Goal: Task Accomplishment & Management: Manage account settings

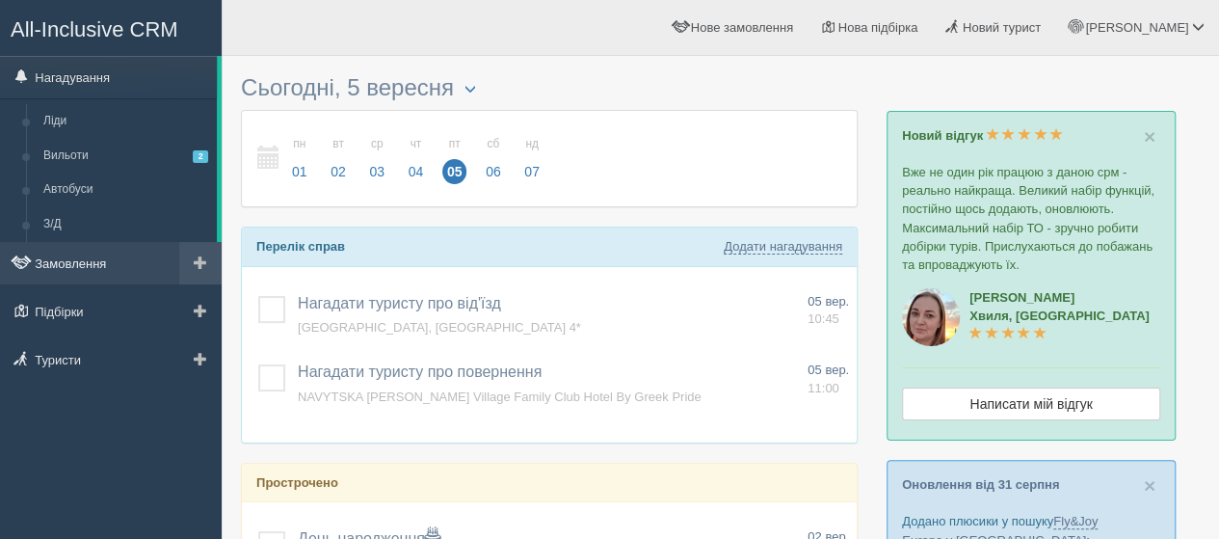
click at [73, 268] on link "Замовлення" at bounding box center [111, 263] width 222 height 42
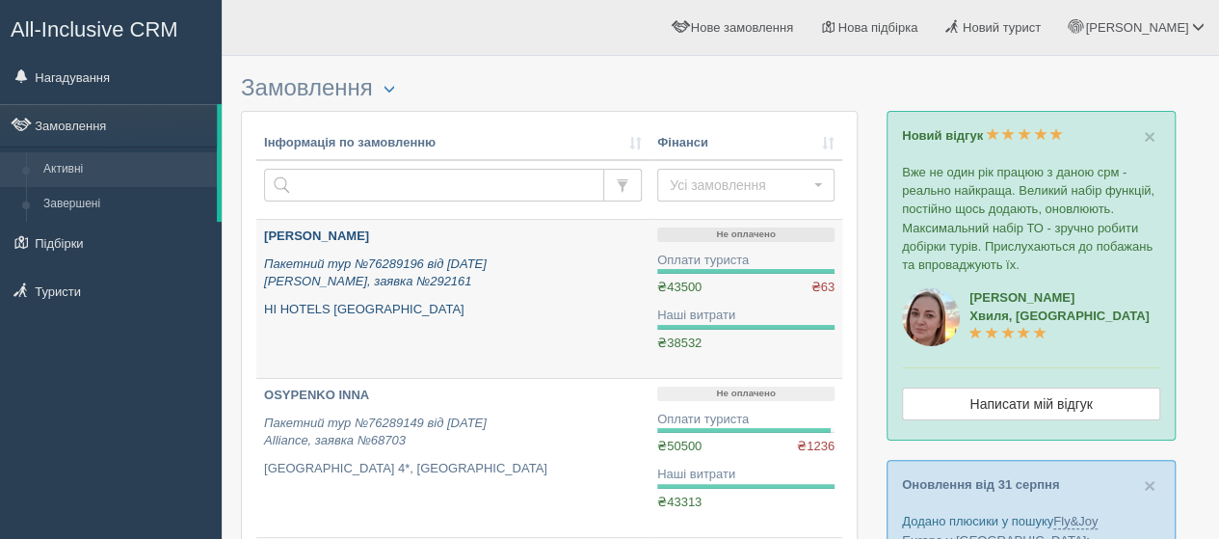
click at [307, 231] on b "[PERSON_NAME]" at bounding box center [316, 235] width 105 height 14
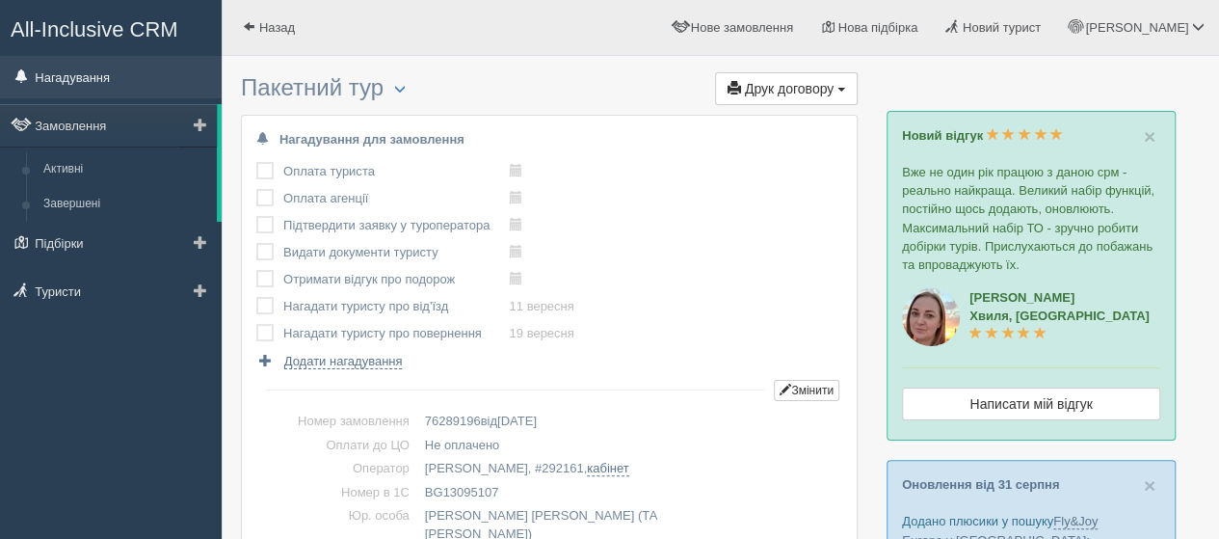
click at [68, 72] on link "Нагадування" at bounding box center [111, 77] width 222 height 42
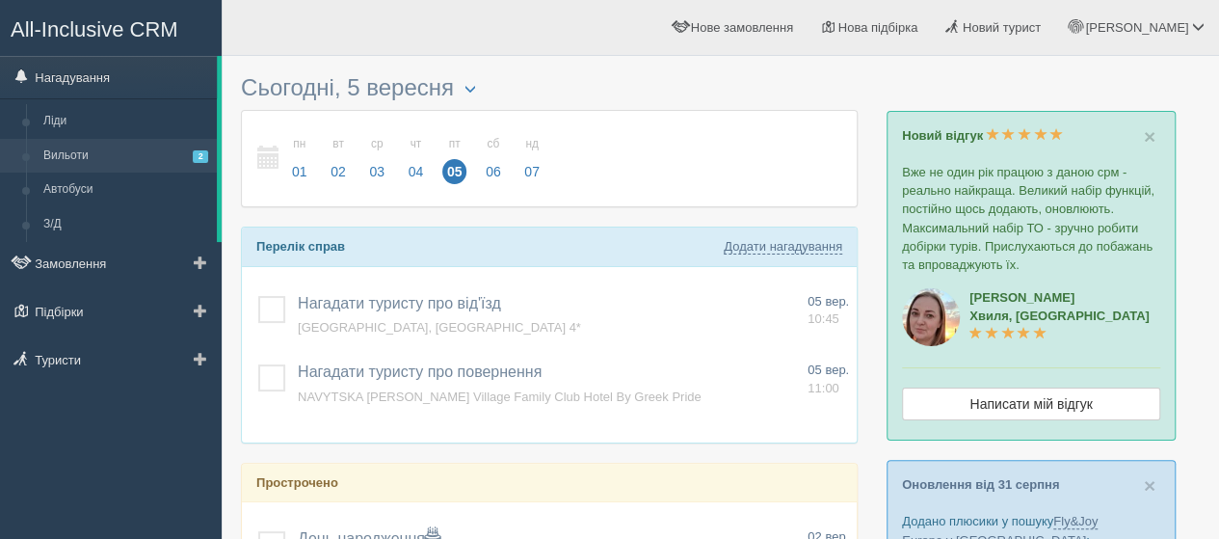
click at [71, 153] on link "Вильоти 2" at bounding box center [126, 156] width 182 height 35
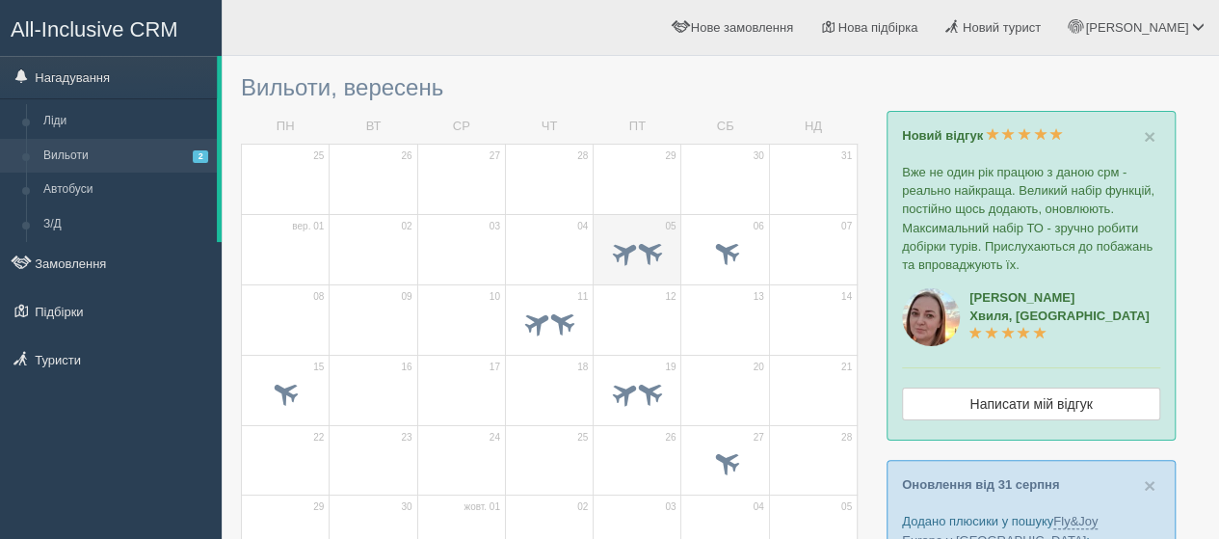
click at [645, 227] on td "05" at bounding box center [638, 249] width 88 height 70
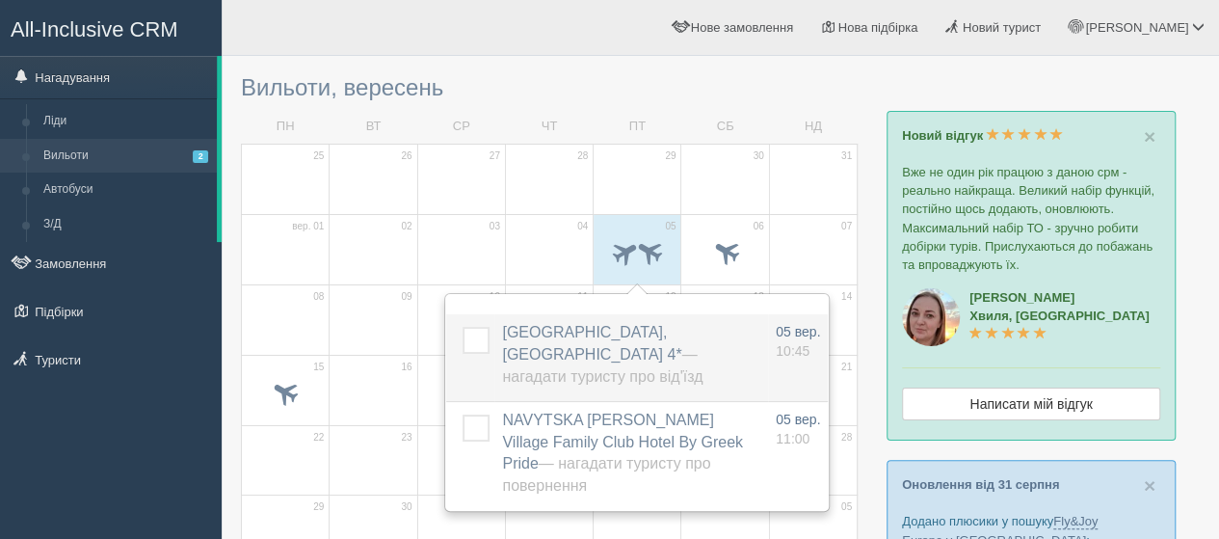
click at [591, 329] on span "OSYPENKO INNA, Kotva Hotel 4* — Нагадати туристу про від'їзд" at bounding box center [602, 354] width 200 height 61
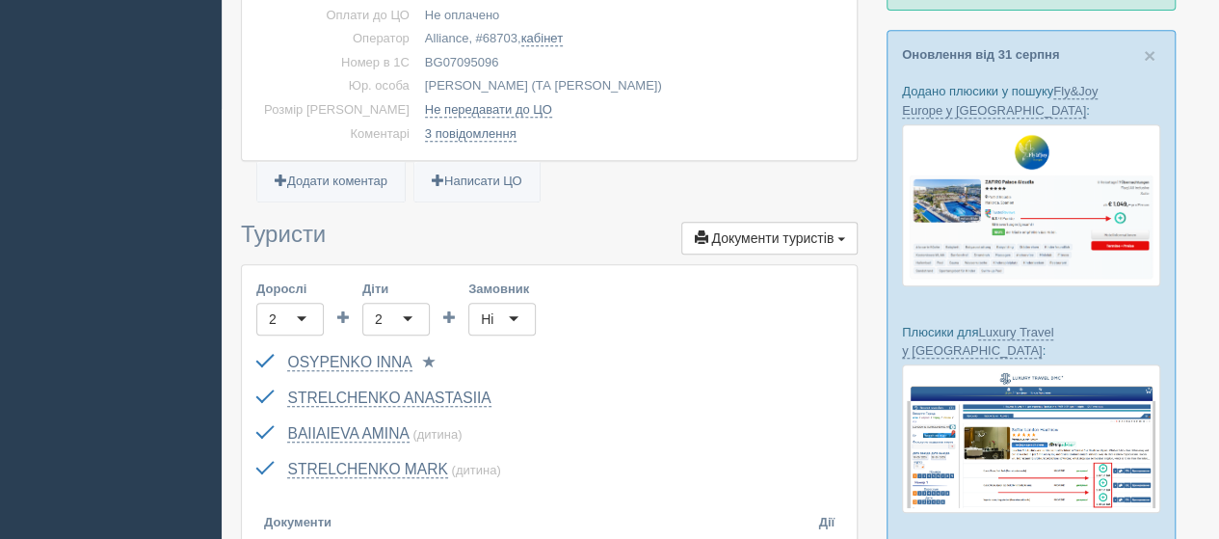
scroll to position [482, 0]
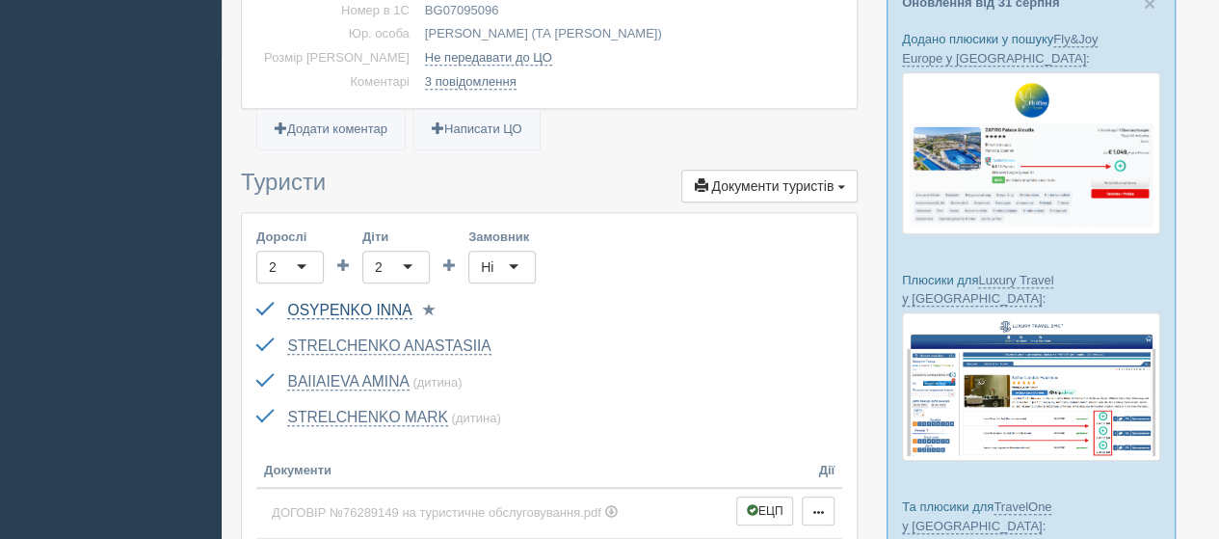
click at [378, 308] on link "OSYPENKO INNA" at bounding box center [349, 310] width 124 height 17
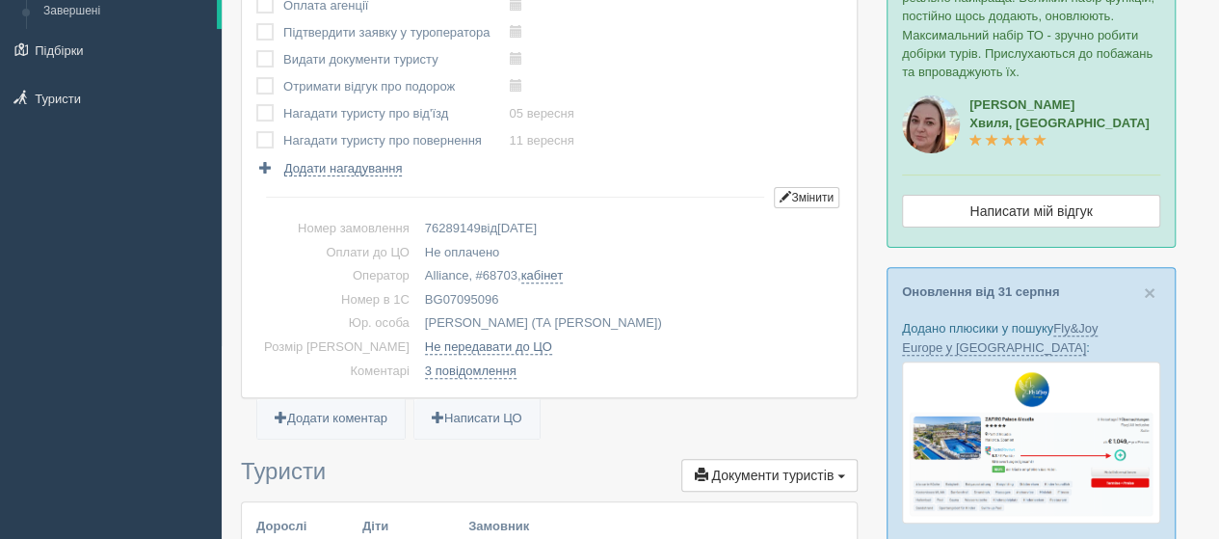
scroll to position [0, 0]
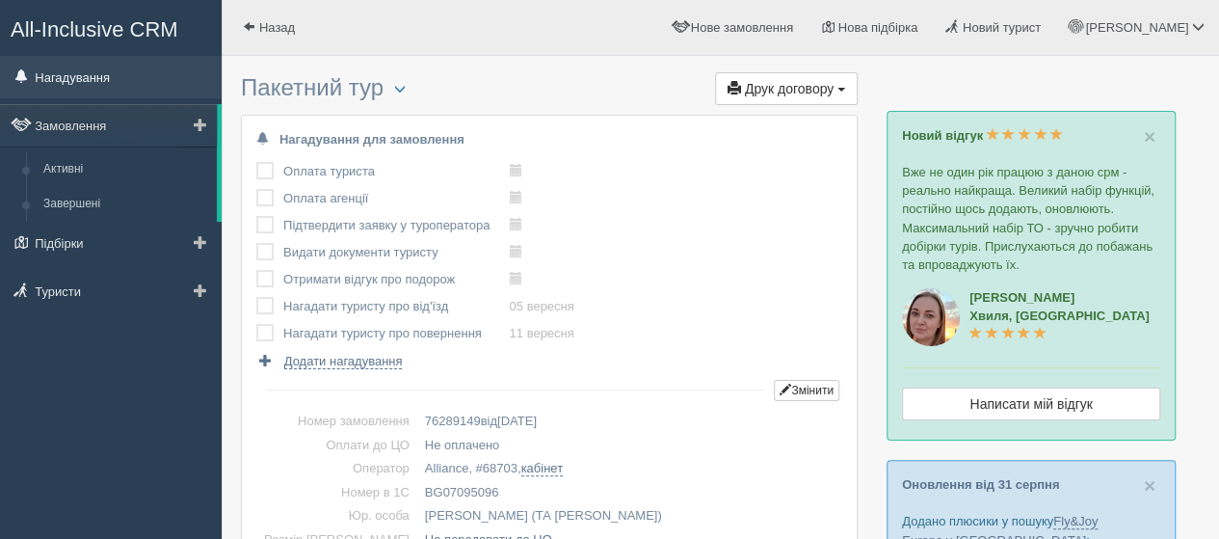
click at [77, 74] on link "Нагадування" at bounding box center [111, 77] width 222 height 42
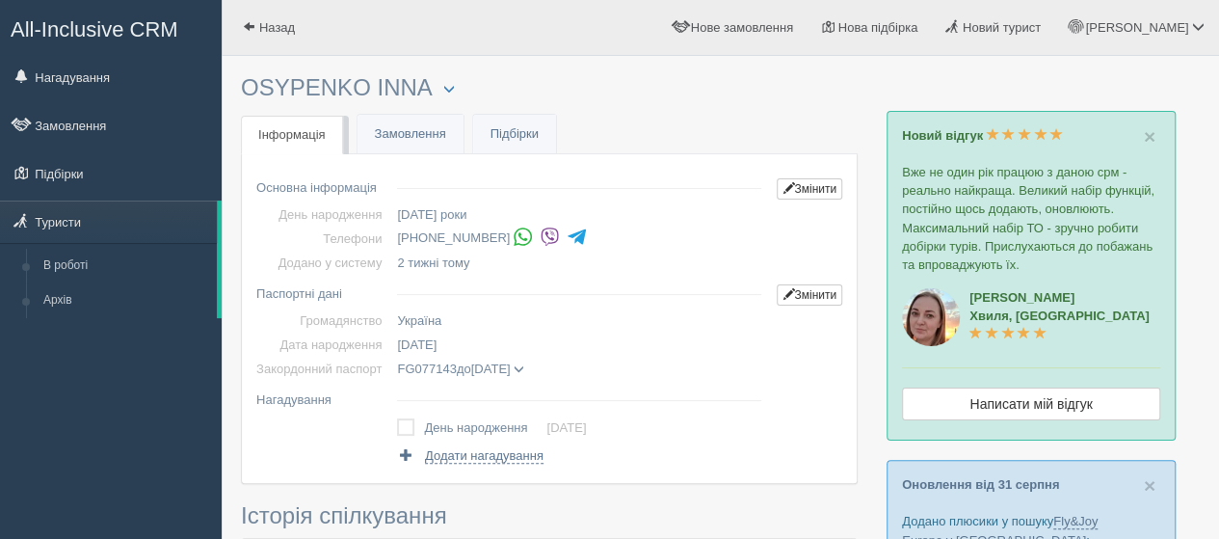
click at [542, 232] on img at bounding box center [550, 237] width 20 height 20
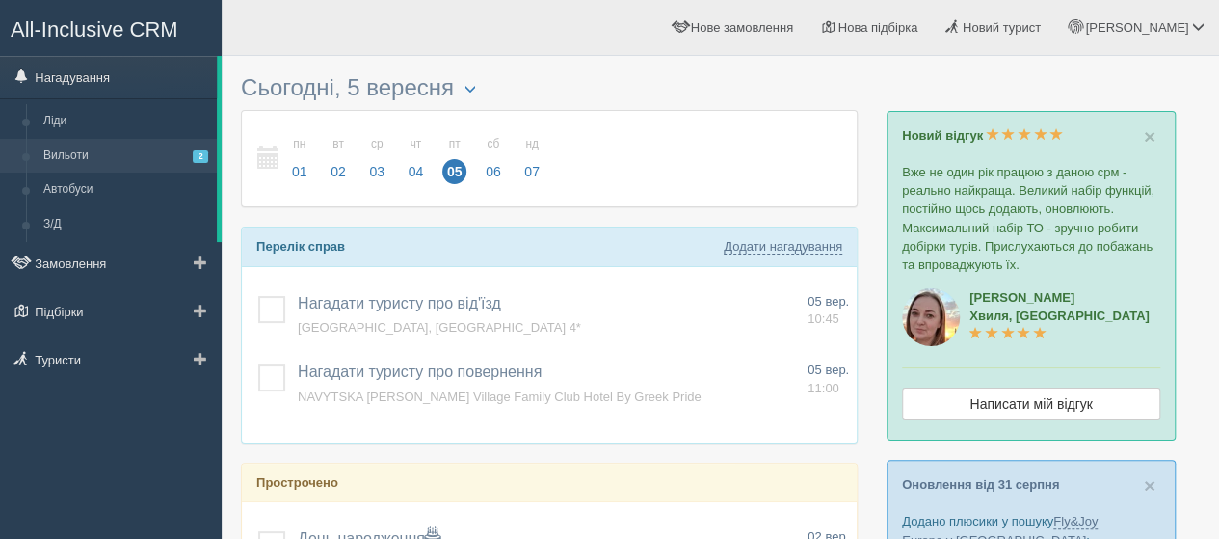
click at [72, 157] on link "Вильоти 2" at bounding box center [126, 156] width 182 height 35
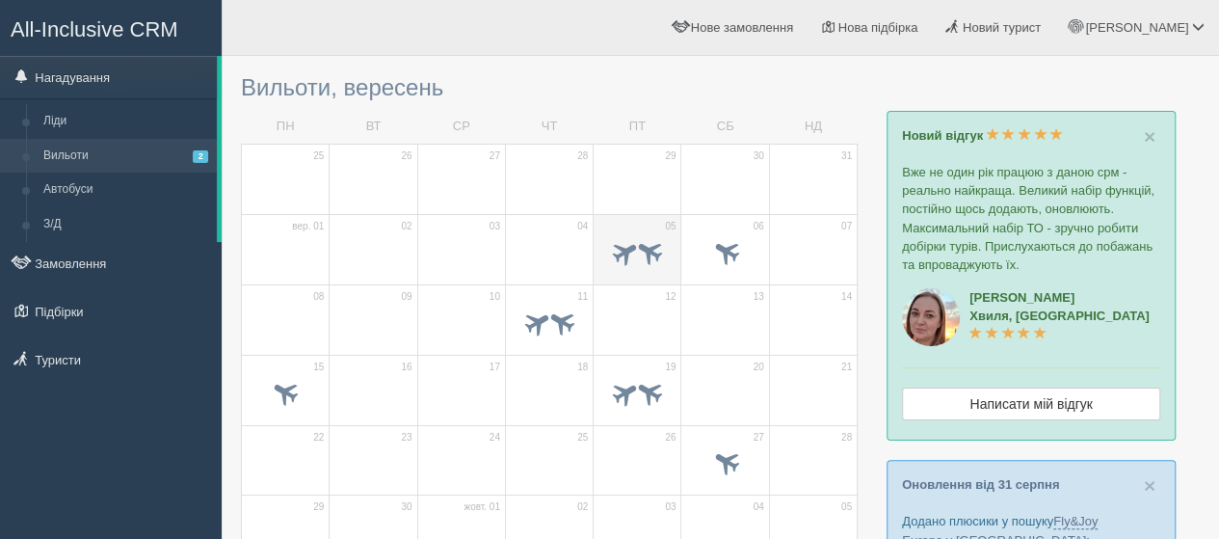
click at [615, 217] on td "05" at bounding box center [638, 249] width 88 height 70
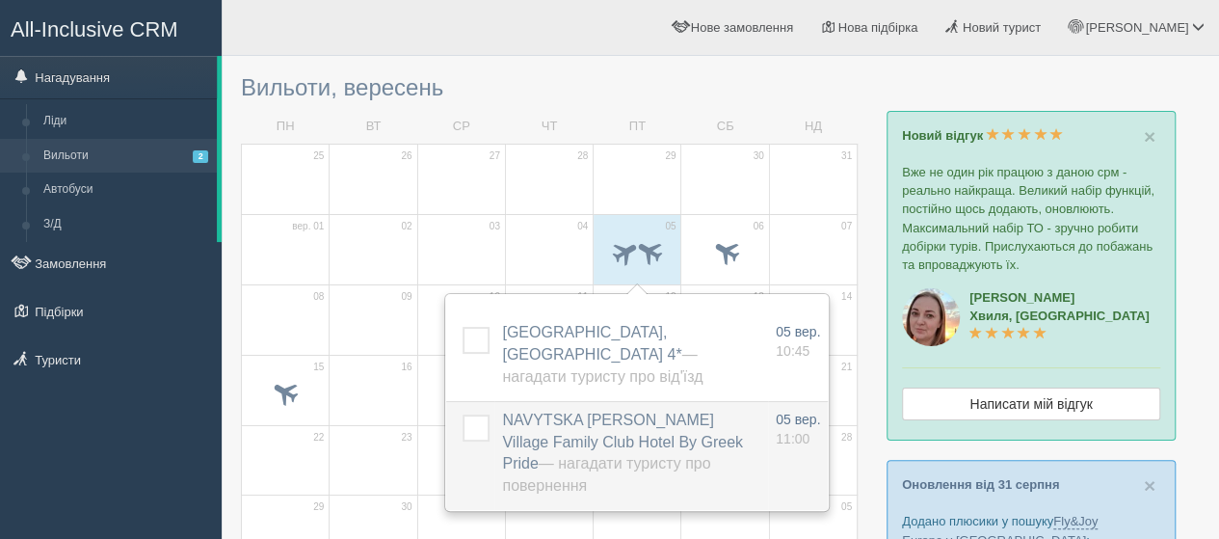
click at [544, 412] on span "NAVYTSKA OLENA, Palma Village Family Club Hotel By Greek Pride — Нагадати турис…" at bounding box center [622, 453] width 241 height 83
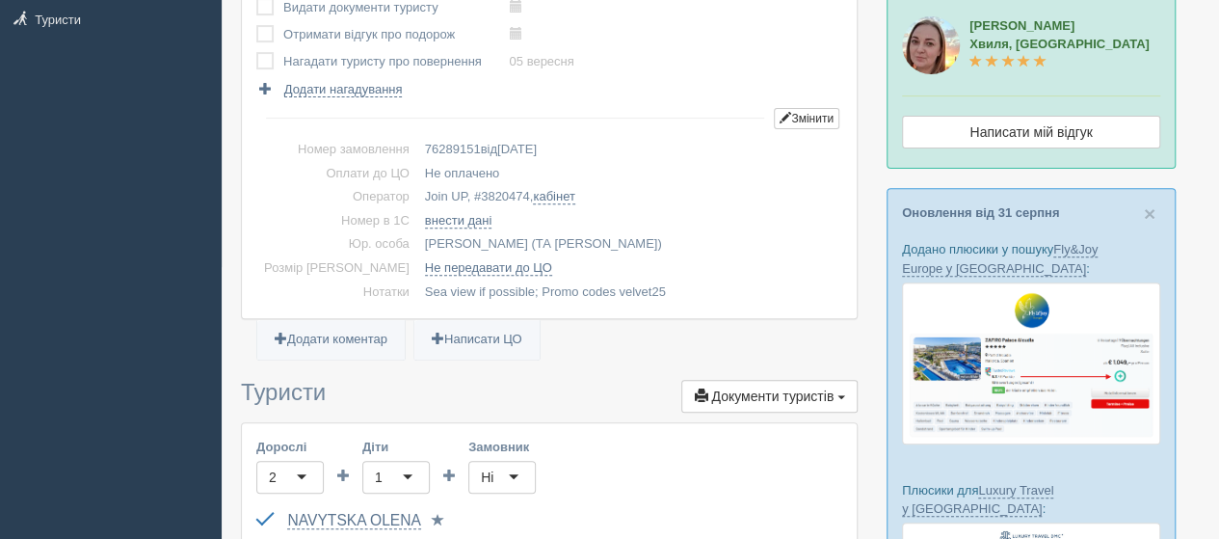
scroll to position [482, 0]
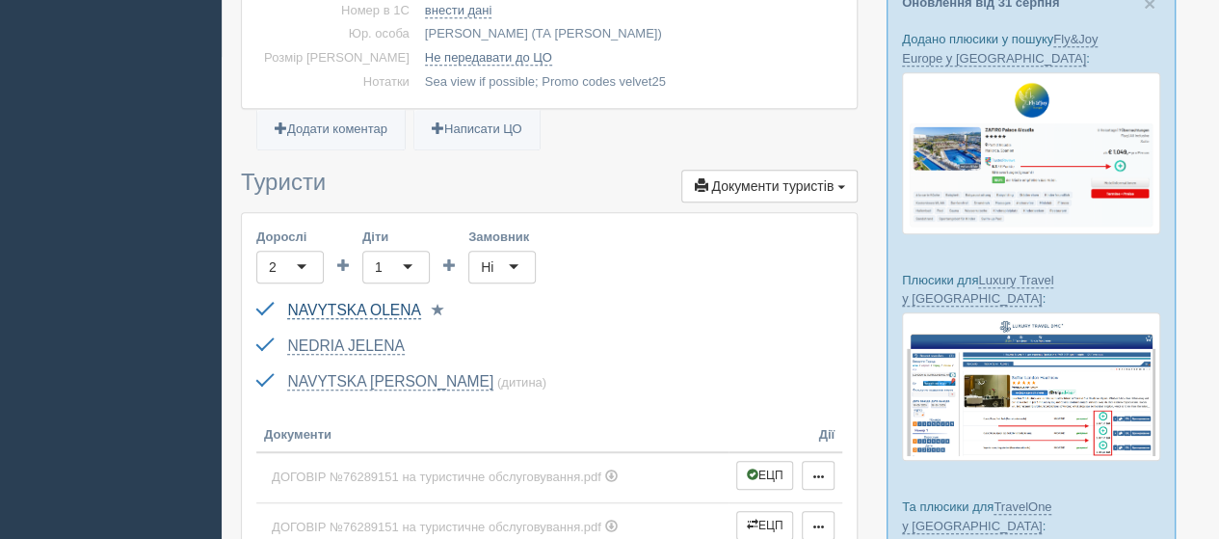
click at [377, 312] on link "NAVYTSKA OLENA" at bounding box center [353, 310] width 133 height 17
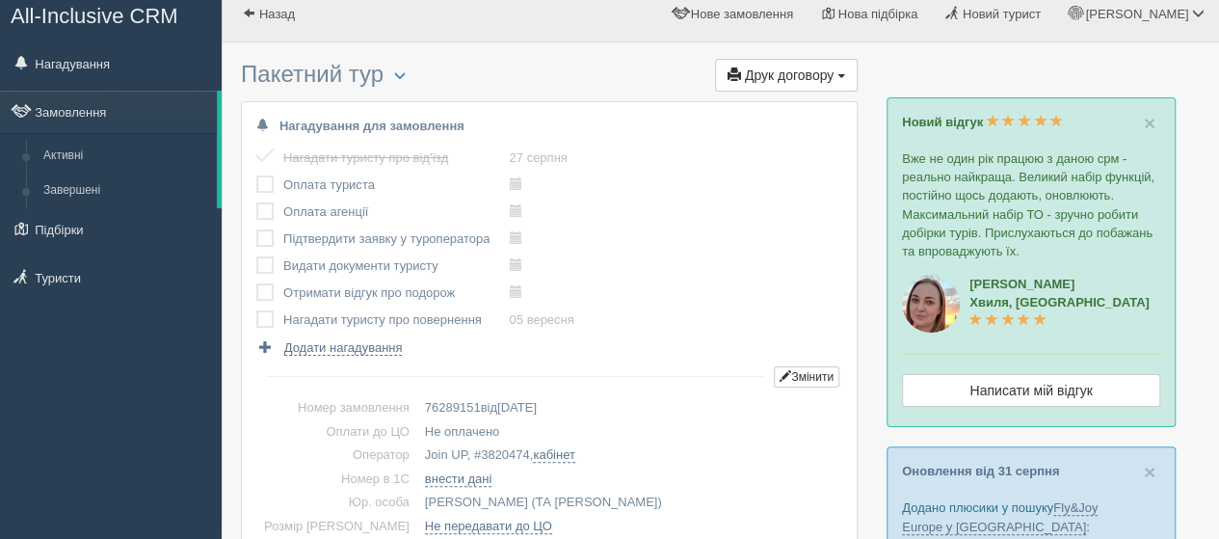
scroll to position [0, 0]
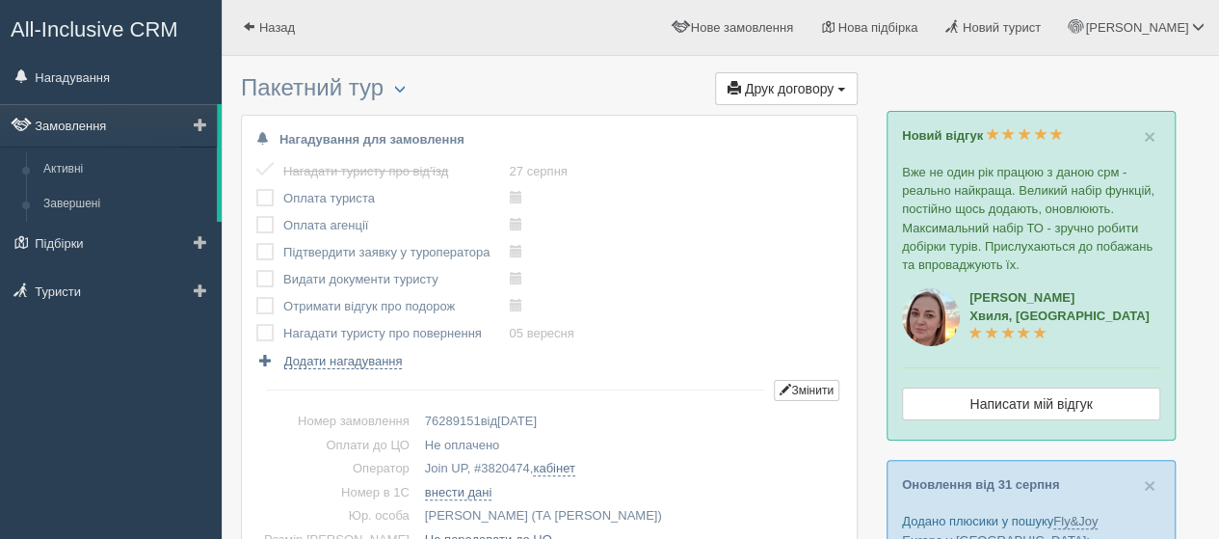
click at [63, 122] on link "Замовлення" at bounding box center [108, 125] width 217 height 42
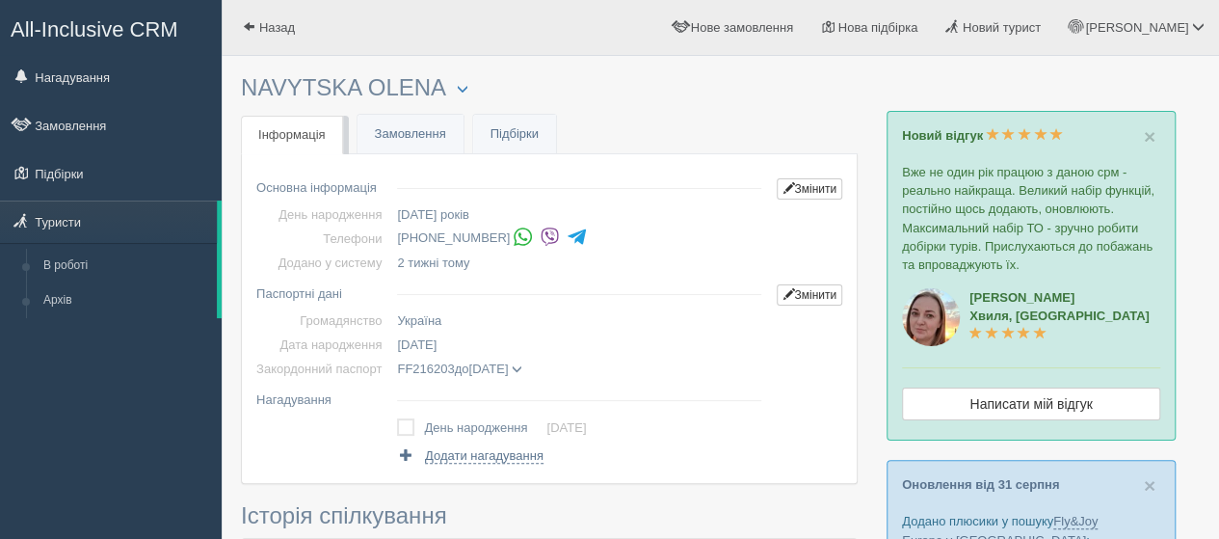
click at [543, 238] on img at bounding box center [550, 237] width 20 height 20
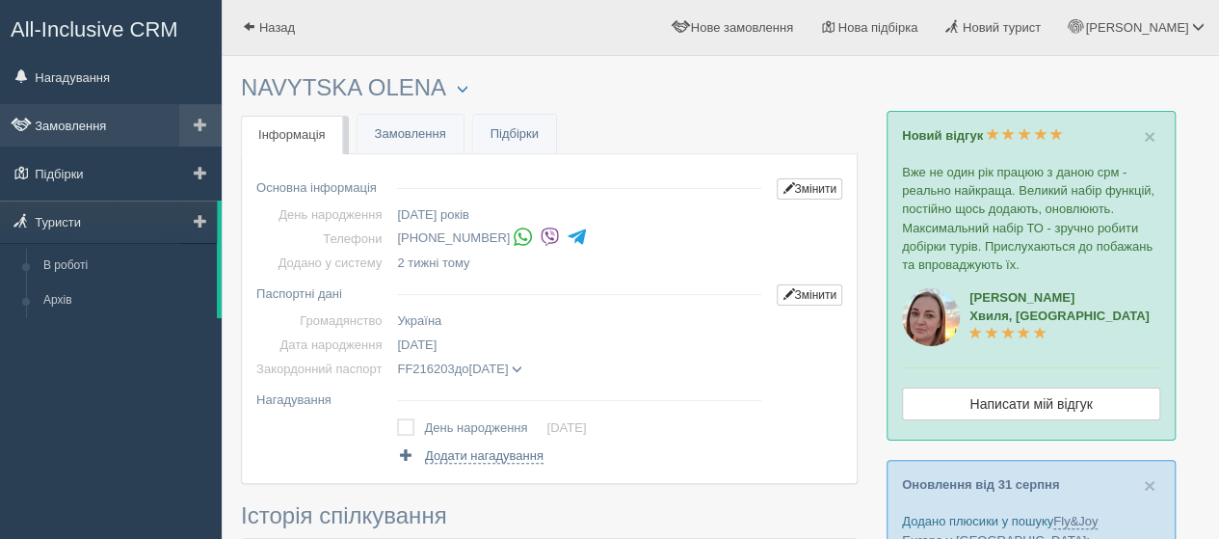
click at [79, 128] on link "Замовлення" at bounding box center [111, 125] width 222 height 42
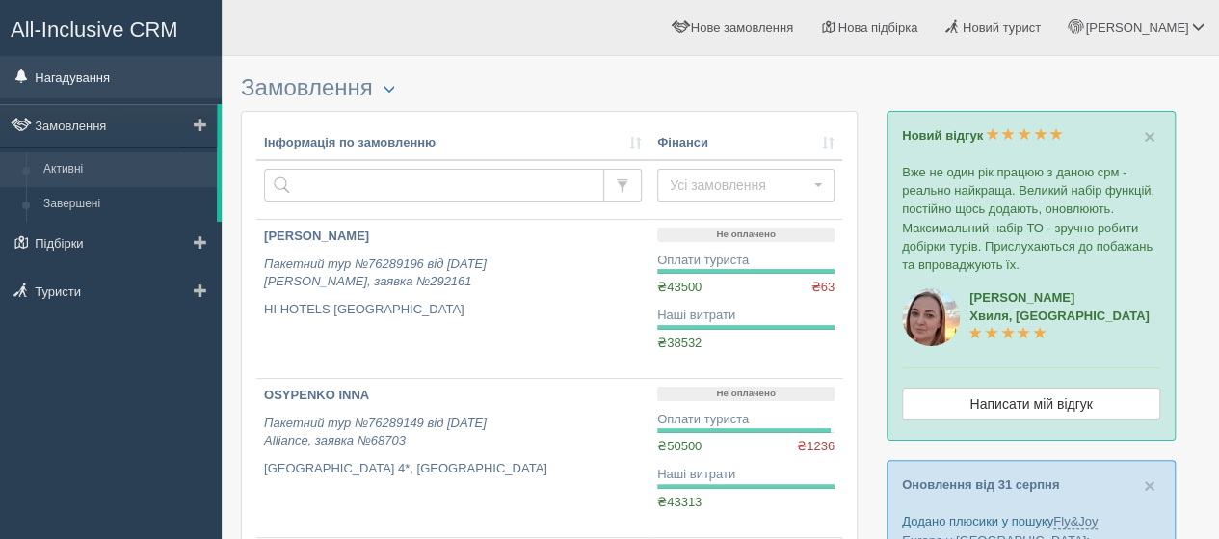
click at [68, 77] on link "Нагадування" at bounding box center [111, 77] width 222 height 42
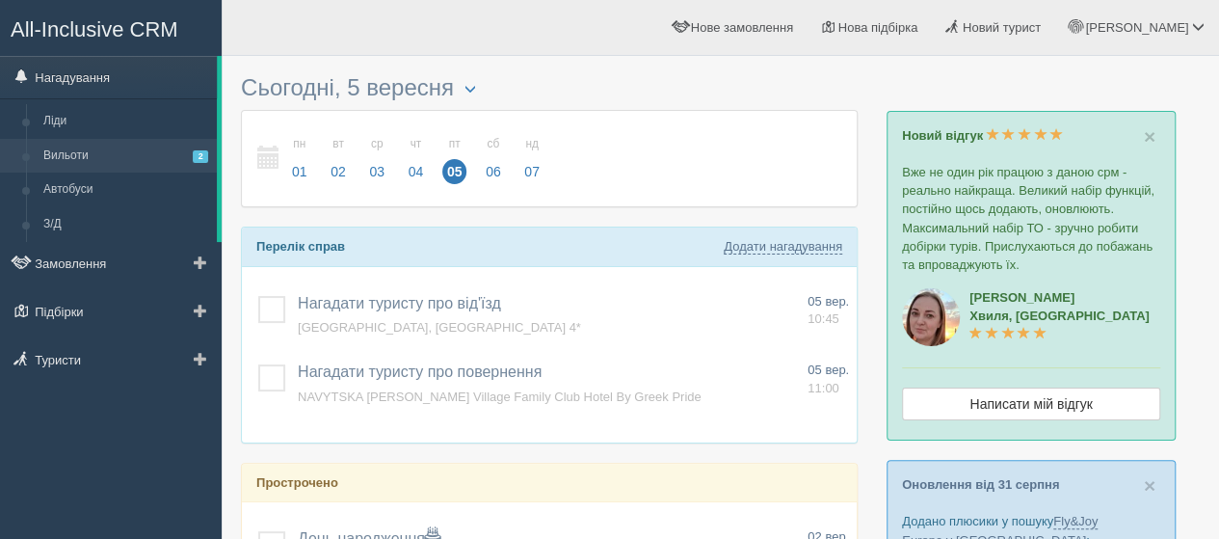
click at [67, 164] on link "Вильоти 2" at bounding box center [126, 156] width 182 height 35
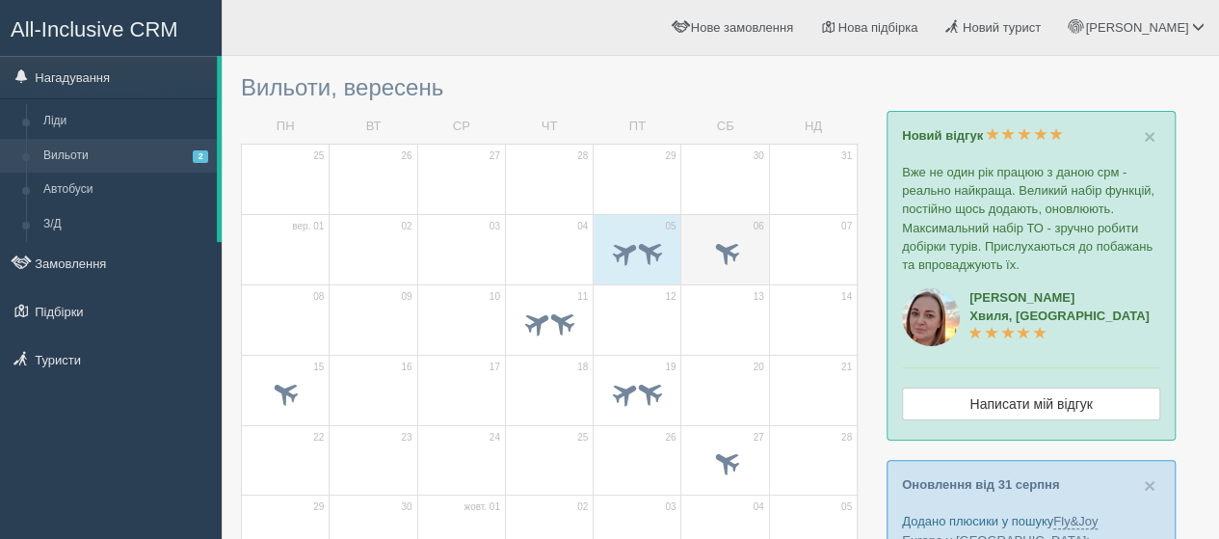
click at [707, 227] on td "06" at bounding box center [725, 249] width 88 height 70
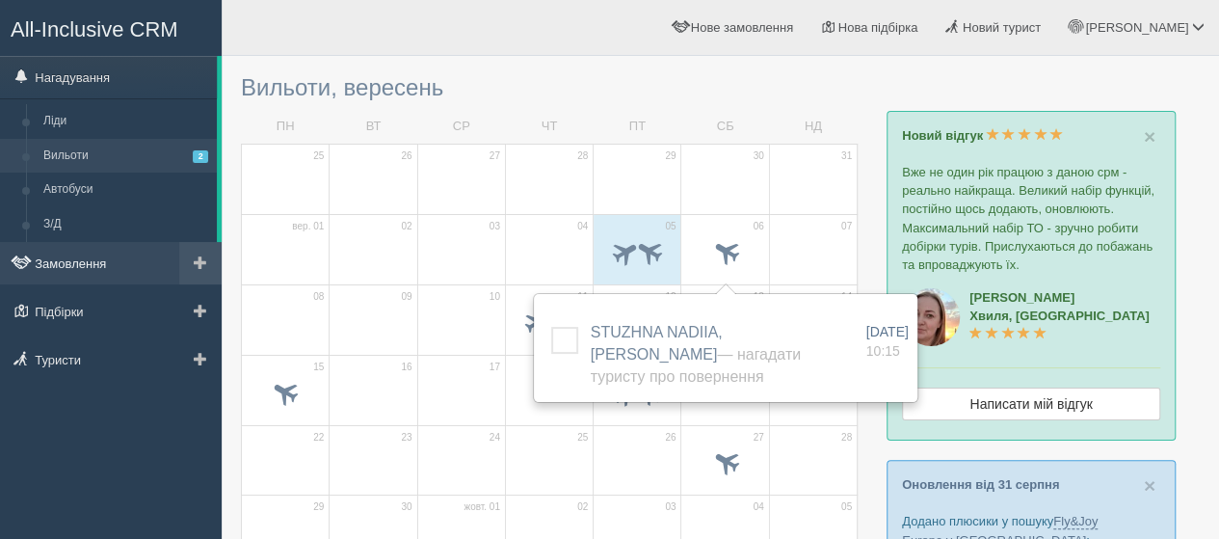
click at [81, 260] on link "Замовлення" at bounding box center [111, 263] width 222 height 42
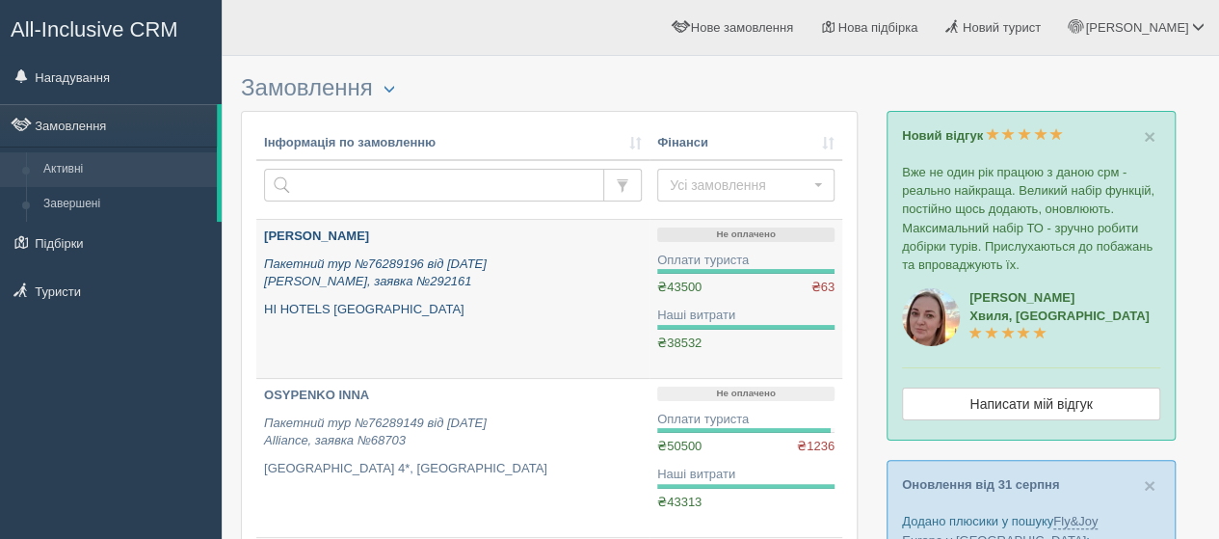
click at [377, 226] on link "ЯКИМЕНКО ВІКТОР ФЕДОРОВИЧ Пакетний тур №76289196 від 04.09.2025 Alf, заявка №29…" at bounding box center [452, 299] width 393 height 158
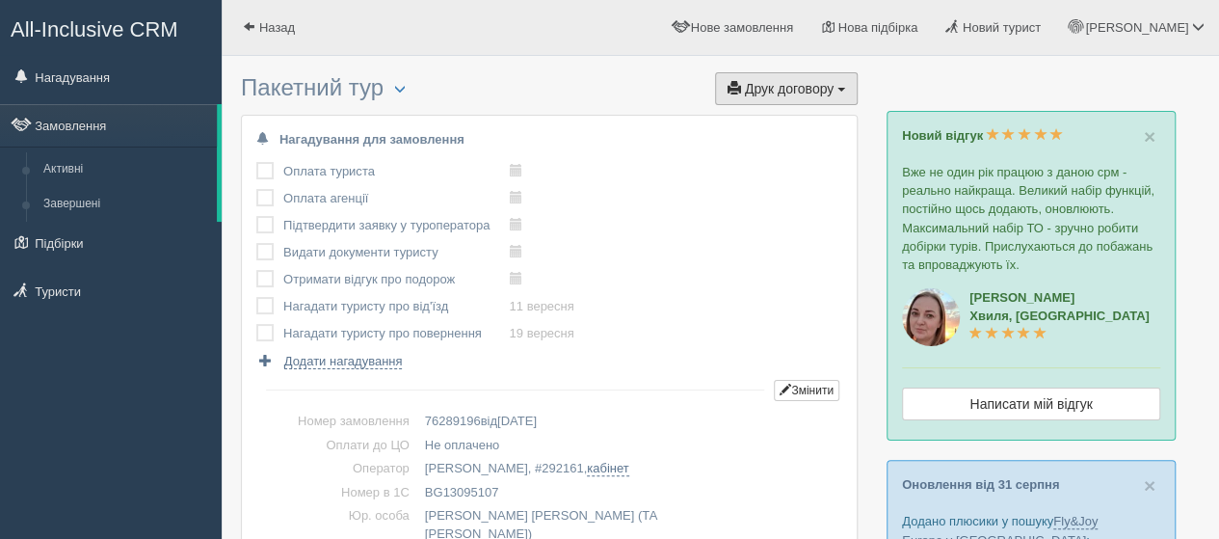
click at [761, 78] on button "Друк договору Друк" at bounding box center [786, 88] width 143 height 33
click at [726, 157] on link "Alf" at bounding box center [781, 156] width 152 height 32
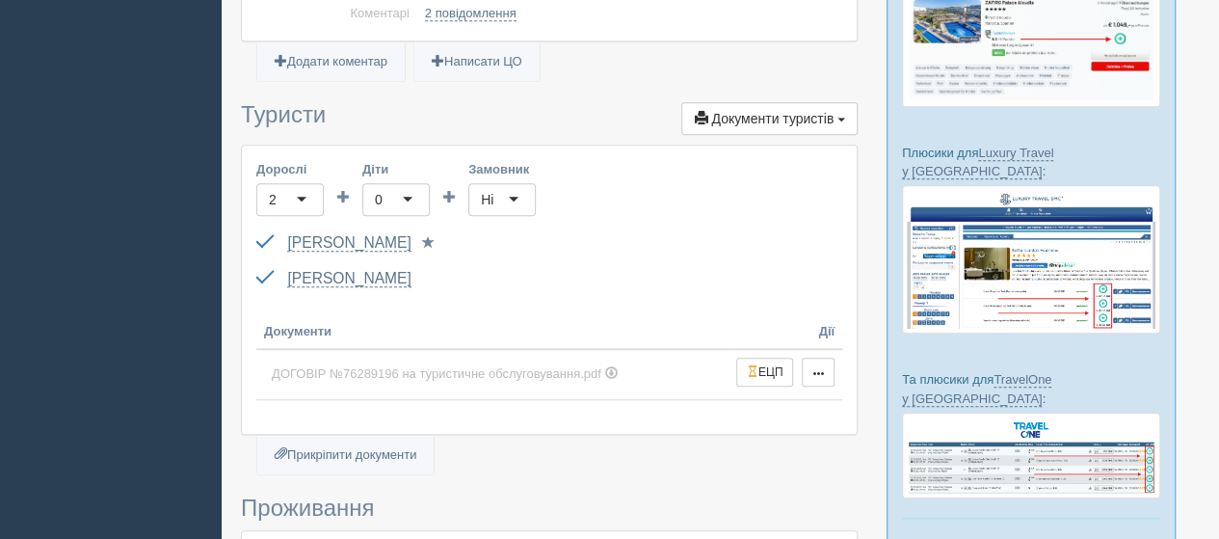
scroll to position [675, 0]
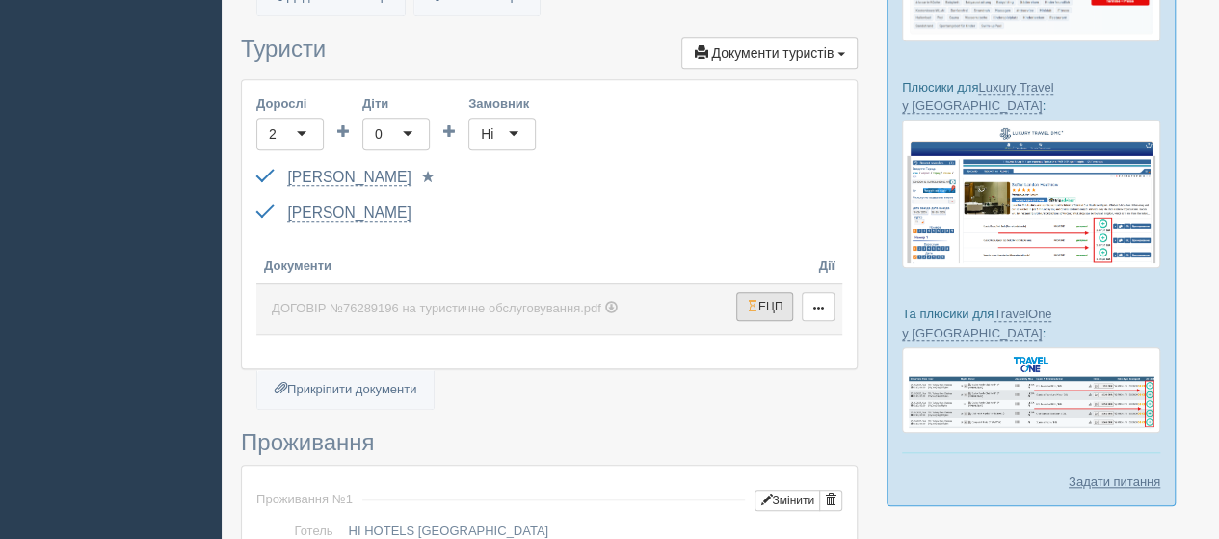
click at [756, 300] on span "button" at bounding box center [753, 306] width 12 height 12
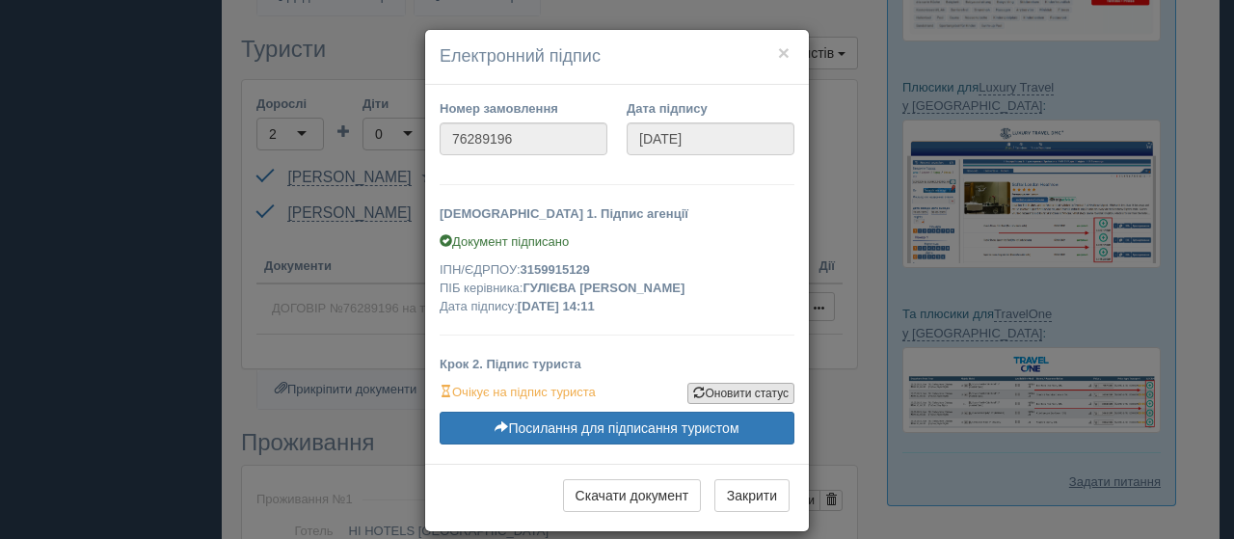
click at [733, 390] on link "Оновити статус" at bounding box center [740, 393] width 107 height 21
click at [778, 53] on button "×" at bounding box center [784, 52] width 12 height 20
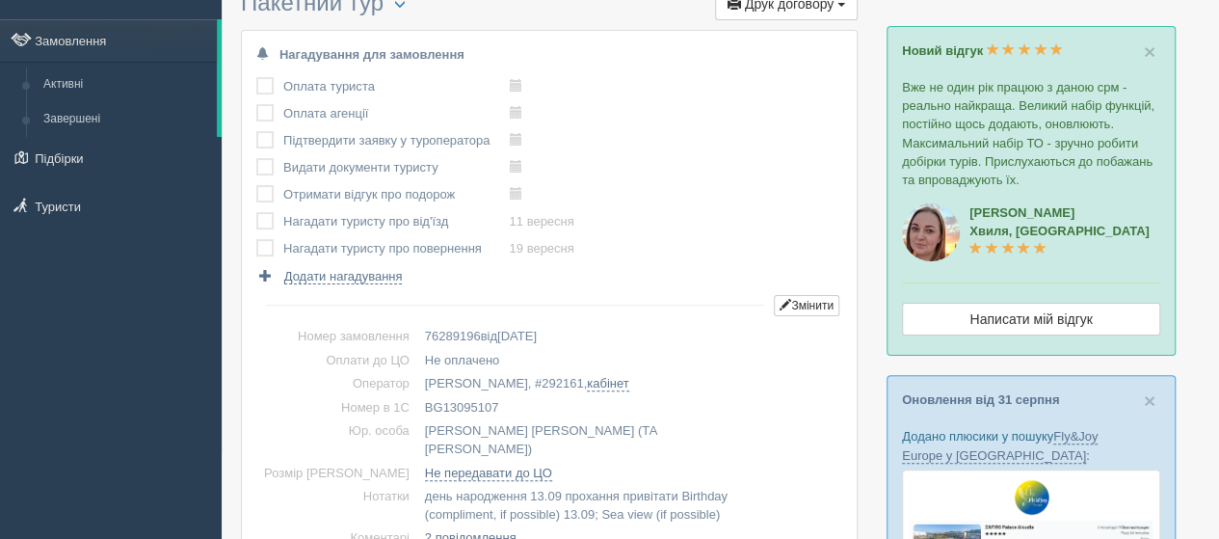
scroll to position [0, 0]
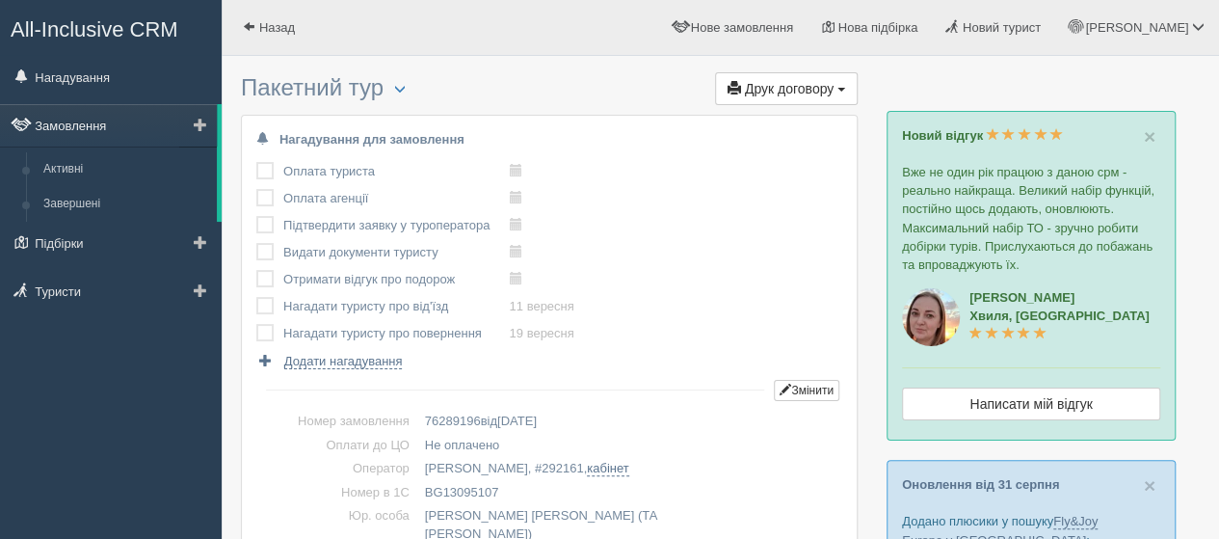
click at [75, 126] on link "Замовлення" at bounding box center [108, 125] width 217 height 42
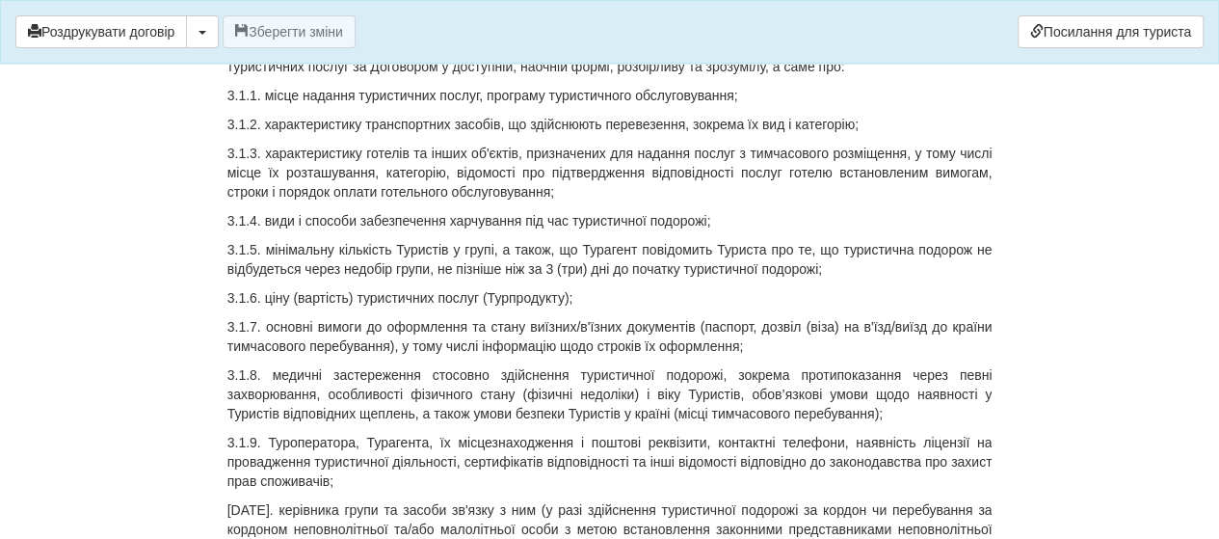
scroll to position [3084, 0]
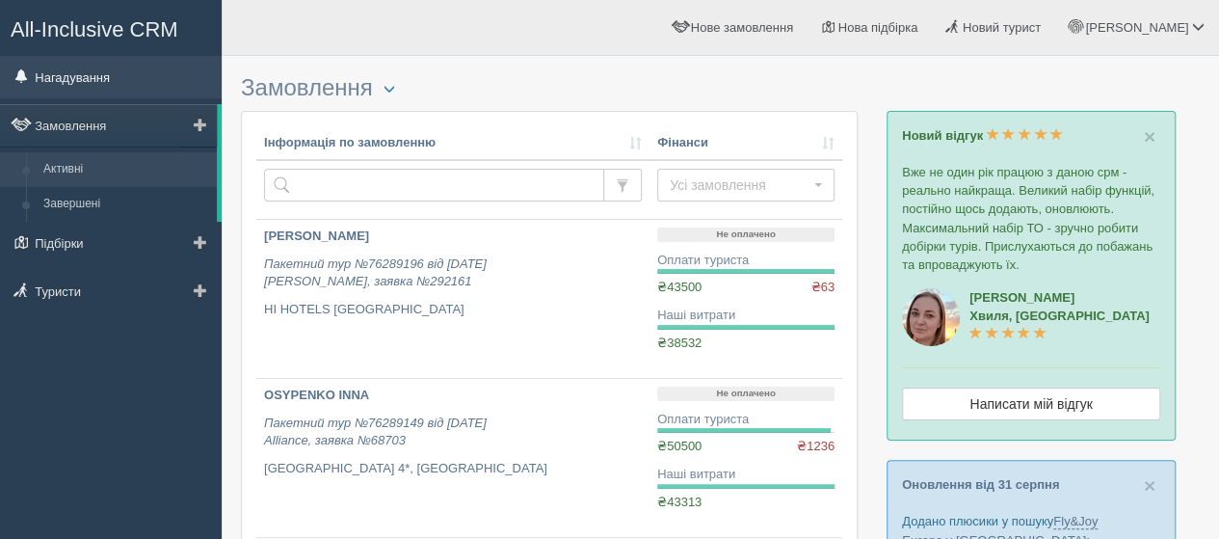
click at [67, 76] on link "Нагадування" at bounding box center [111, 77] width 222 height 42
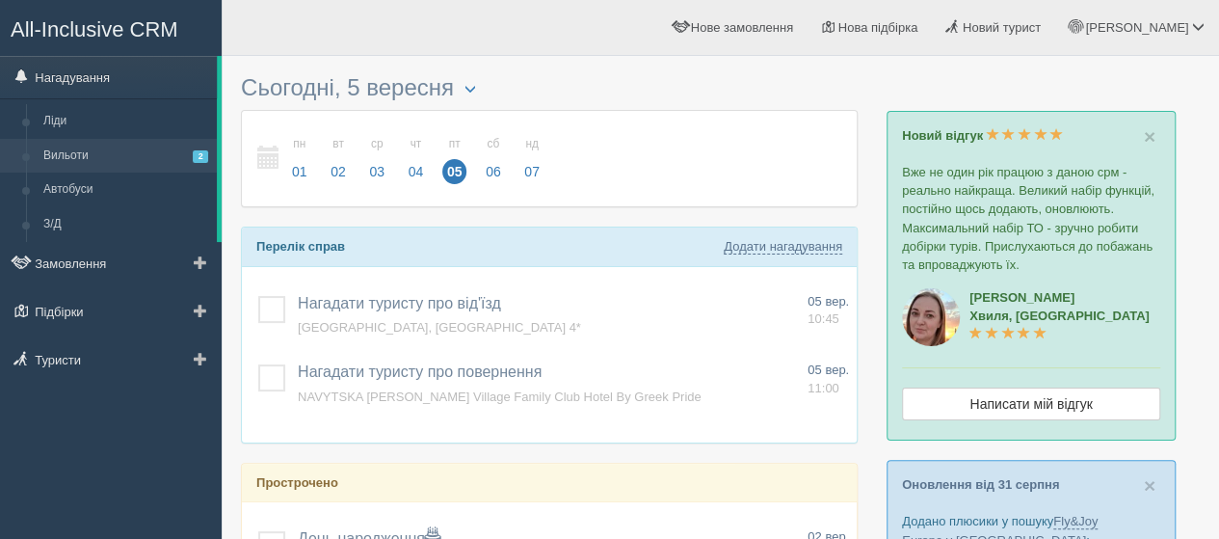
click at [86, 147] on link "Вильоти 2" at bounding box center [126, 156] width 182 height 35
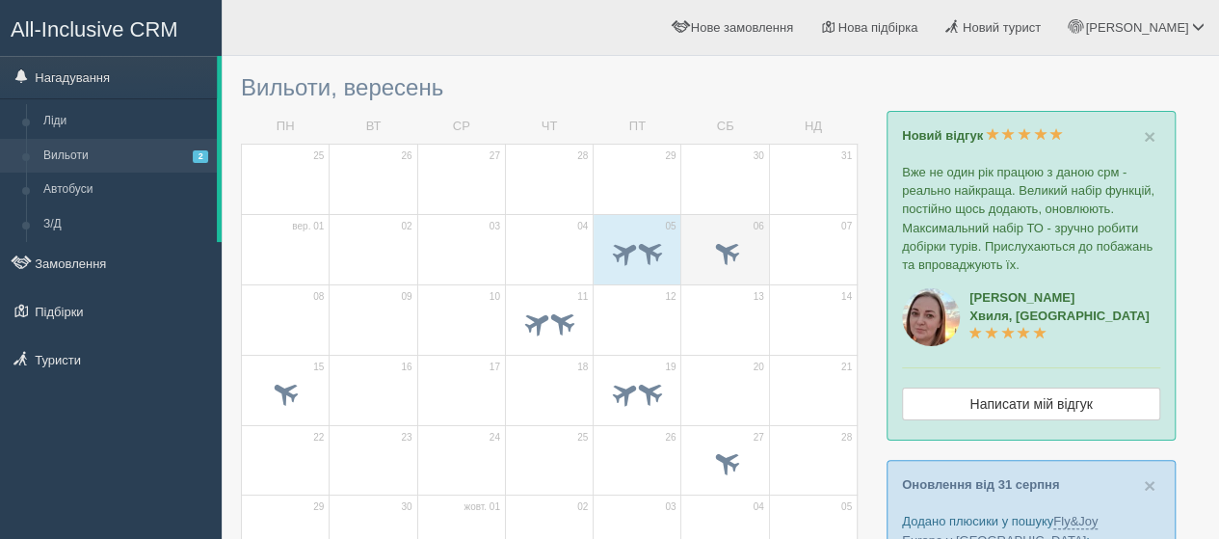
click at [717, 221] on td "06" at bounding box center [725, 249] width 88 height 70
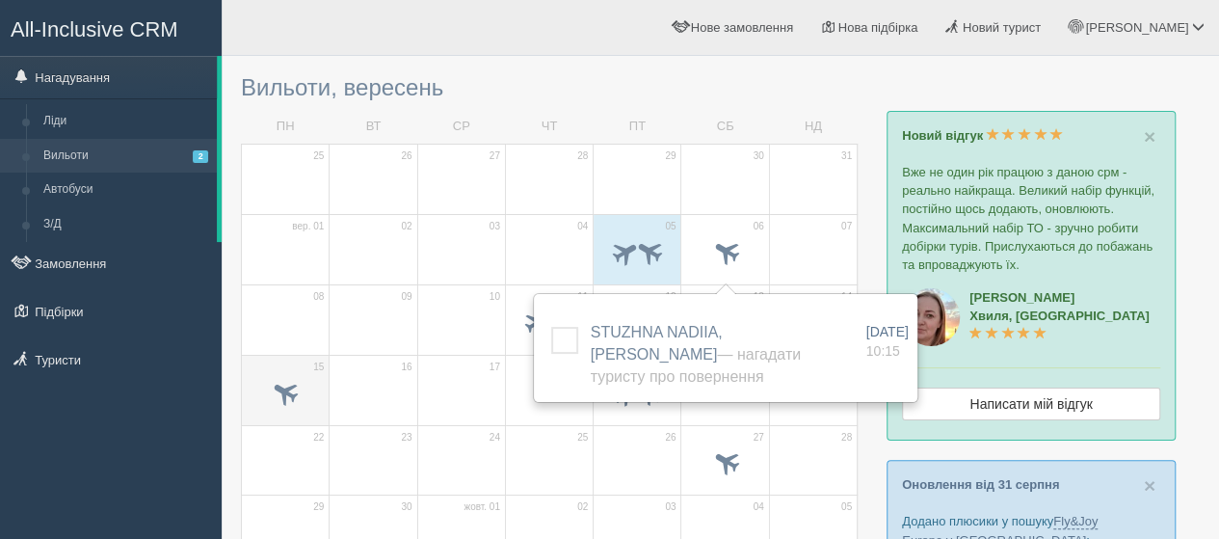
click at [254, 380] on span at bounding box center [285, 394] width 67 height 33
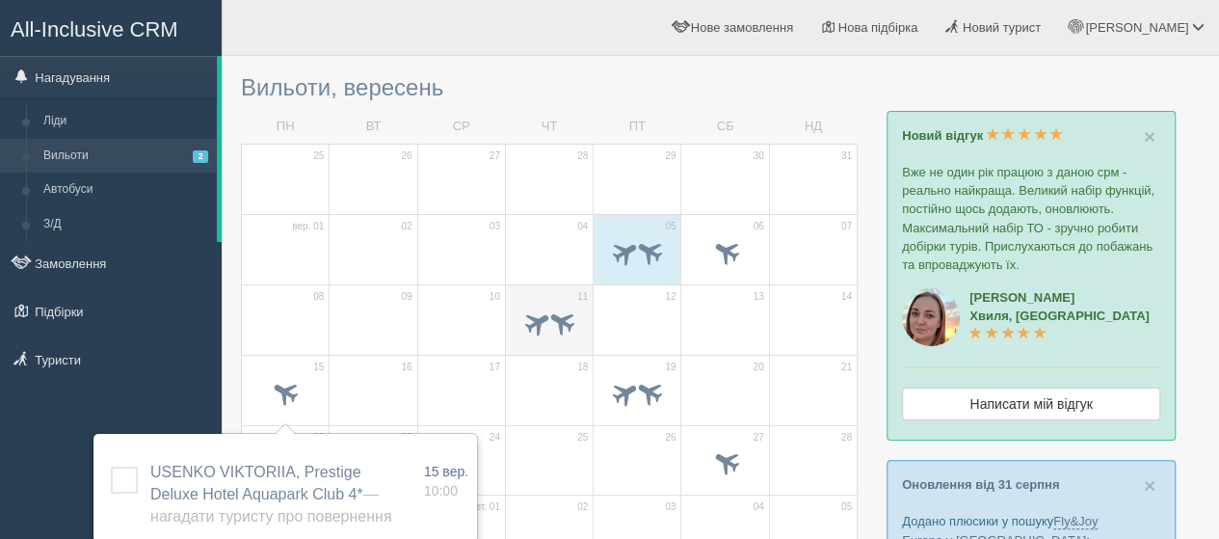
click at [533, 291] on td "11" at bounding box center [549, 319] width 88 height 70
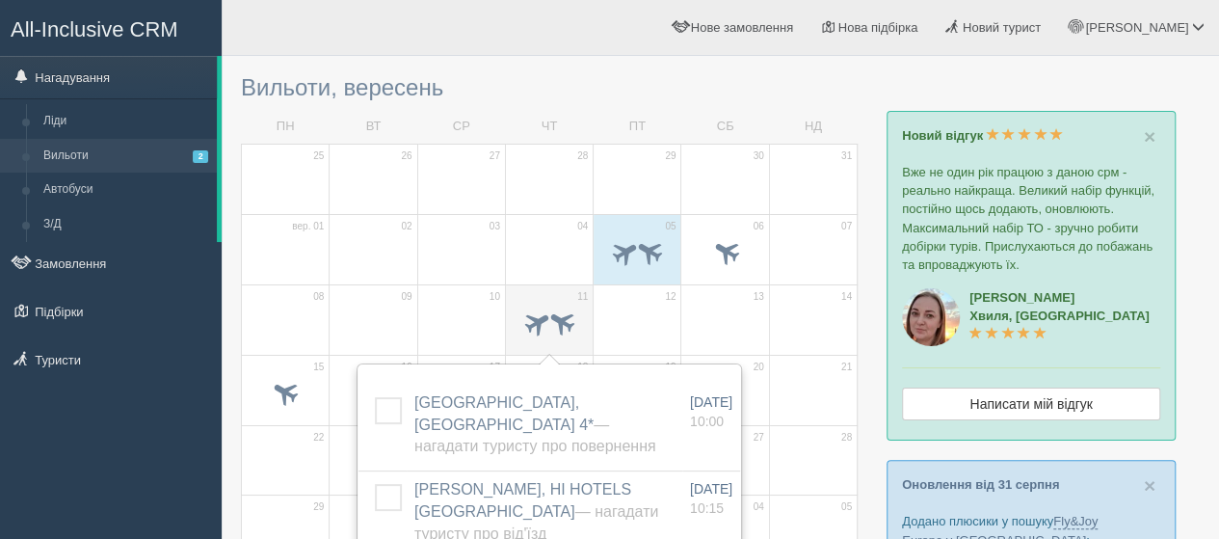
scroll to position [96, 0]
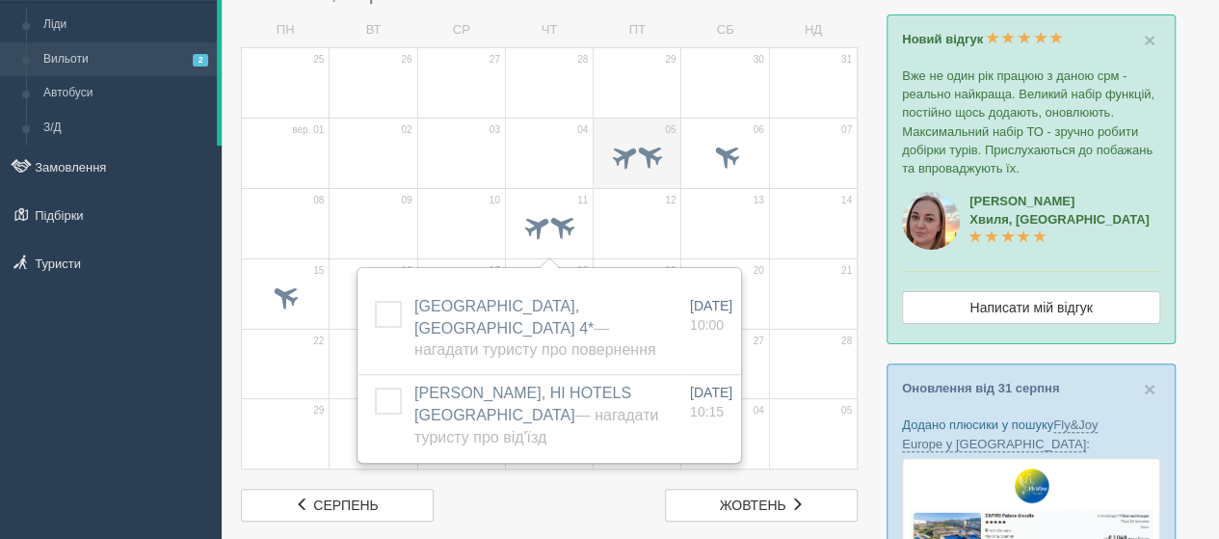
click at [638, 119] on td "05" at bounding box center [638, 153] width 88 height 70
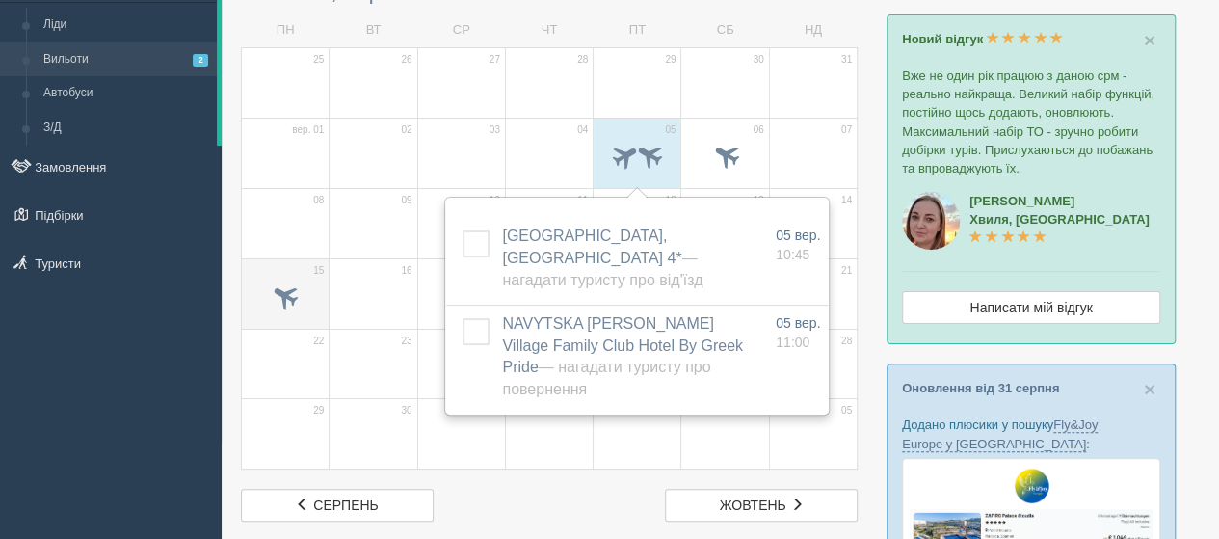
click at [243, 300] on td "15" at bounding box center [286, 293] width 88 height 70
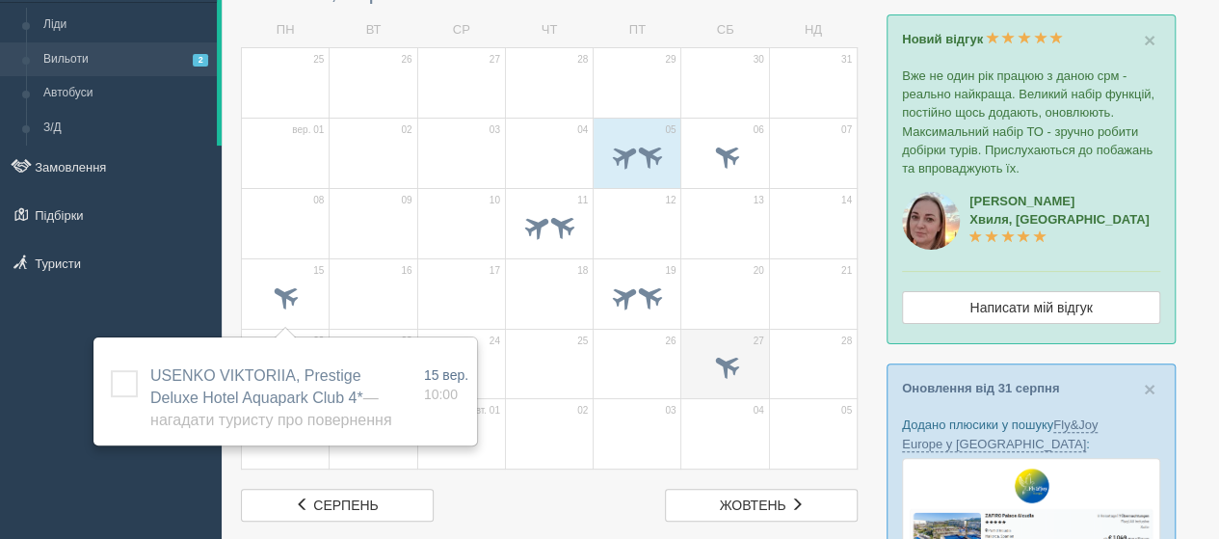
click at [715, 333] on td "27" at bounding box center [725, 364] width 88 height 70
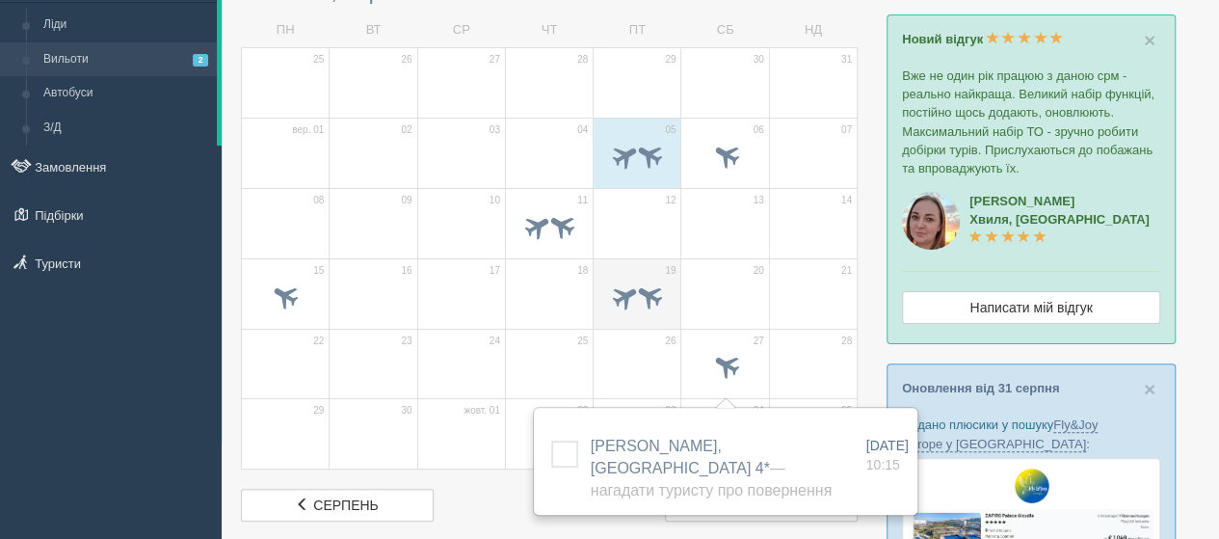
click at [639, 270] on td "19" at bounding box center [638, 293] width 88 height 70
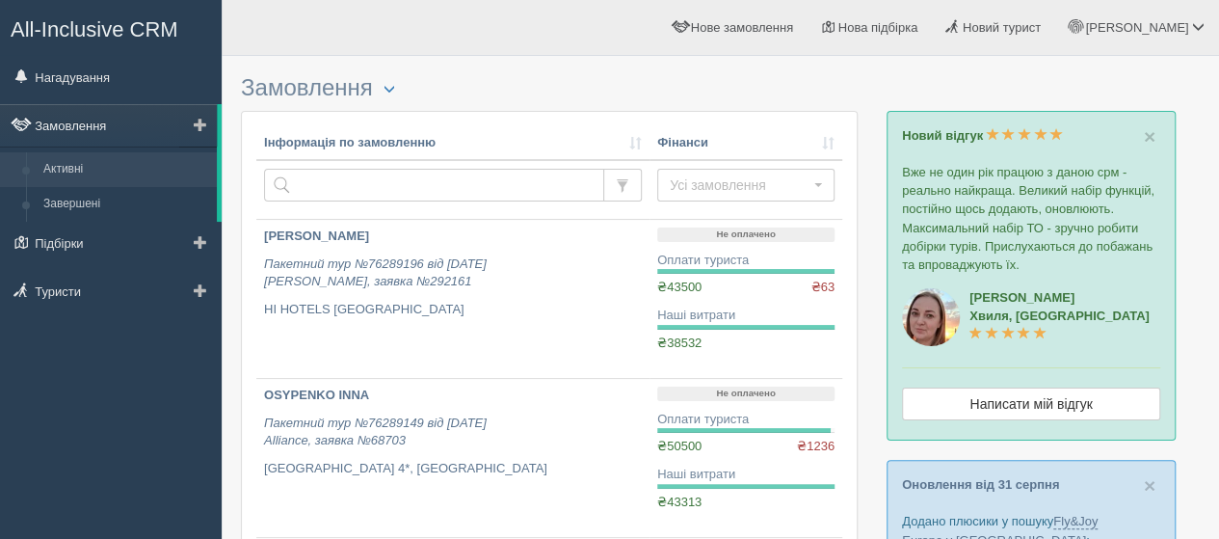
click at [80, 124] on link "Замовлення" at bounding box center [108, 125] width 217 height 42
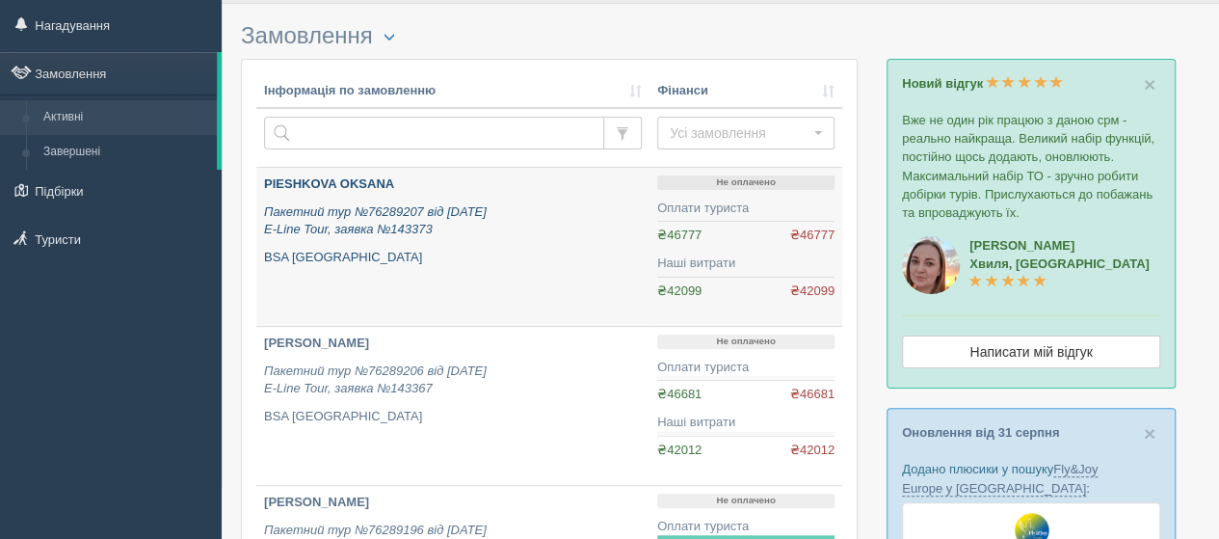
scroll to position [96, 0]
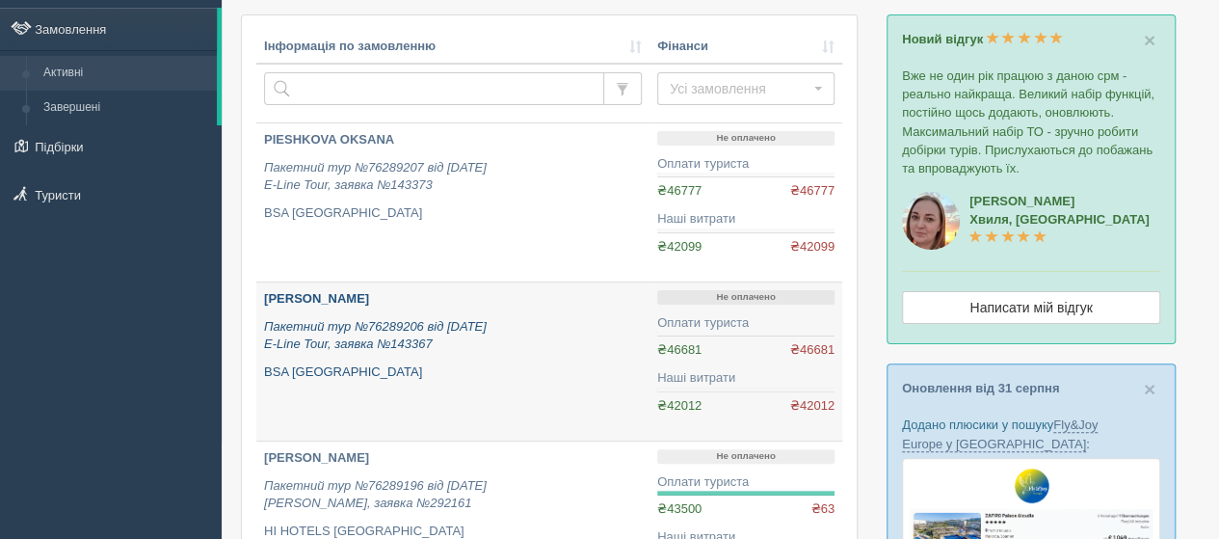
click at [333, 292] on b "РЕКА ЮЛІЯ МИКОЛАЇВНА" at bounding box center [316, 298] width 105 height 14
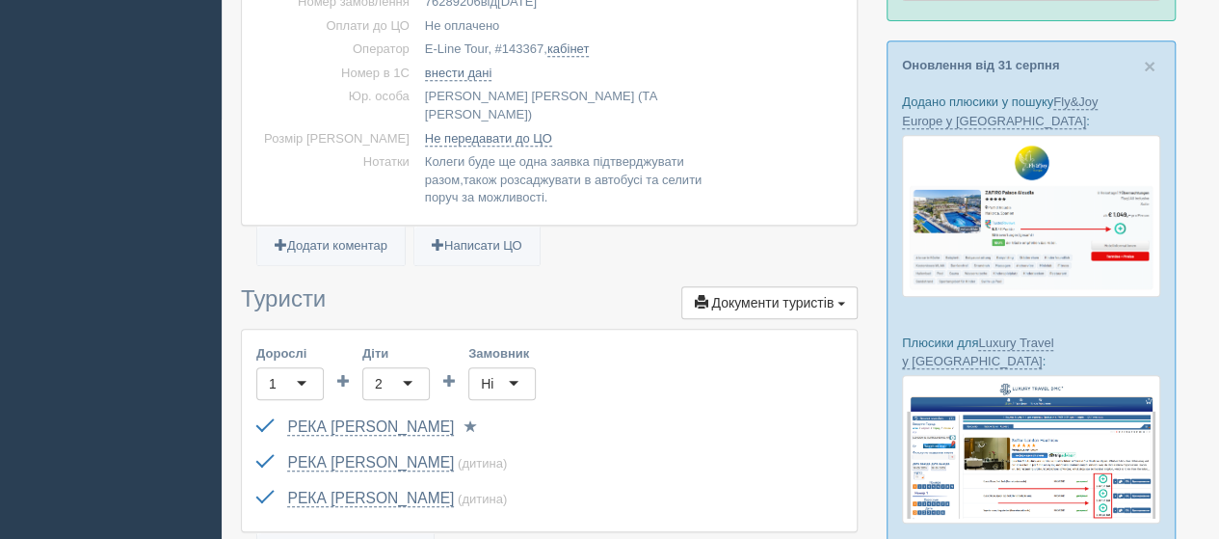
scroll to position [578, 0]
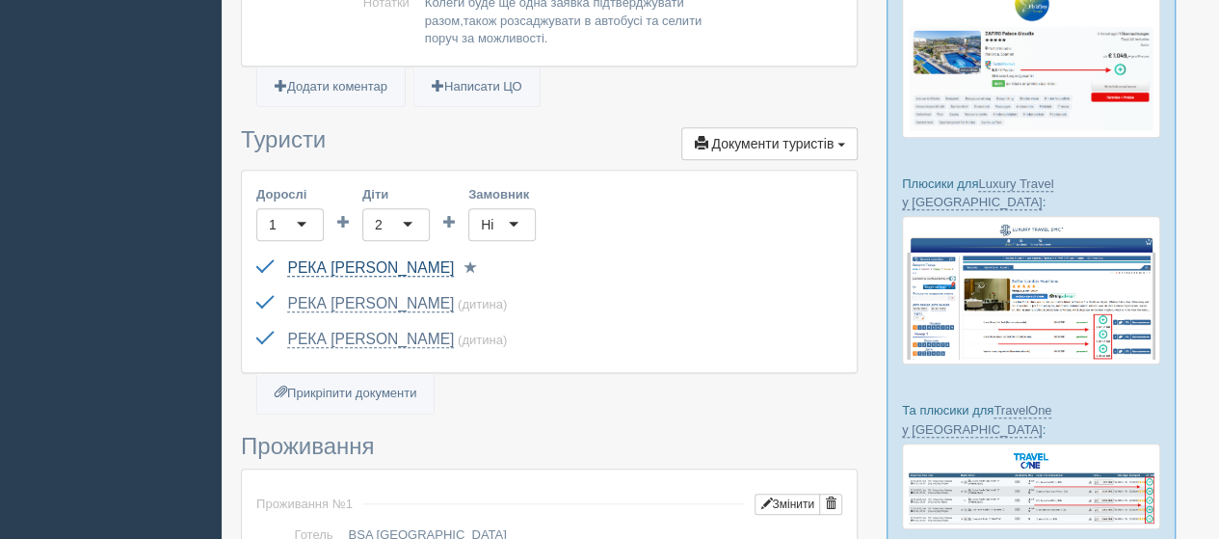
click at [428, 259] on link "[PERSON_NAME]" at bounding box center [370, 267] width 167 height 17
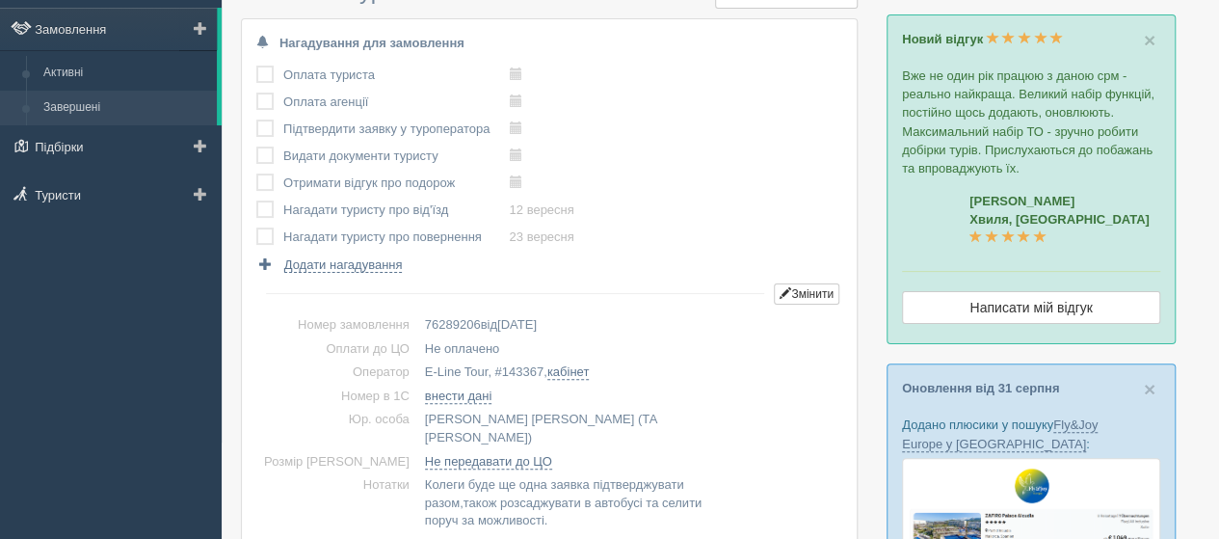
scroll to position [0, 0]
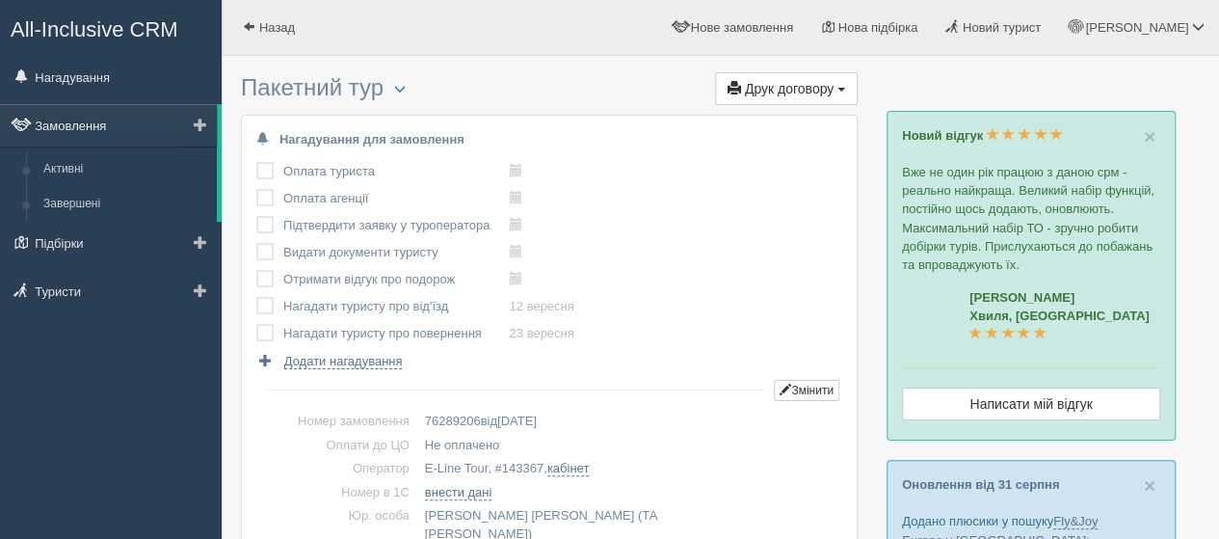
click at [68, 120] on link "Замовлення" at bounding box center [108, 125] width 217 height 42
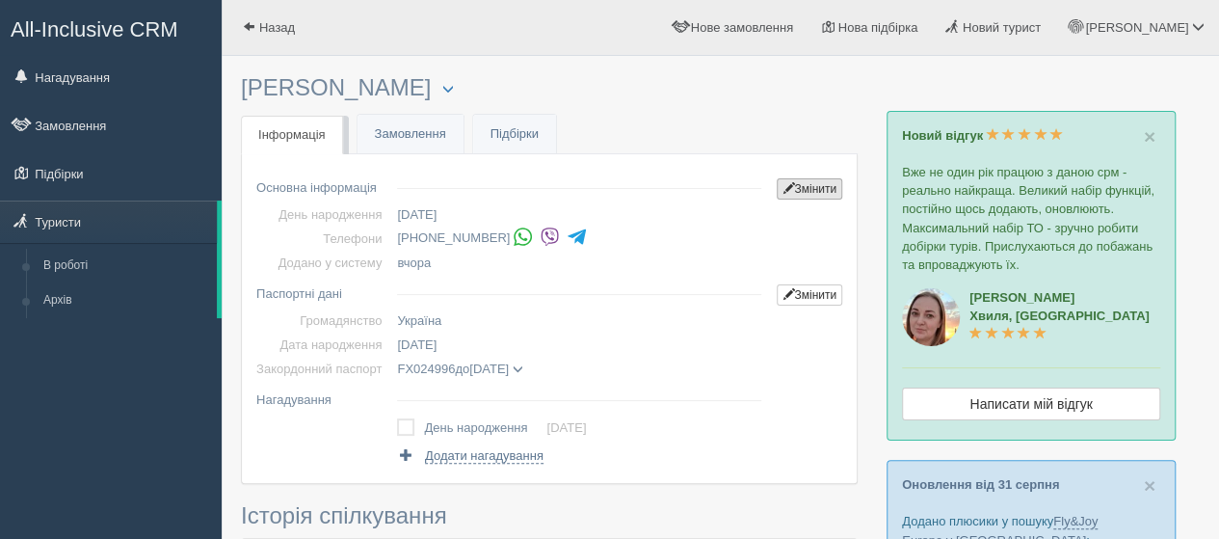
click at [810, 186] on link "Змінити" at bounding box center [810, 188] width 66 height 21
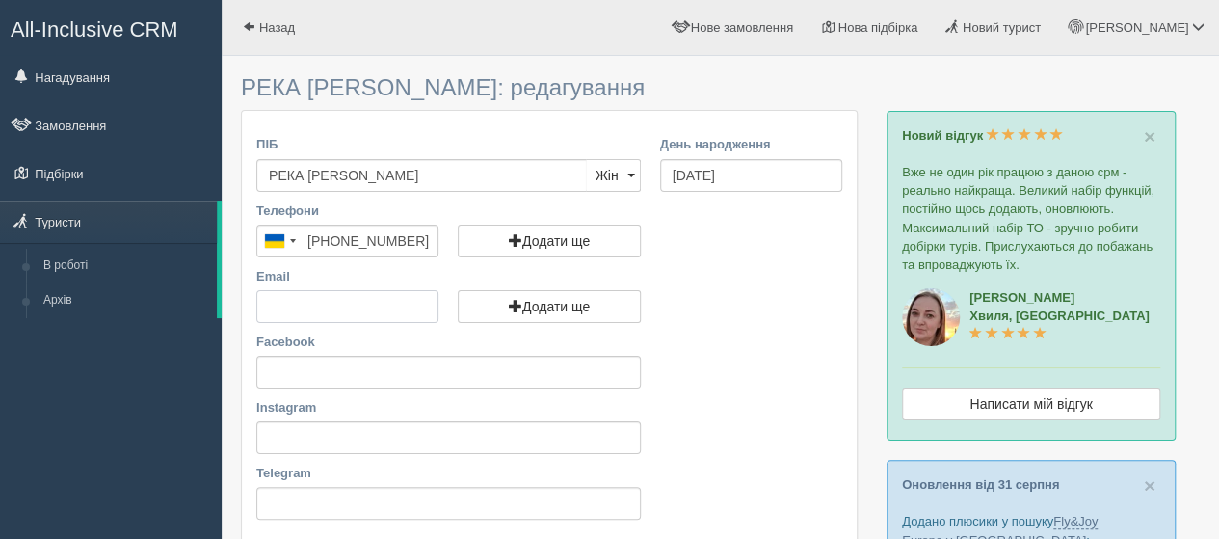
click at [328, 302] on input "Email" at bounding box center [347, 306] width 182 height 33
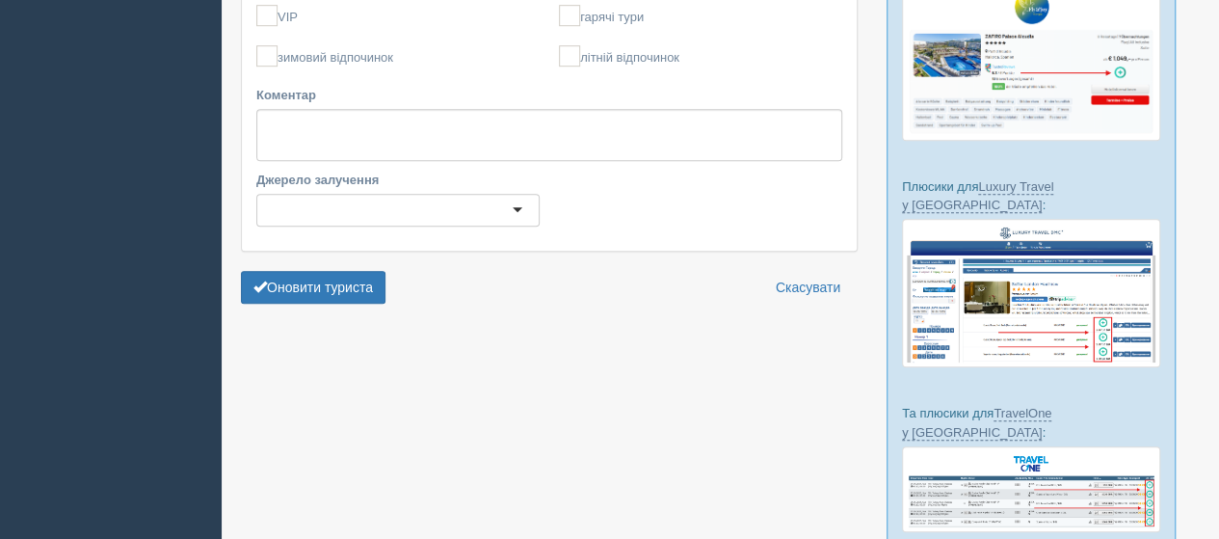
scroll to position [578, 0]
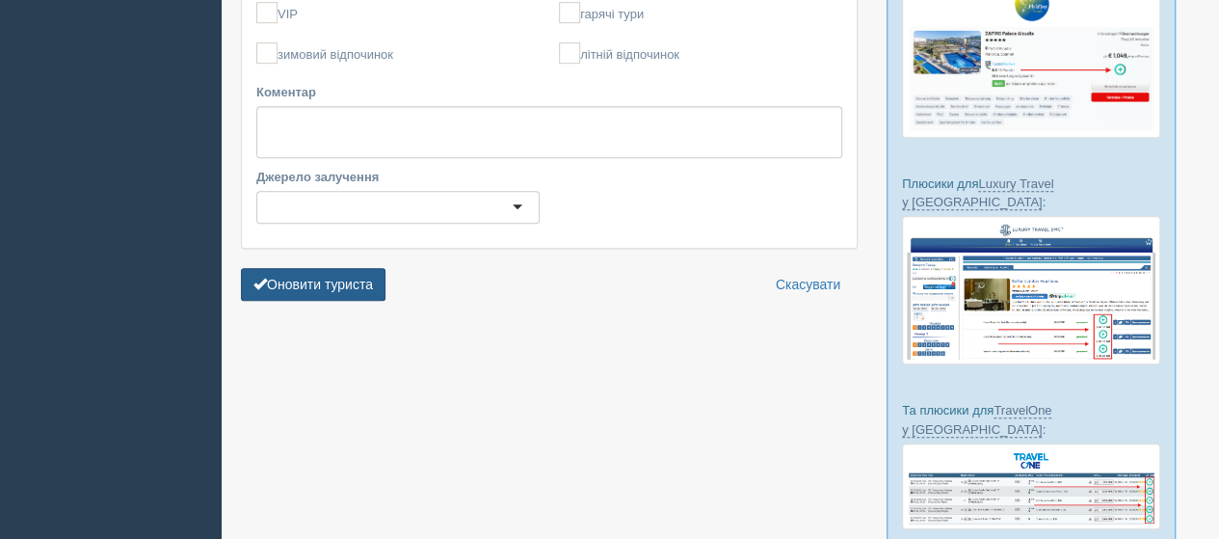
type input "[EMAIL_ADDRESS][DOMAIN_NAME]"
click at [322, 282] on button "Оновити туриста" at bounding box center [313, 284] width 145 height 33
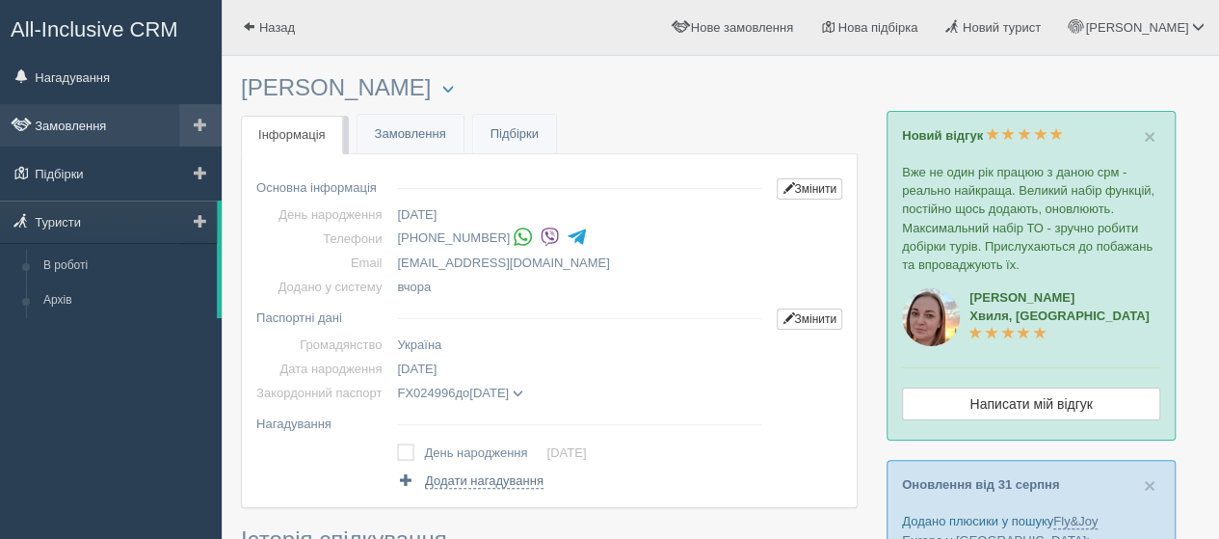
click at [77, 124] on link "Замовлення" at bounding box center [111, 125] width 222 height 42
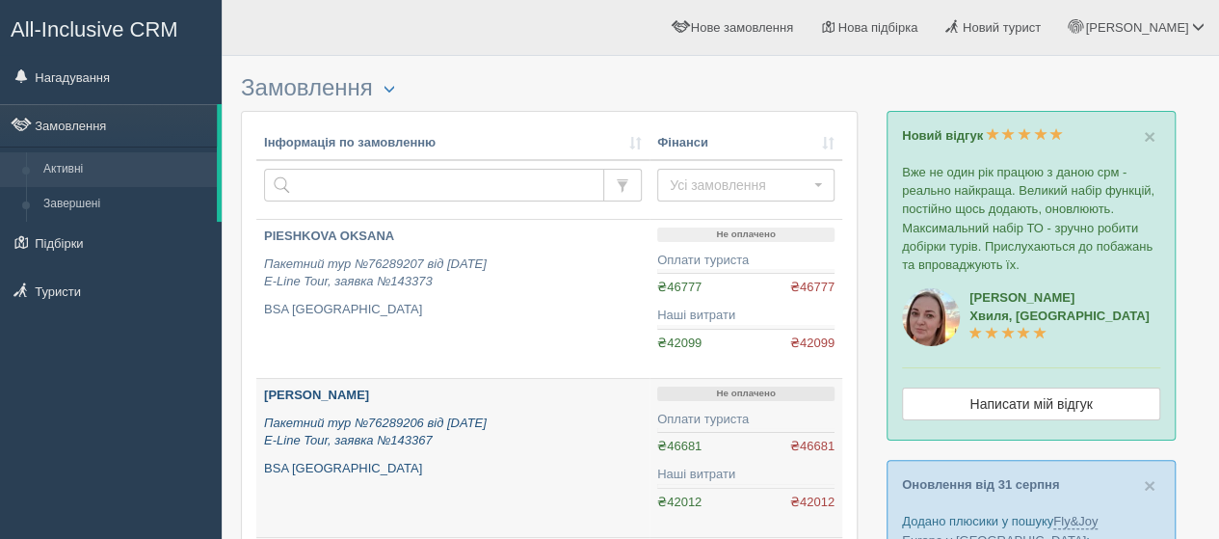
click at [289, 396] on b "РЕКА [PERSON_NAME]" at bounding box center [316, 394] width 105 height 14
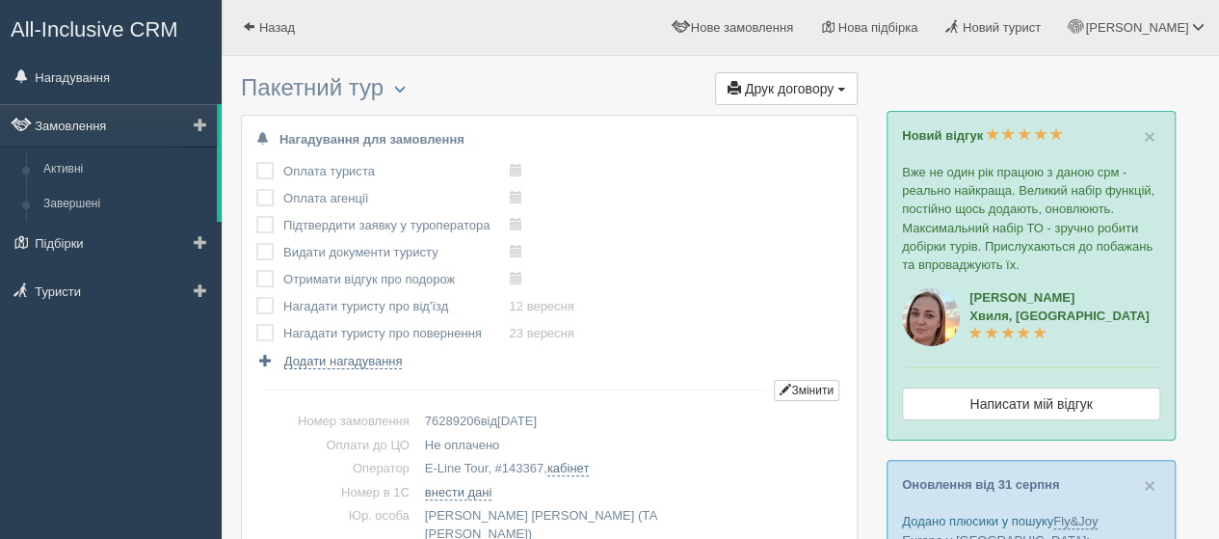
click at [79, 124] on link "Замовлення" at bounding box center [108, 125] width 217 height 42
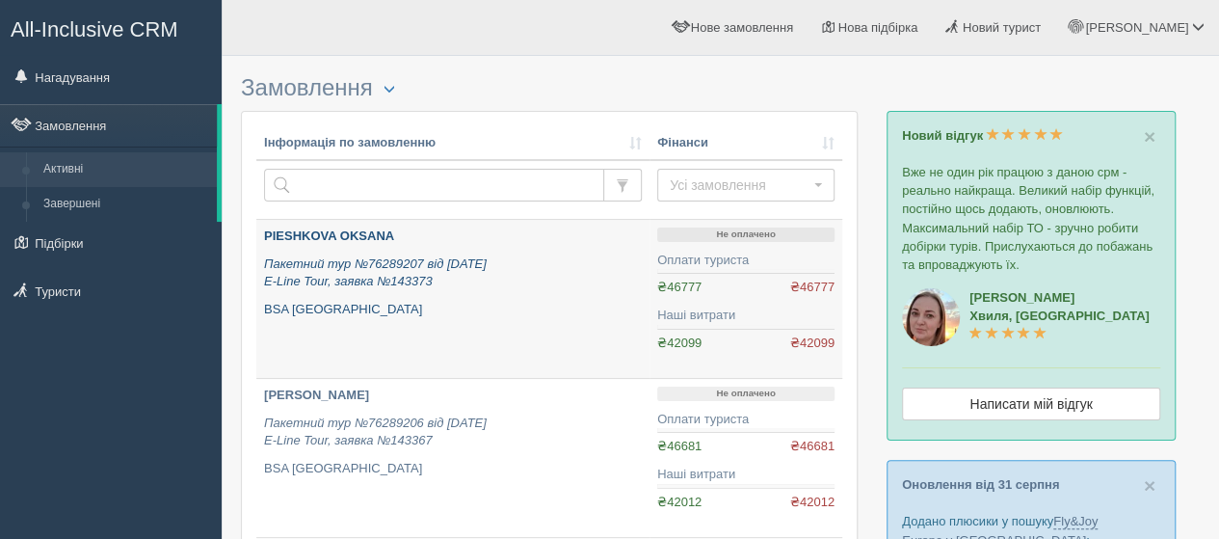
click at [326, 234] on b "PIESHKOVA OKSANA" at bounding box center [329, 235] width 130 height 14
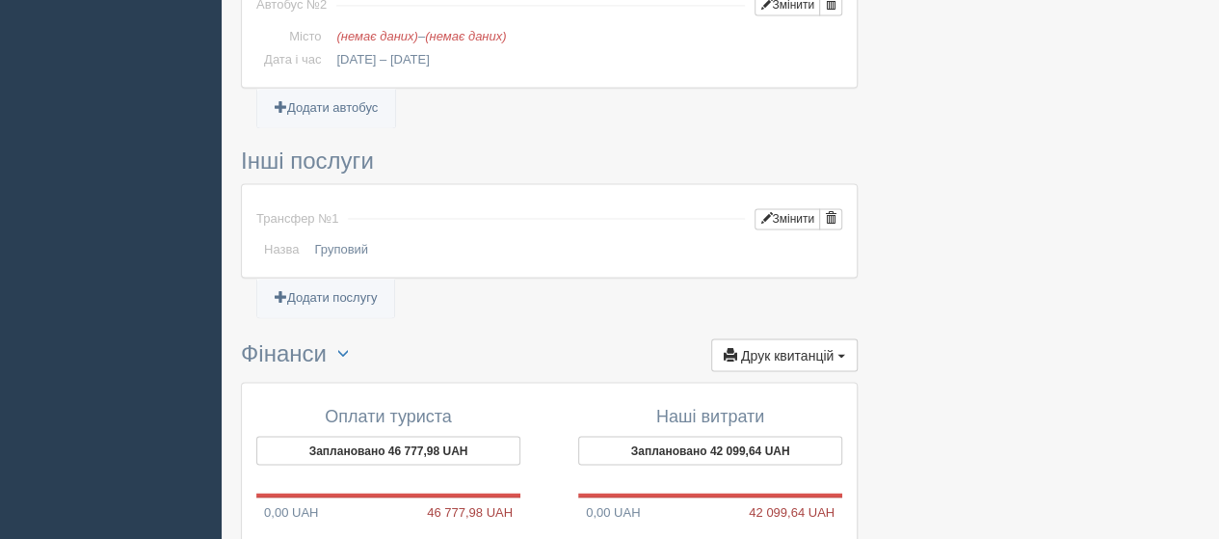
scroll to position [1232, 0]
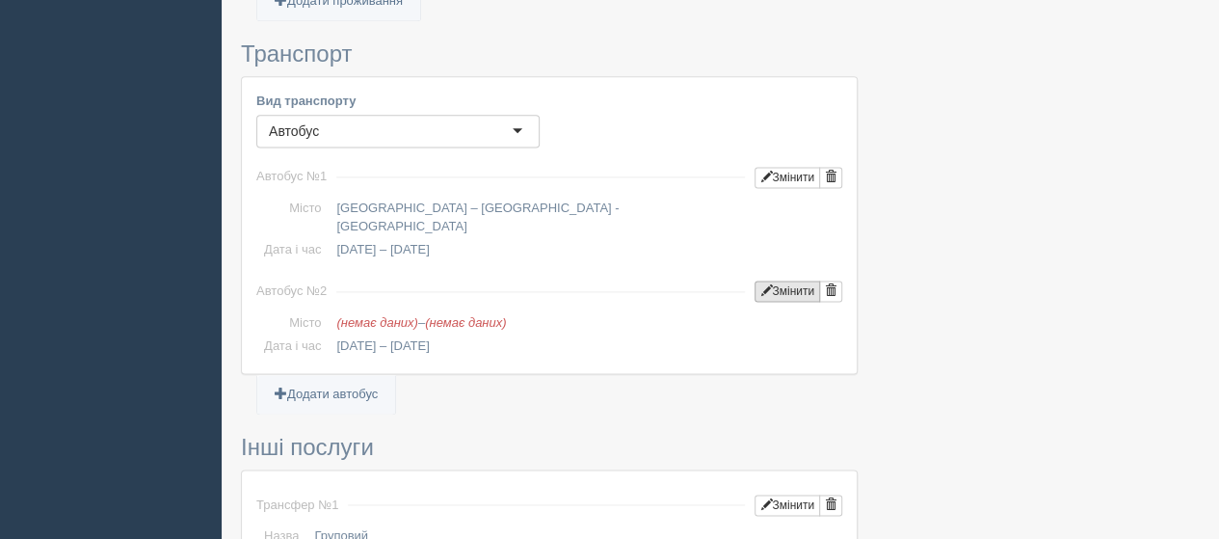
click at [786, 280] on button "Змінити" at bounding box center [788, 290] width 66 height 21
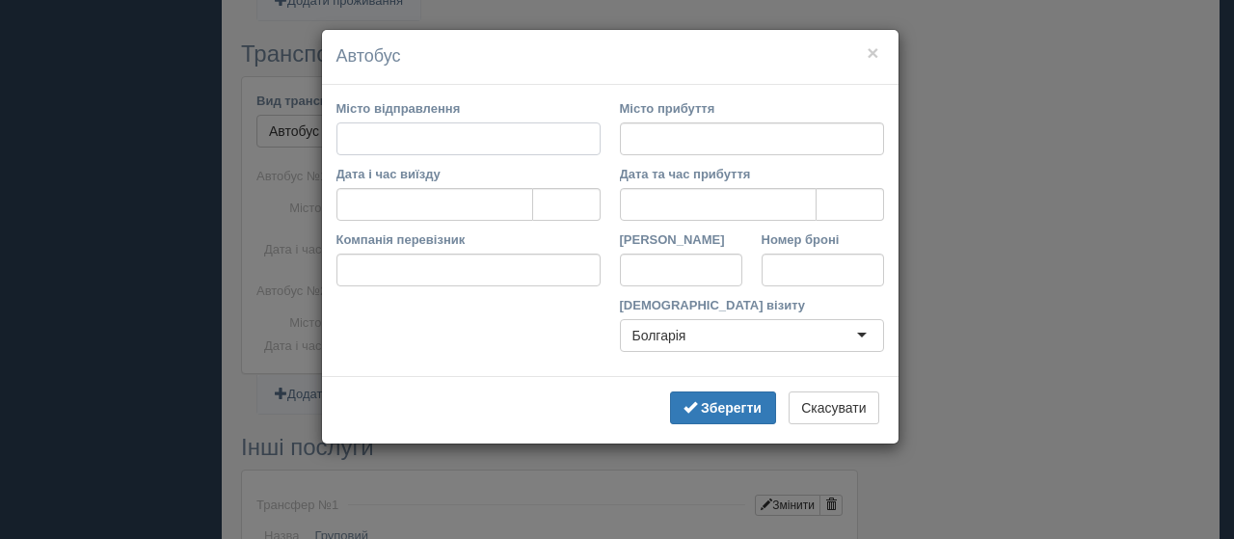
type input "p"
type input "Золоті піски"
click at [655, 141] on input "Місто прибуття" at bounding box center [752, 138] width 264 height 33
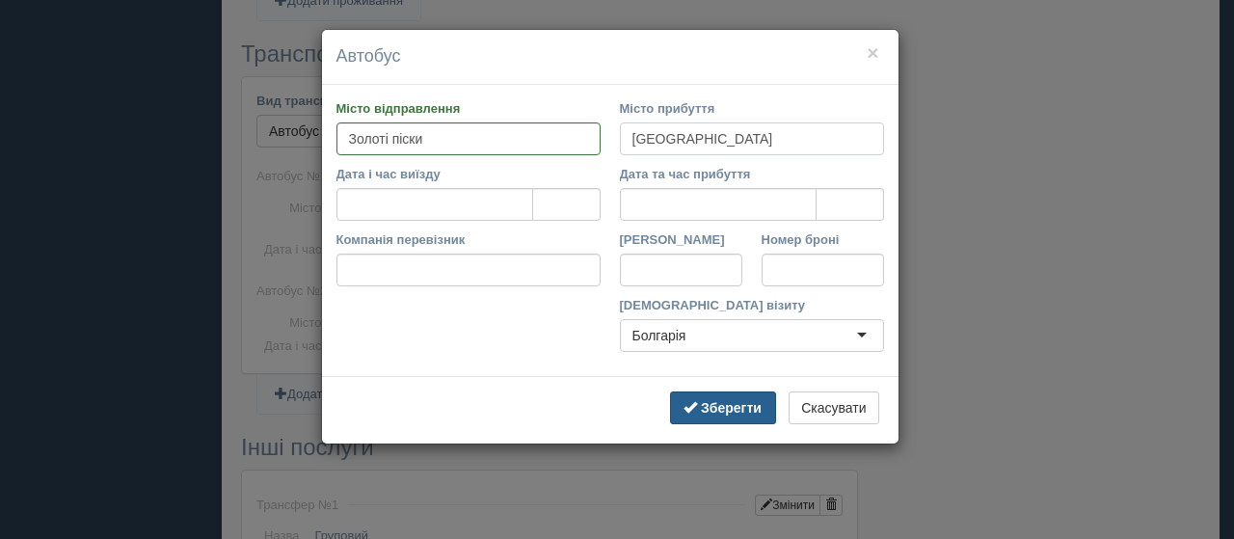
type input "Київ"
click at [730, 412] on b "Зберегти" at bounding box center [731, 407] width 61 height 15
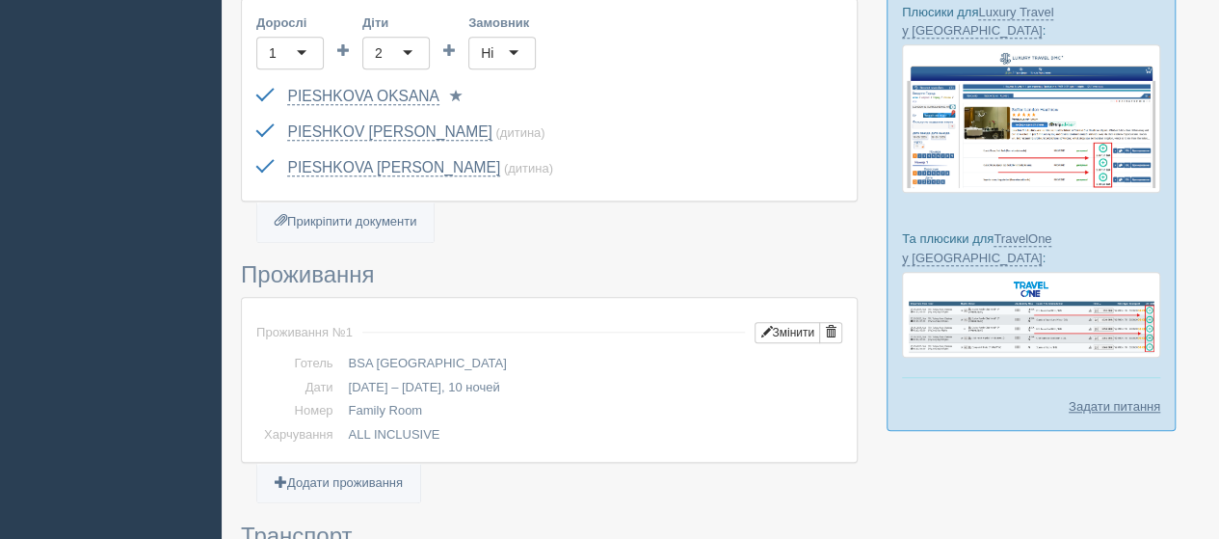
scroll to position [653, 0]
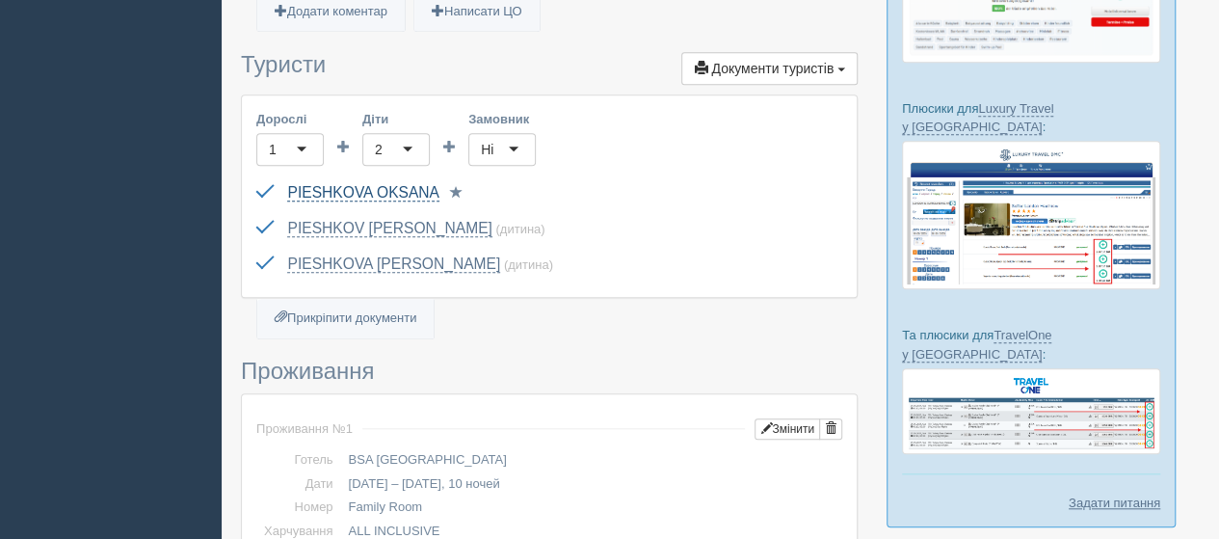
click at [348, 184] on link "PIESHKOVA OKSANA" at bounding box center [362, 192] width 151 height 17
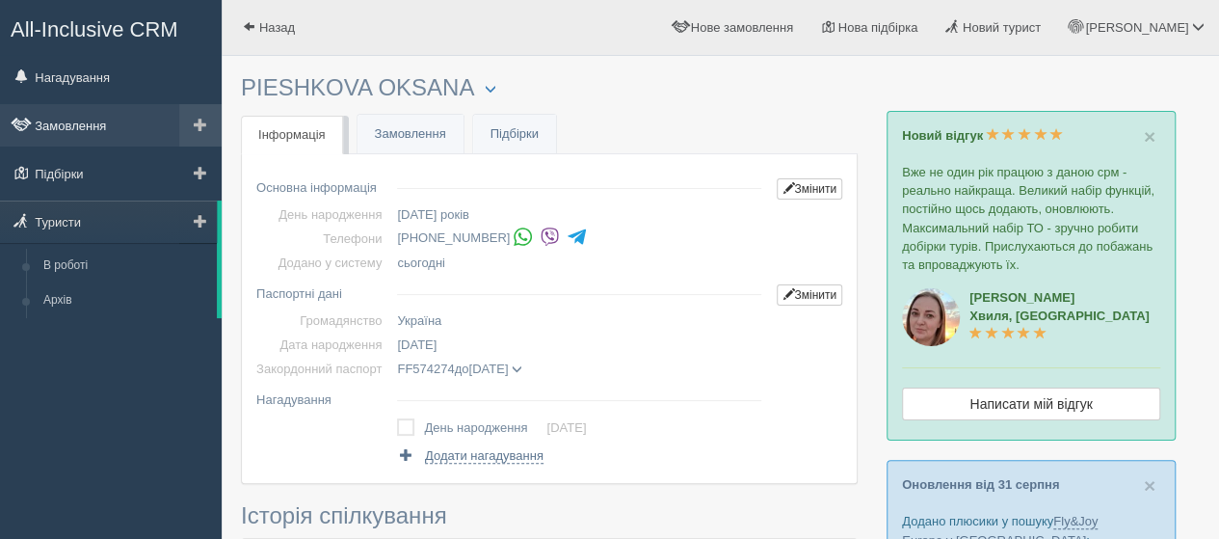
click at [84, 123] on link "Замовлення" at bounding box center [111, 125] width 222 height 42
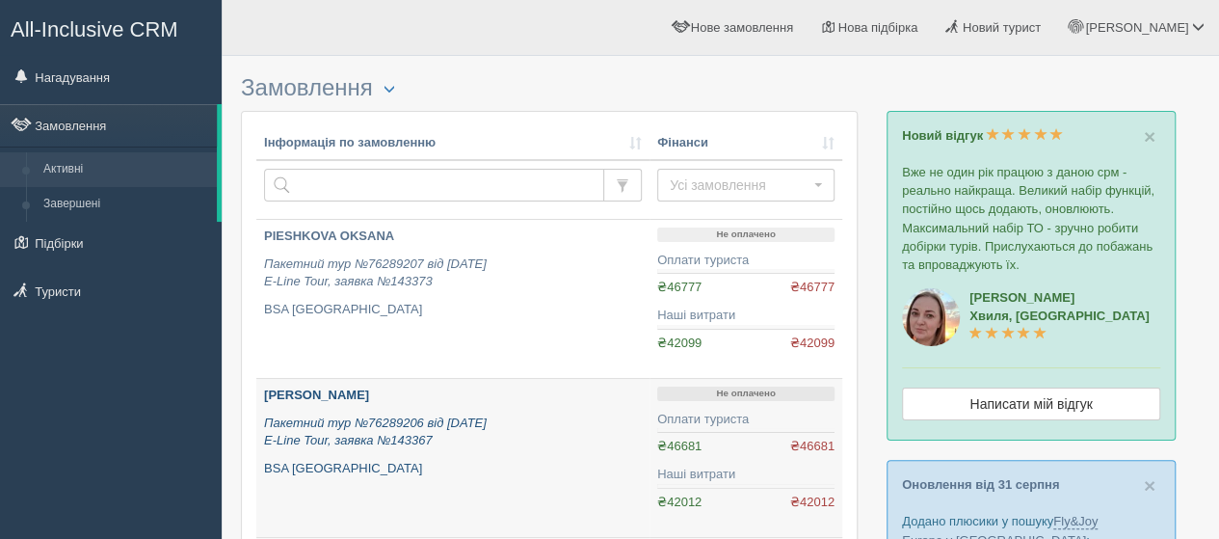
click at [331, 390] on b "[PERSON_NAME]" at bounding box center [316, 394] width 105 height 14
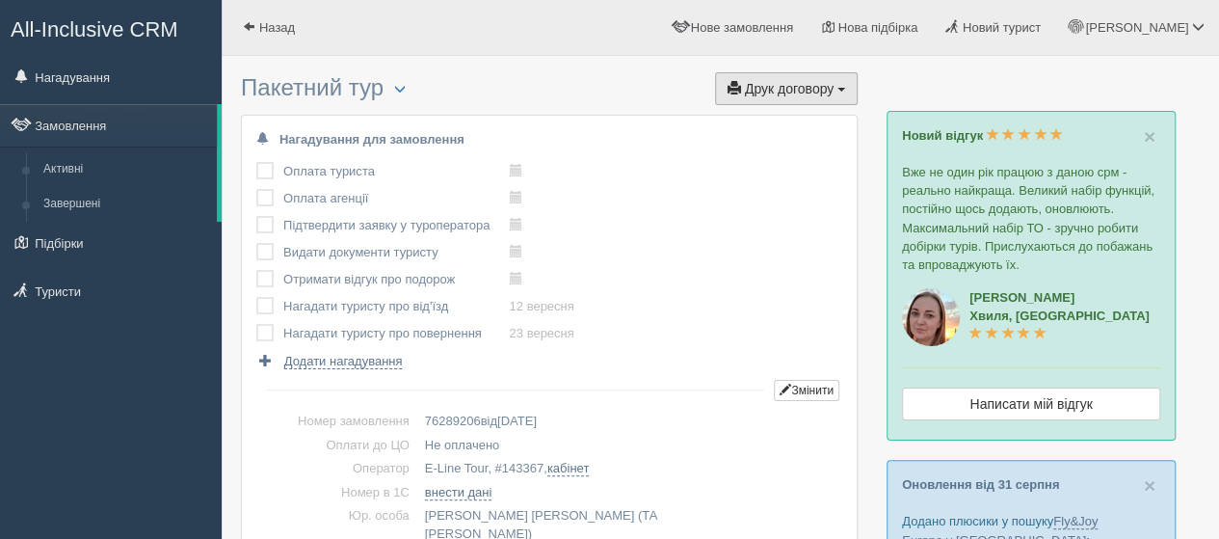
click at [786, 89] on span "Друк договору" at bounding box center [789, 88] width 89 height 15
click at [760, 150] on link "E-Line Tour" at bounding box center [781, 156] width 152 height 32
click at [804, 85] on span "Друк договору" at bounding box center [789, 88] width 89 height 15
click at [766, 153] on link "E-Line Tour" at bounding box center [781, 156] width 152 height 32
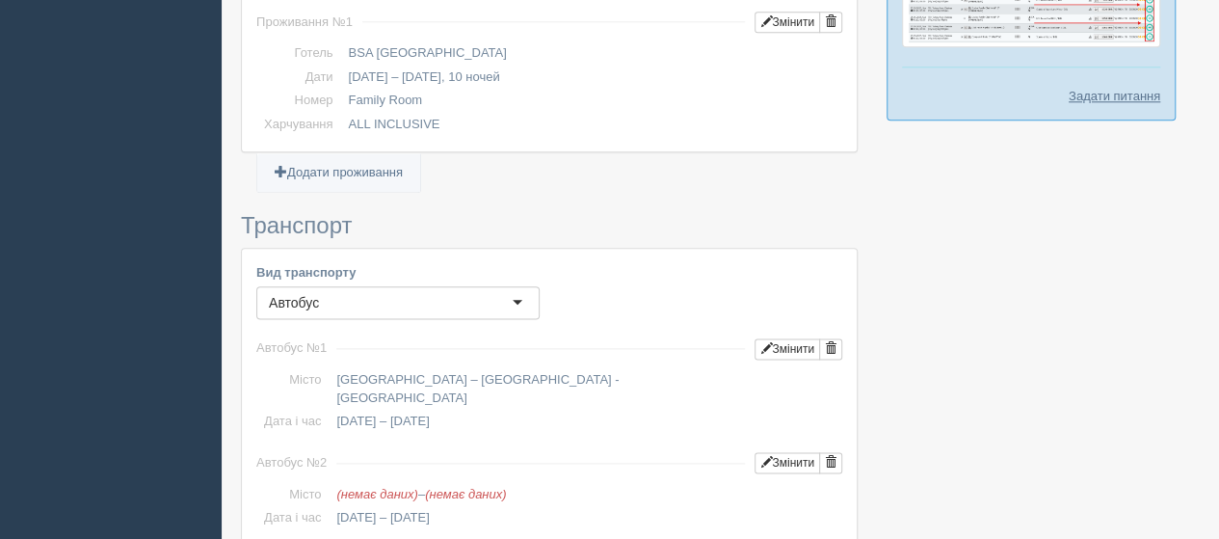
scroll to position [1253, 0]
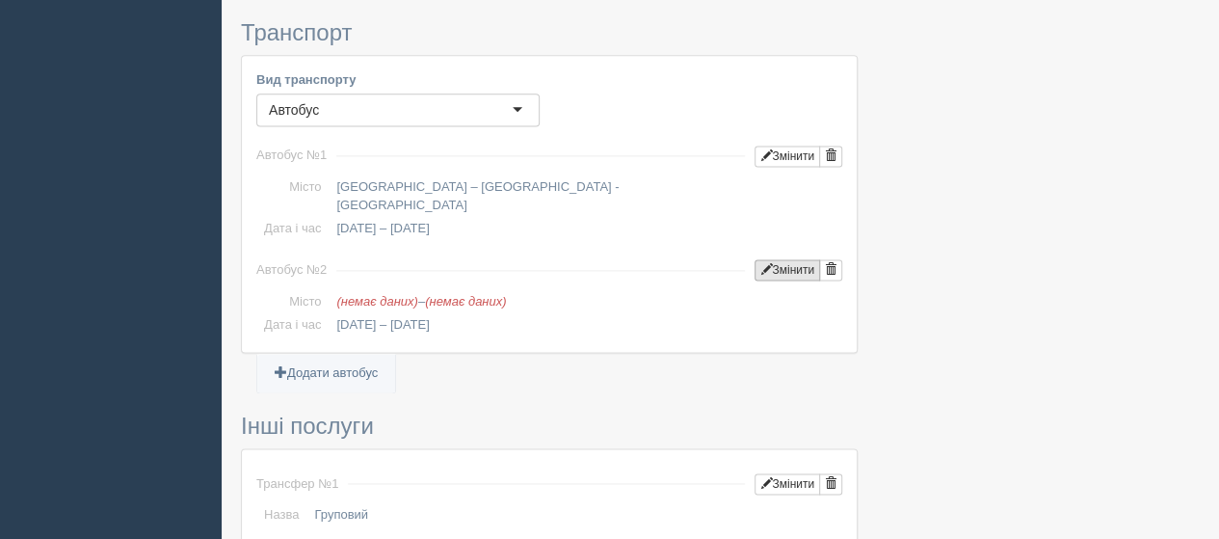
click at [795, 259] on button "Змінити" at bounding box center [788, 269] width 66 height 21
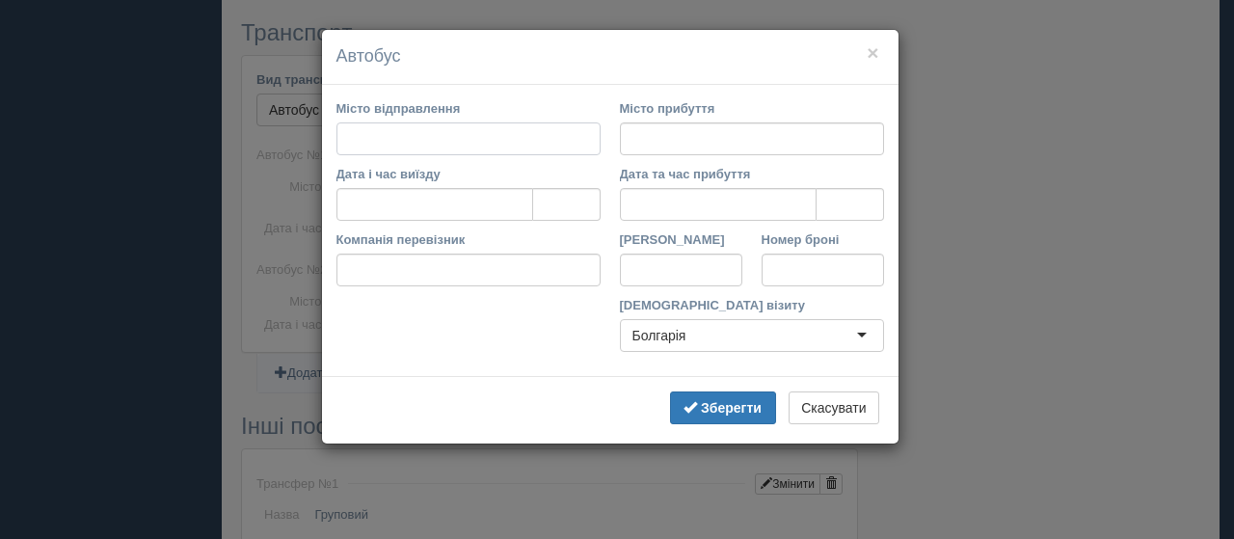
type input "з"
type input "Золоті піски"
click at [700, 147] on input "Місто прибуття" at bounding box center [752, 138] width 264 height 33
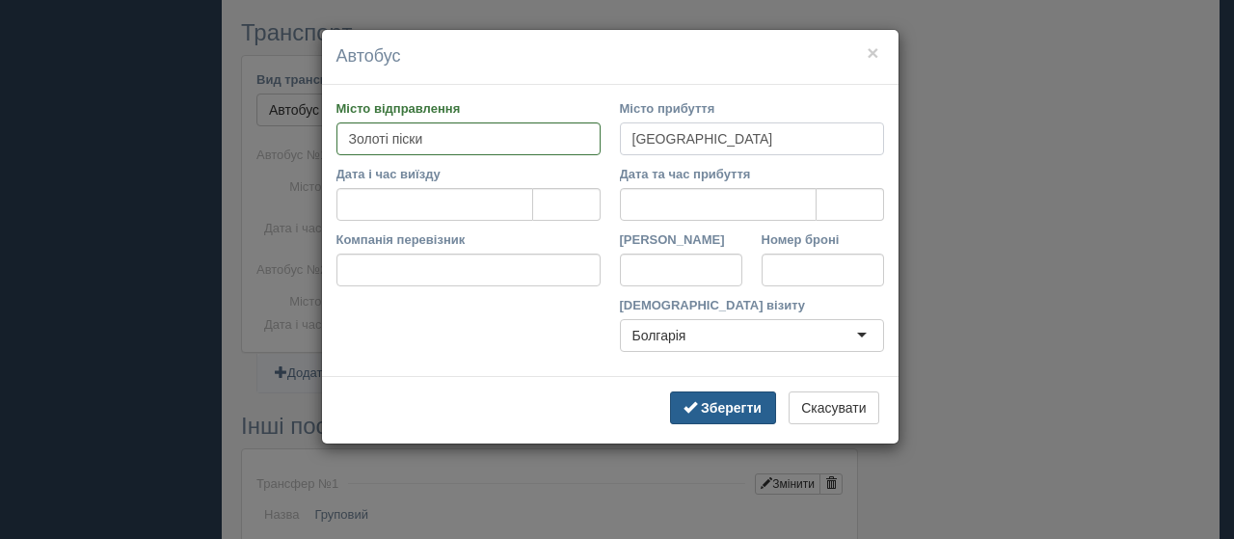
type input "Київ"
click at [718, 412] on b "Зберегти" at bounding box center [731, 407] width 61 height 15
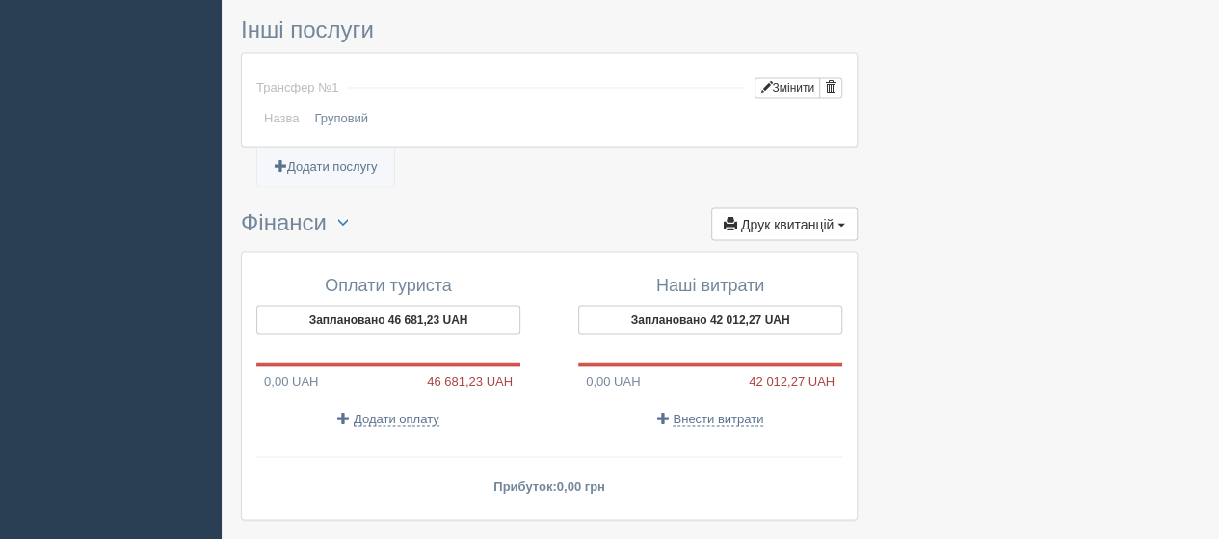
scroll to position [1714, 0]
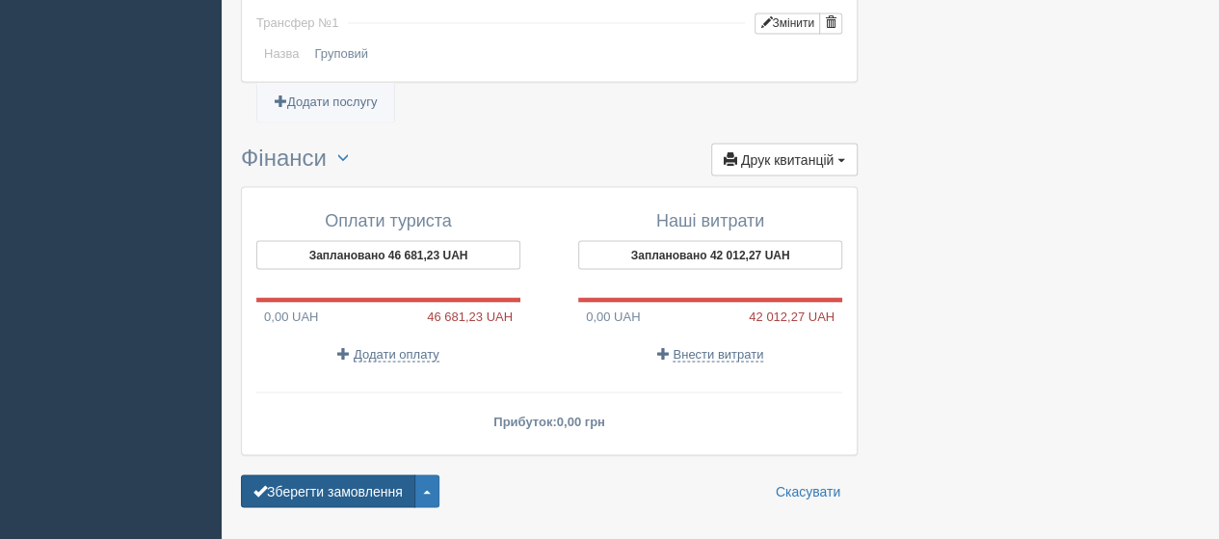
click at [369, 474] on button "Зберегти замовлення" at bounding box center [328, 490] width 174 height 33
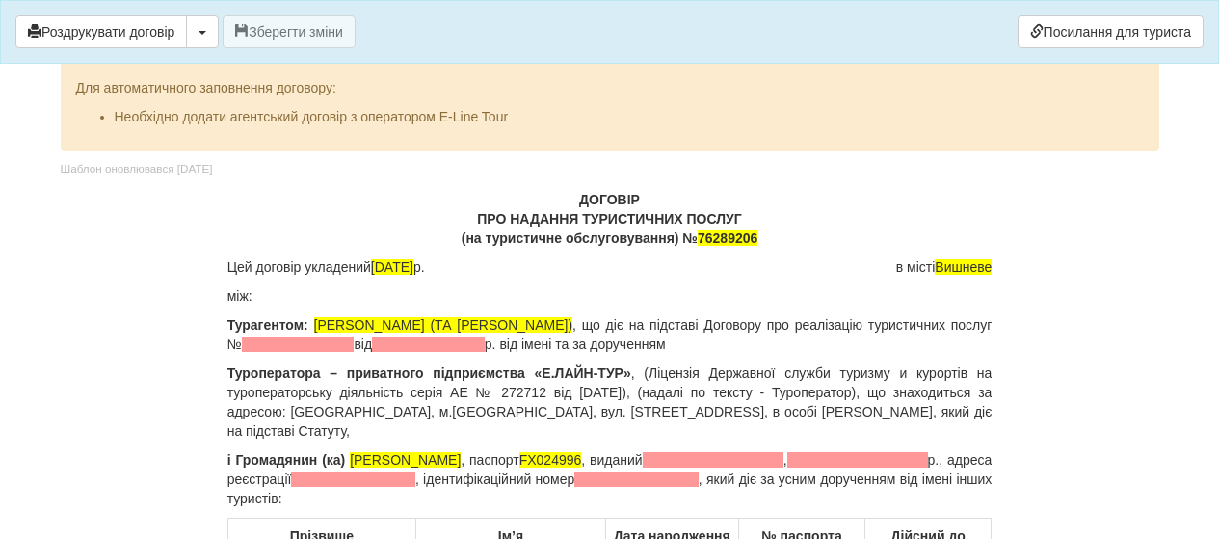
scroll to position [96, 0]
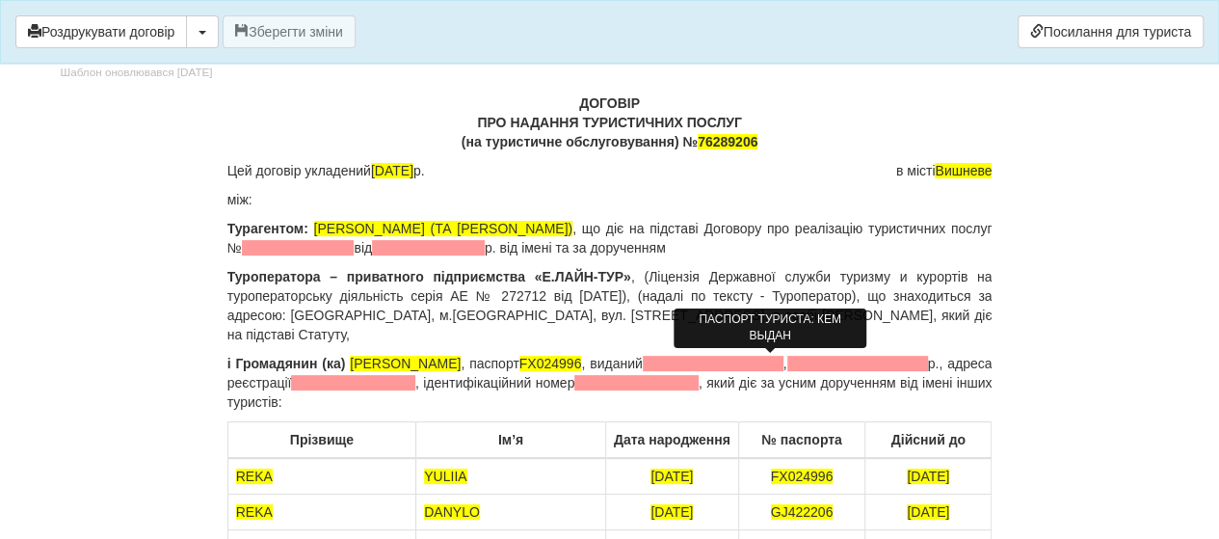
click at [738, 360] on span at bounding box center [713, 363] width 141 height 15
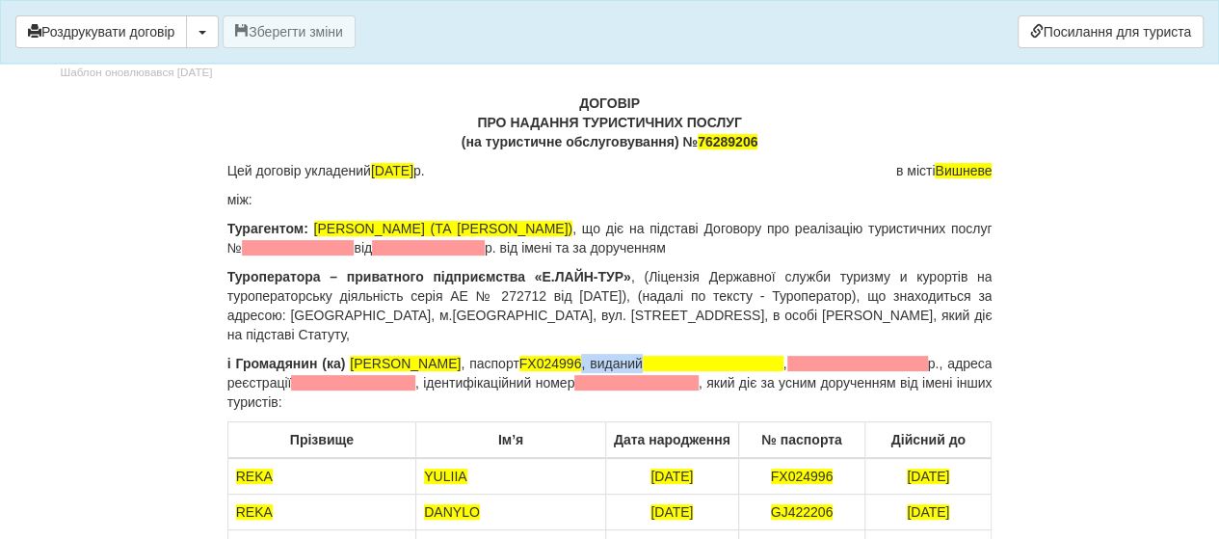
click at [731, 354] on p "і Громадянин (ка) РЕКА ЮЛІЯ МИКОЛАЇВНА , паспорт FX024996 , виданий , р., адрес…" at bounding box center [609, 383] width 765 height 58
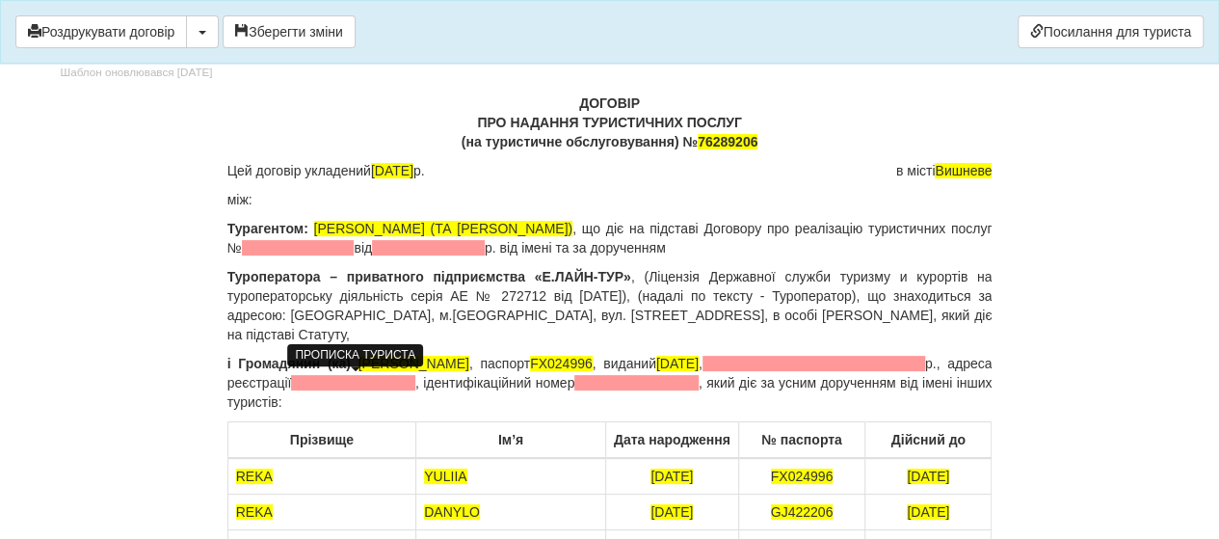
click at [323, 386] on span at bounding box center [353, 382] width 124 height 15
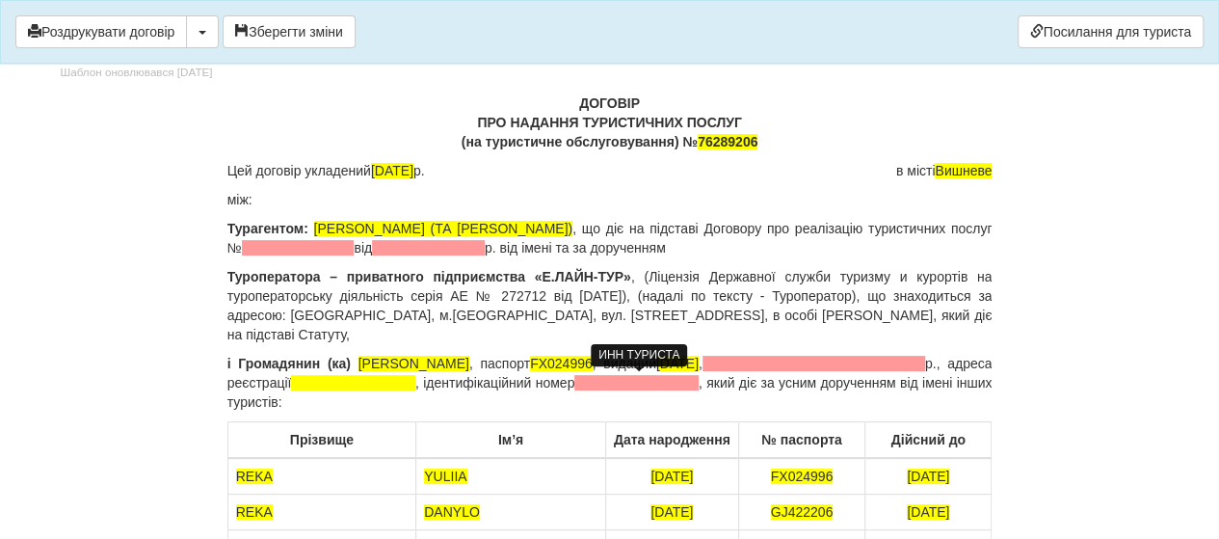
click at [592, 387] on span at bounding box center [636, 382] width 124 height 15
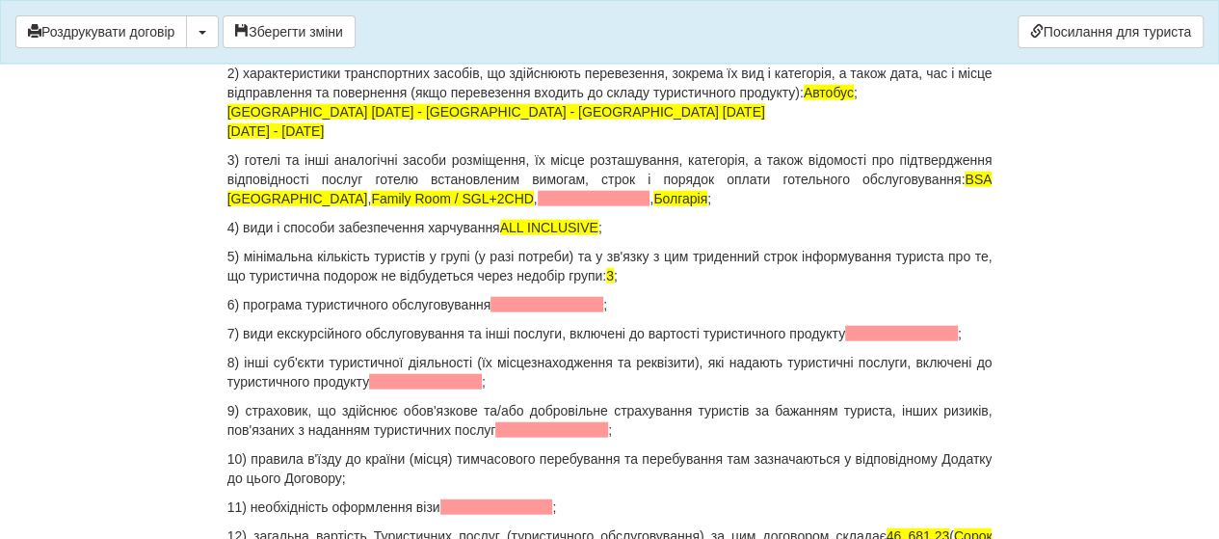
scroll to position [2217, 0]
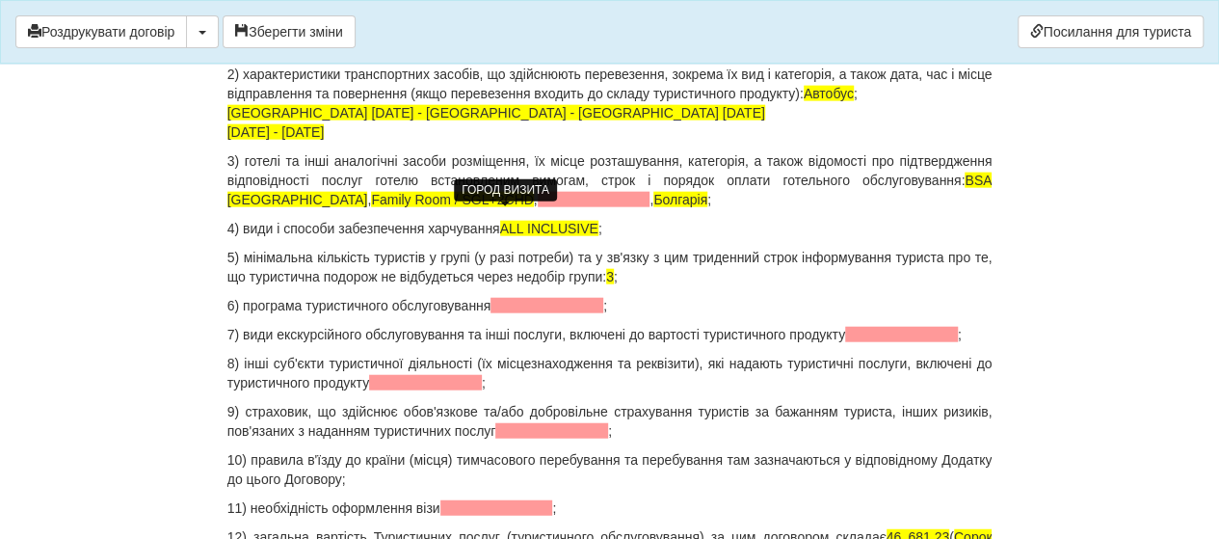
click at [538, 207] on span at bounding box center [594, 199] width 113 height 15
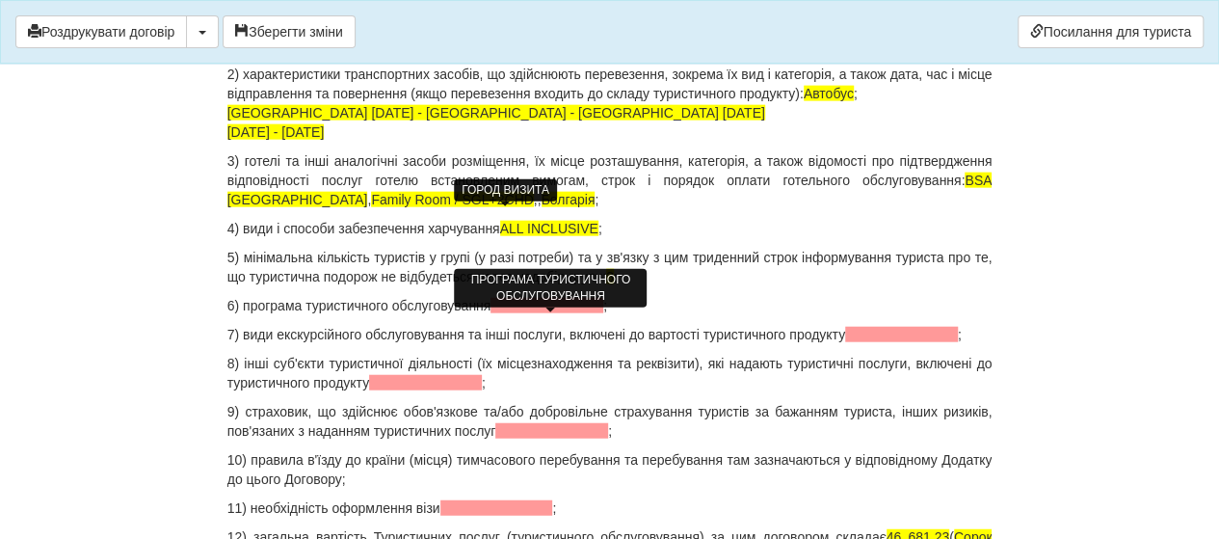
click at [523, 313] on span at bounding box center [547, 305] width 113 height 15
click at [869, 342] on span at bounding box center [901, 334] width 113 height 15
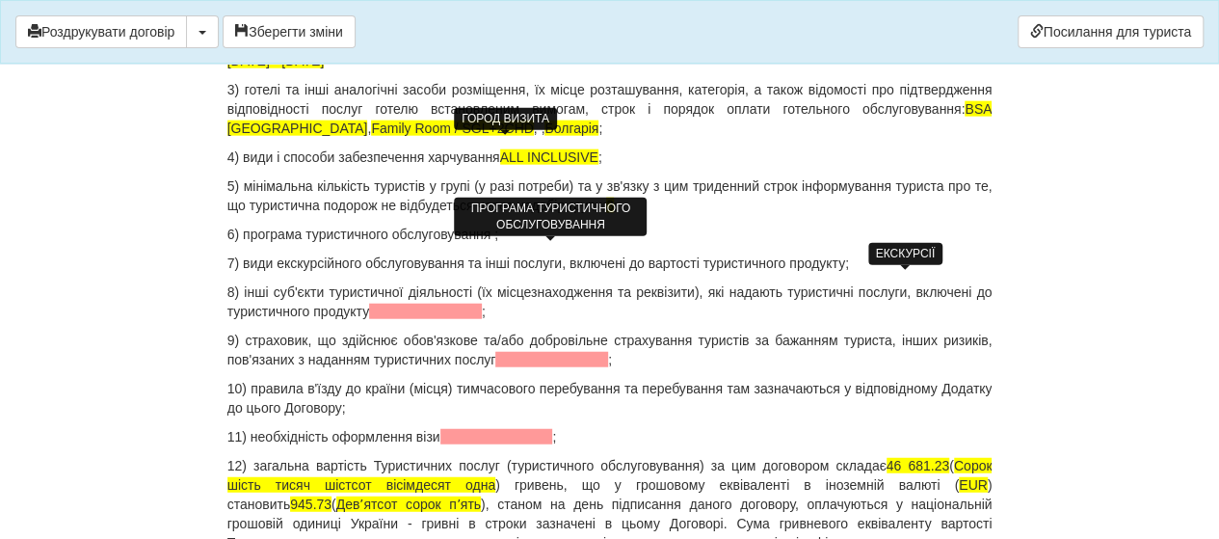
scroll to position [2313, 0]
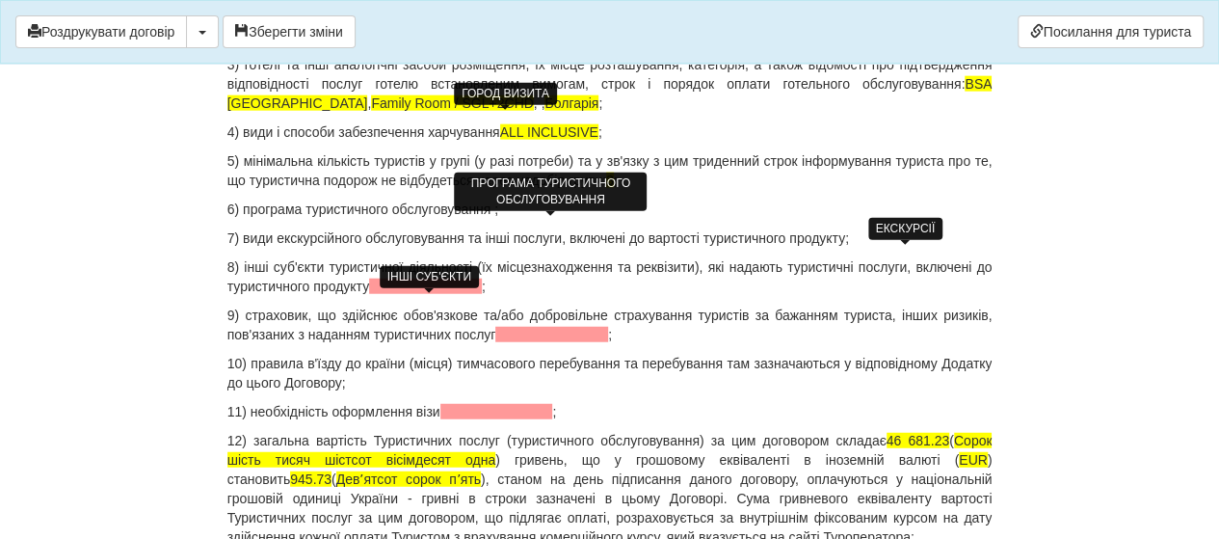
click at [413, 294] on span at bounding box center [425, 286] width 113 height 15
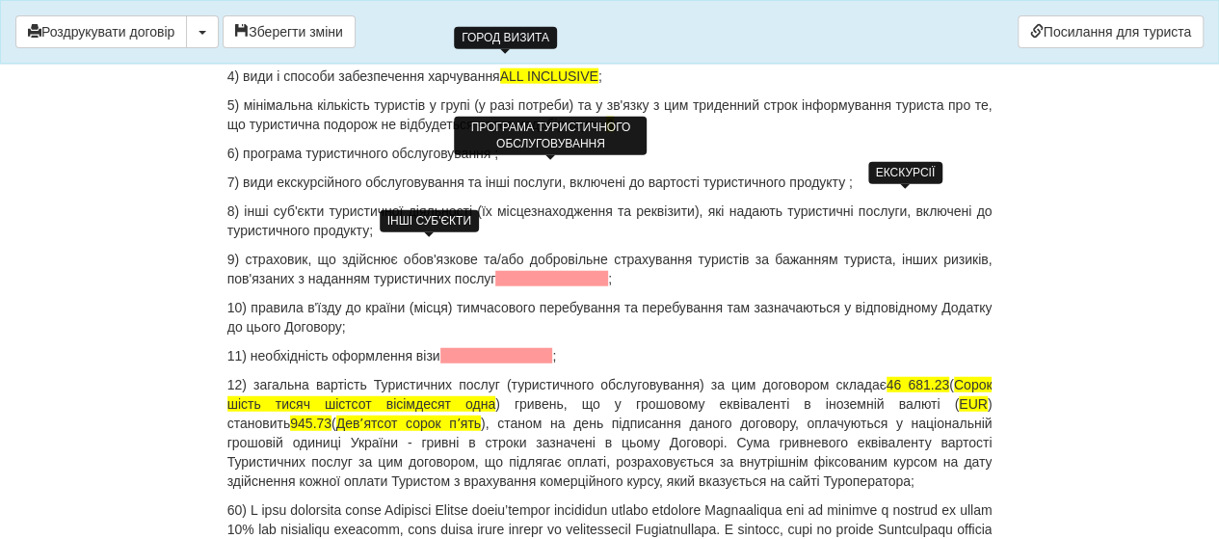
scroll to position [2410, 0]
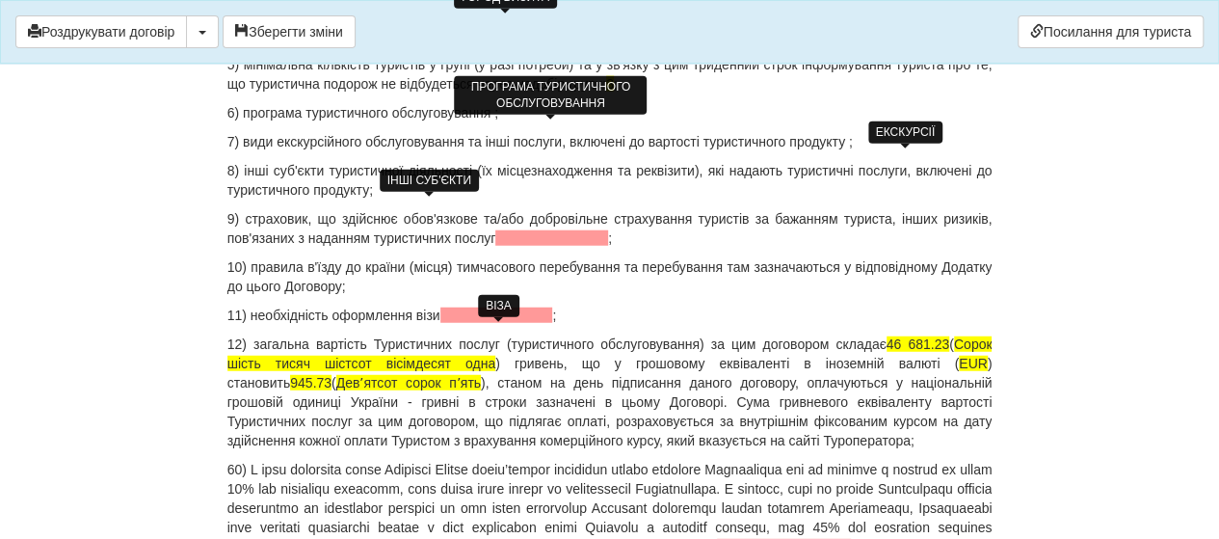
click at [493, 323] on span at bounding box center [496, 314] width 113 height 15
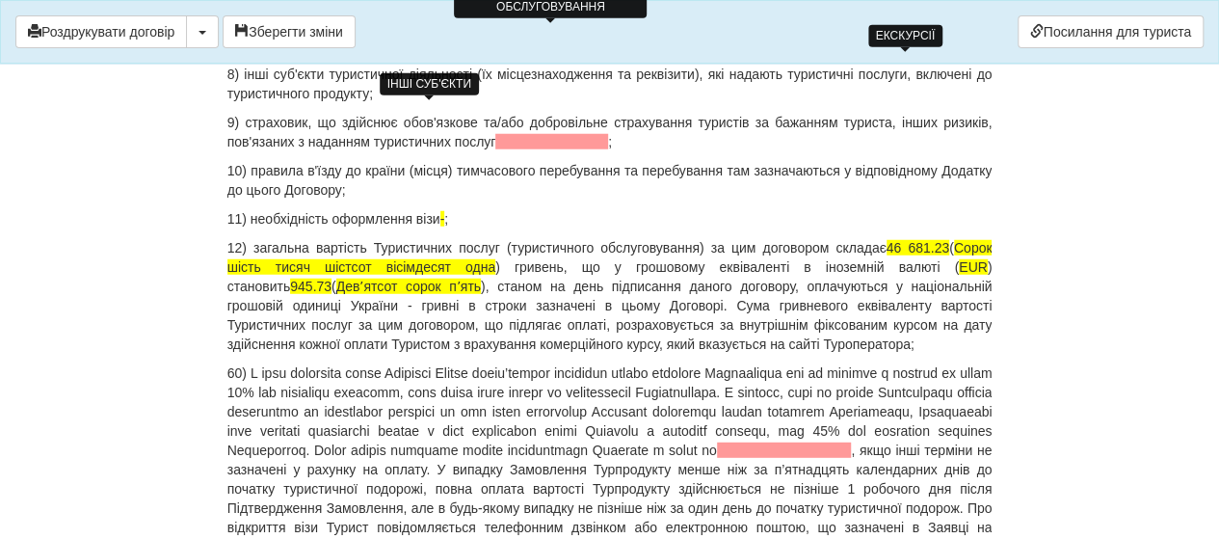
scroll to position [2602, 0]
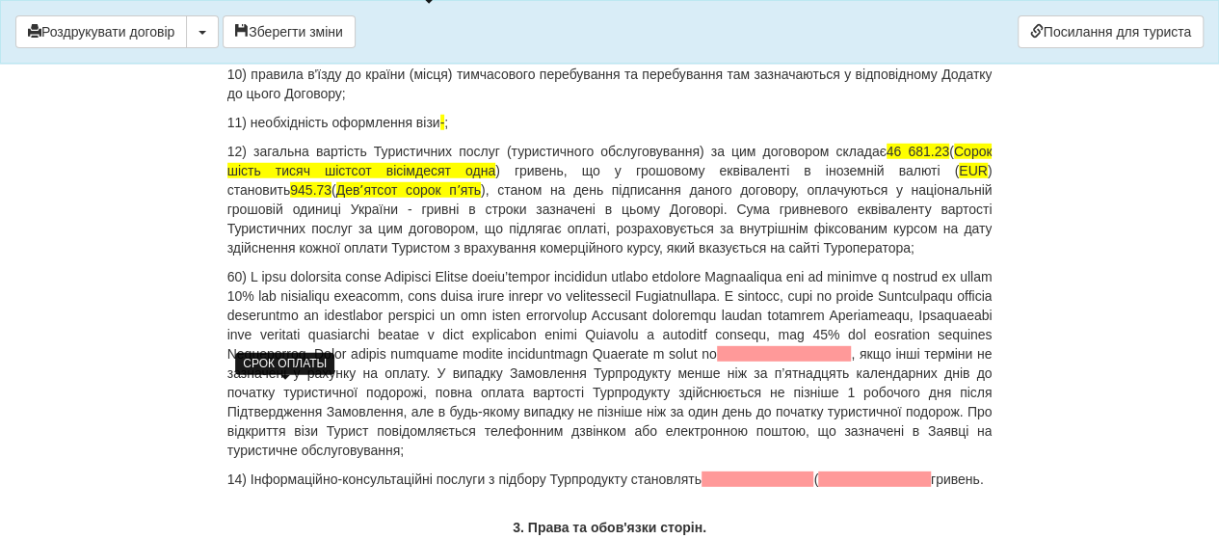
click at [717, 361] on span at bounding box center [784, 353] width 135 height 15
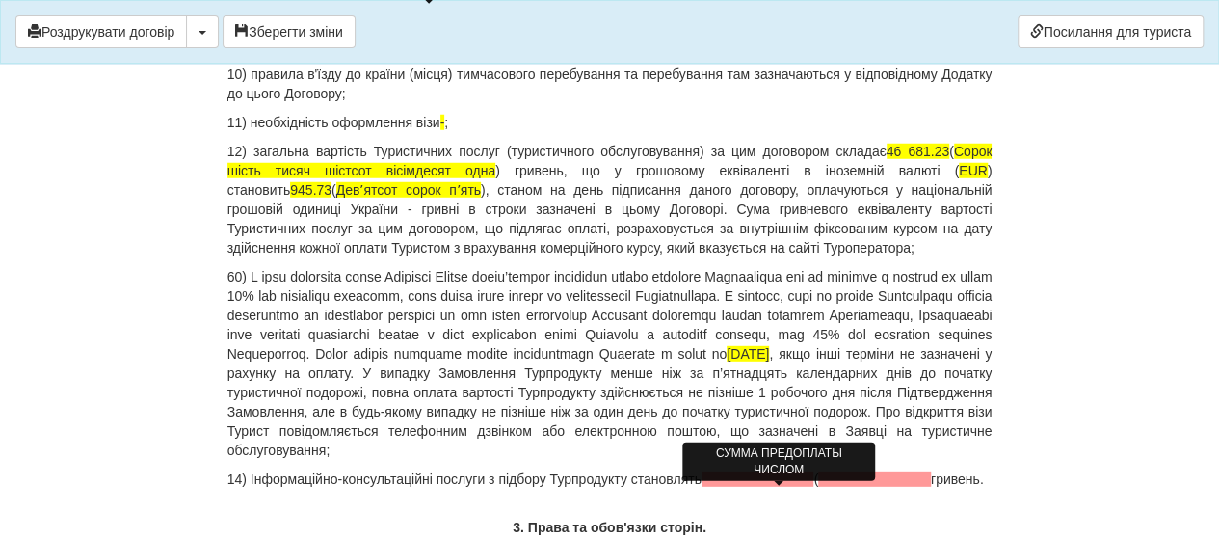
click at [742, 487] on span at bounding box center [758, 478] width 113 height 15
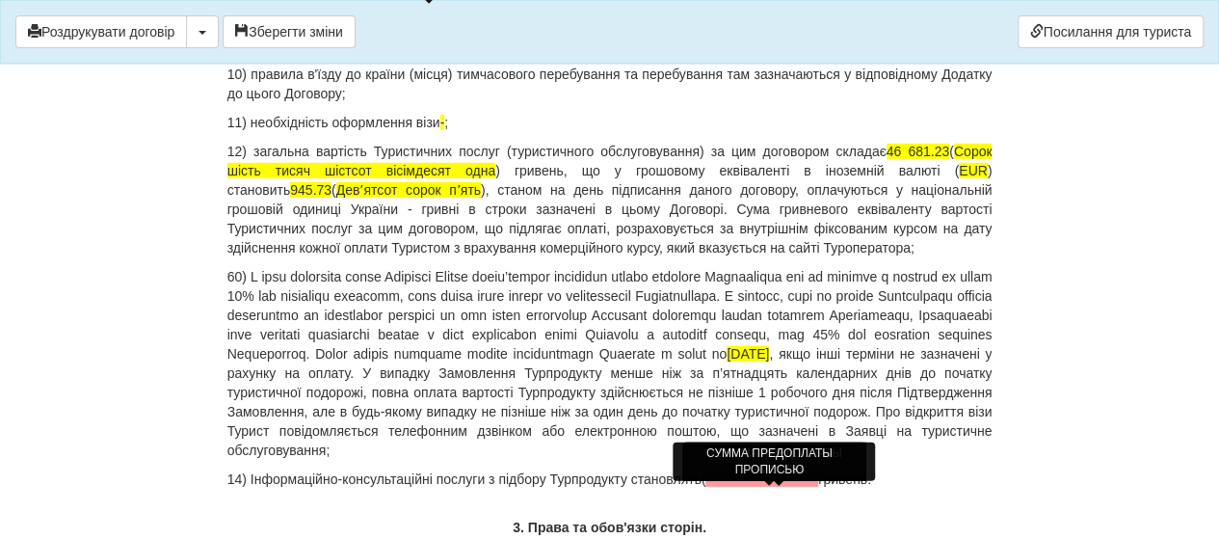
click at [743, 487] on span at bounding box center [762, 478] width 113 height 15
click at [703, 489] on p "14) Інформаційно-консультаційні послуги з підбору Турпродукту становлять ( грив…" at bounding box center [609, 478] width 765 height 19
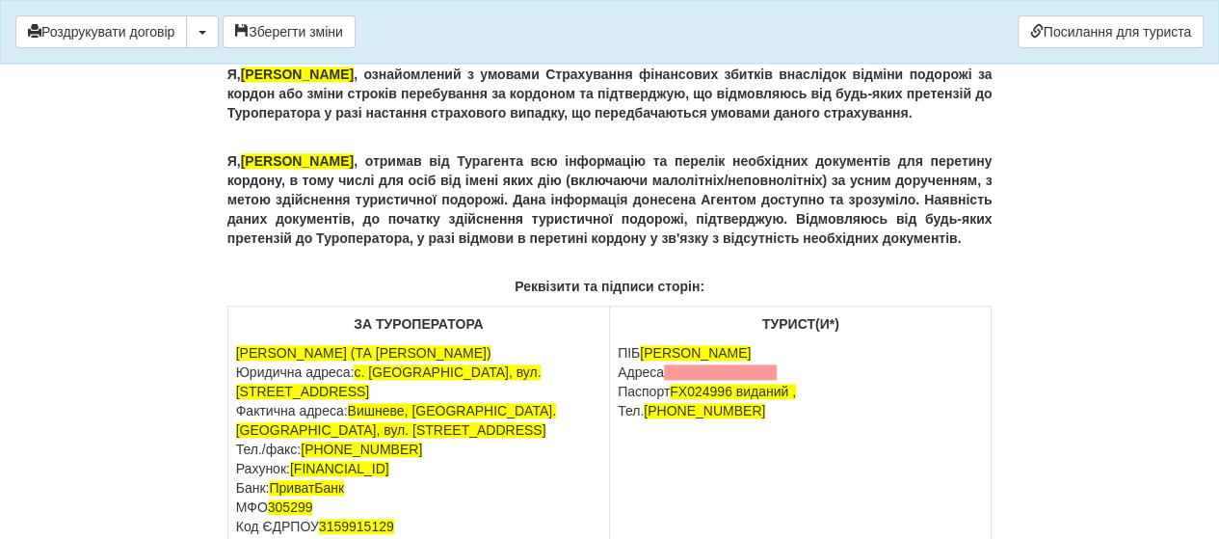
scroll to position [12241, 0]
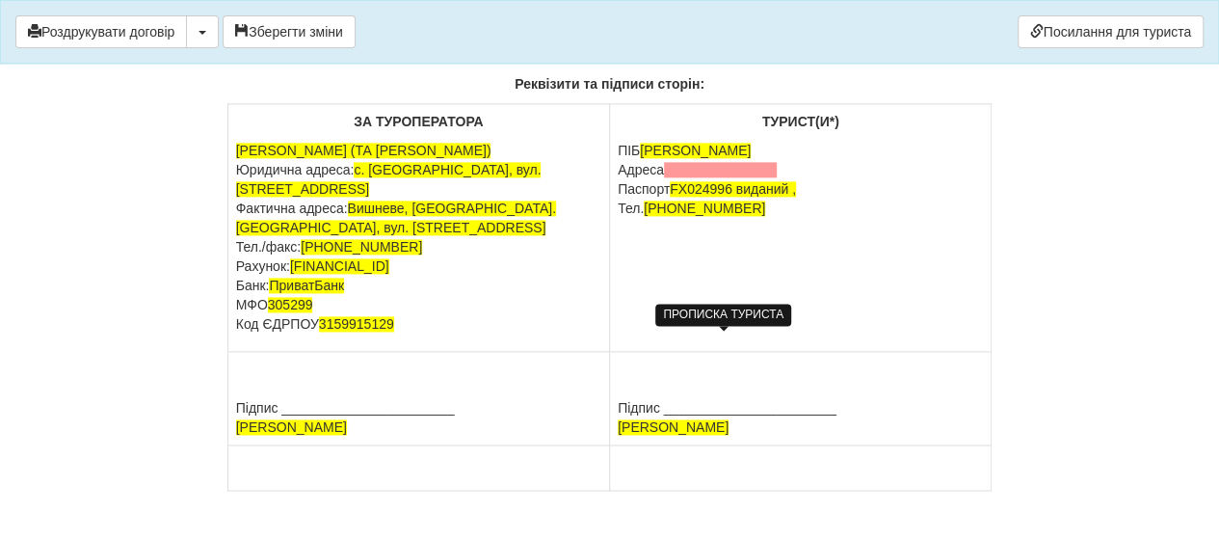
click at [680, 177] on span at bounding box center [720, 169] width 113 height 15
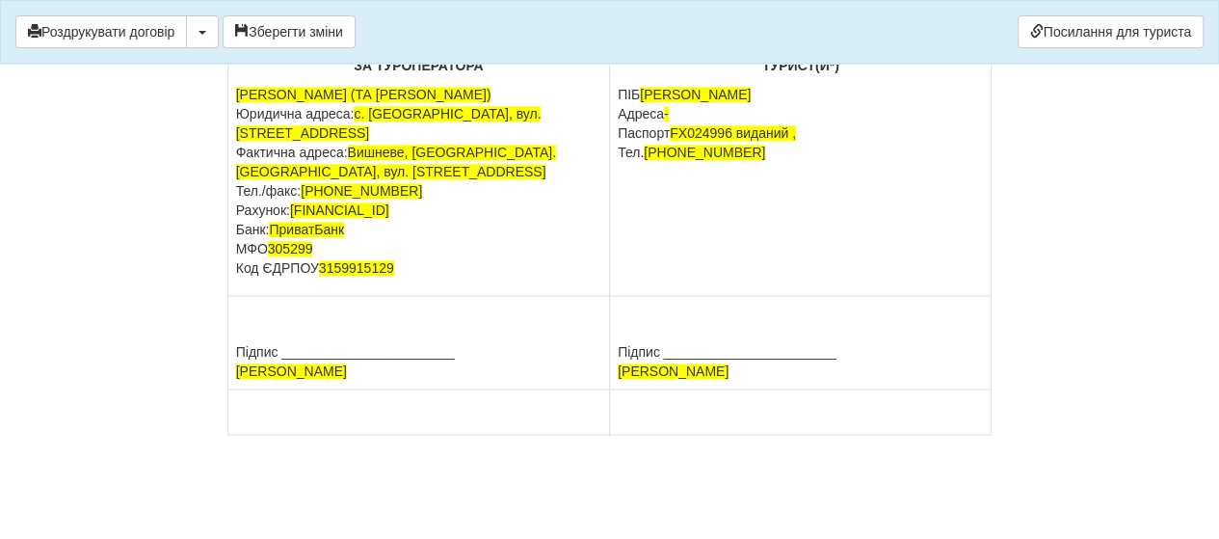
scroll to position [12293, 0]
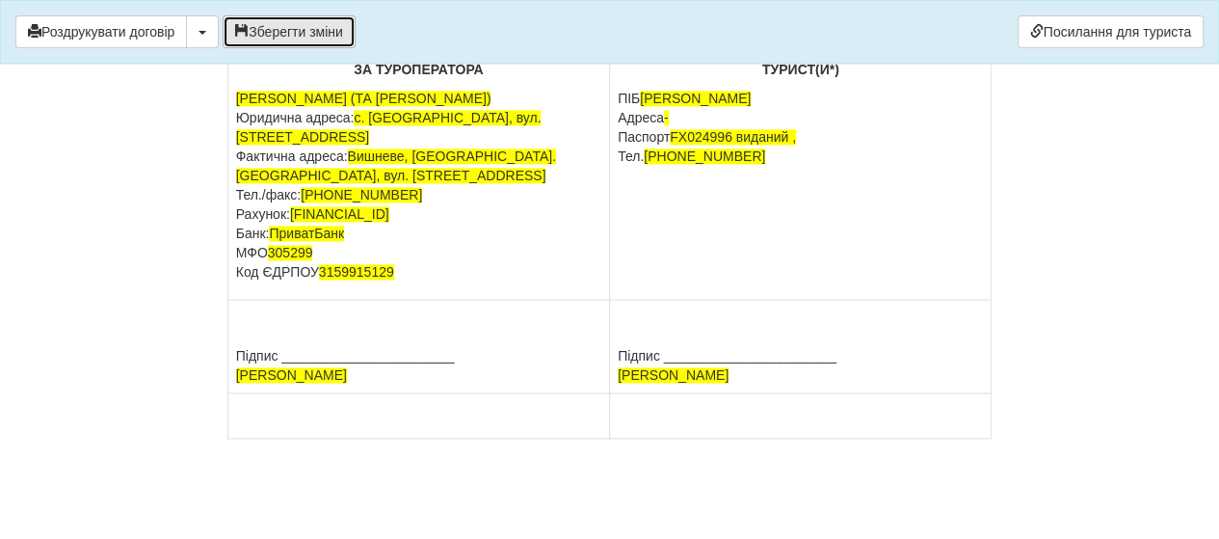
click at [286, 28] on button "Зберегти зміни" at bounding box center [289, 31] width 133 height 33
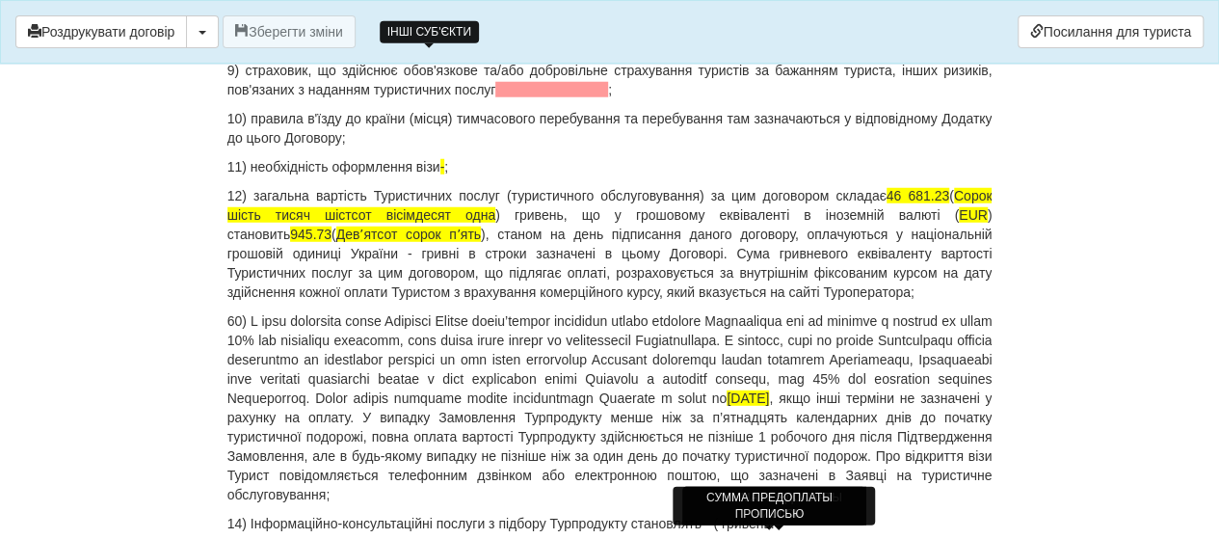
scroll to position [2462, 0]
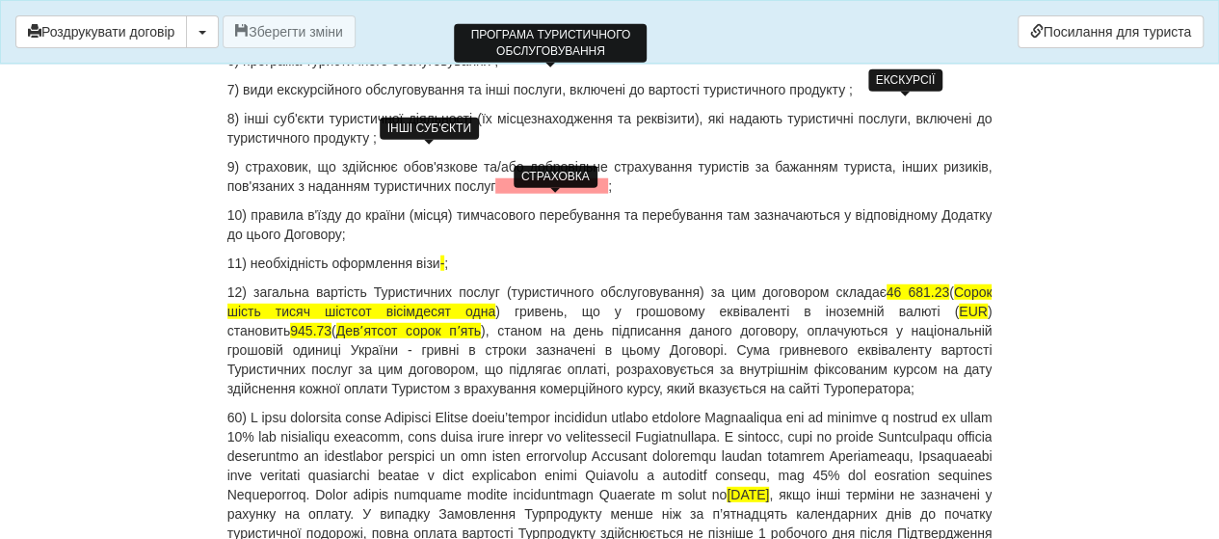
click at [527, 194] on span at bounding box center [551, 185] width 113 height 15
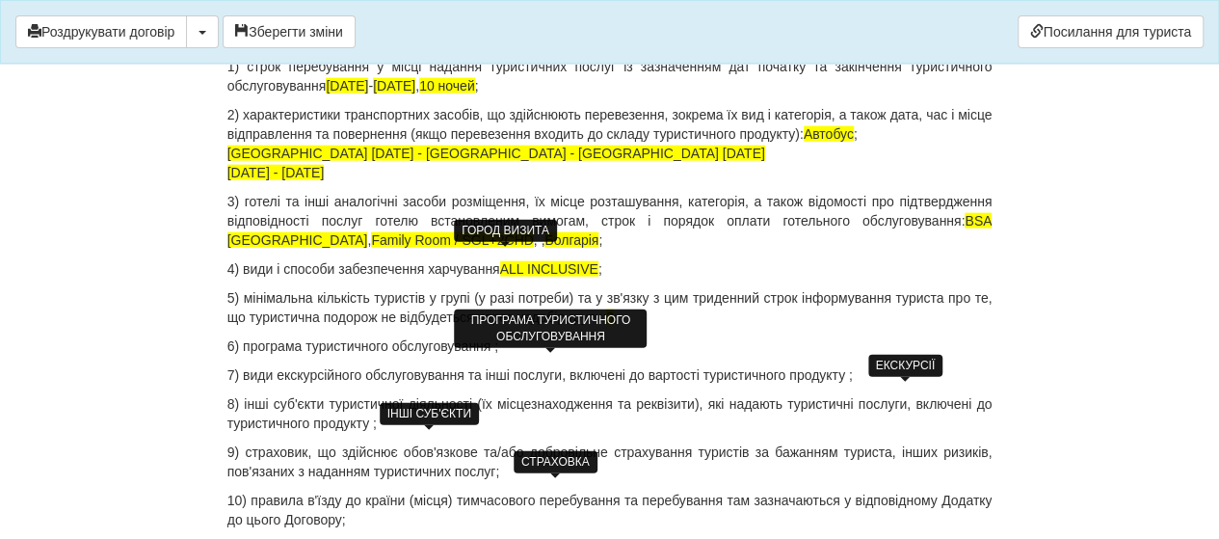
scroll to position [2172, 0]
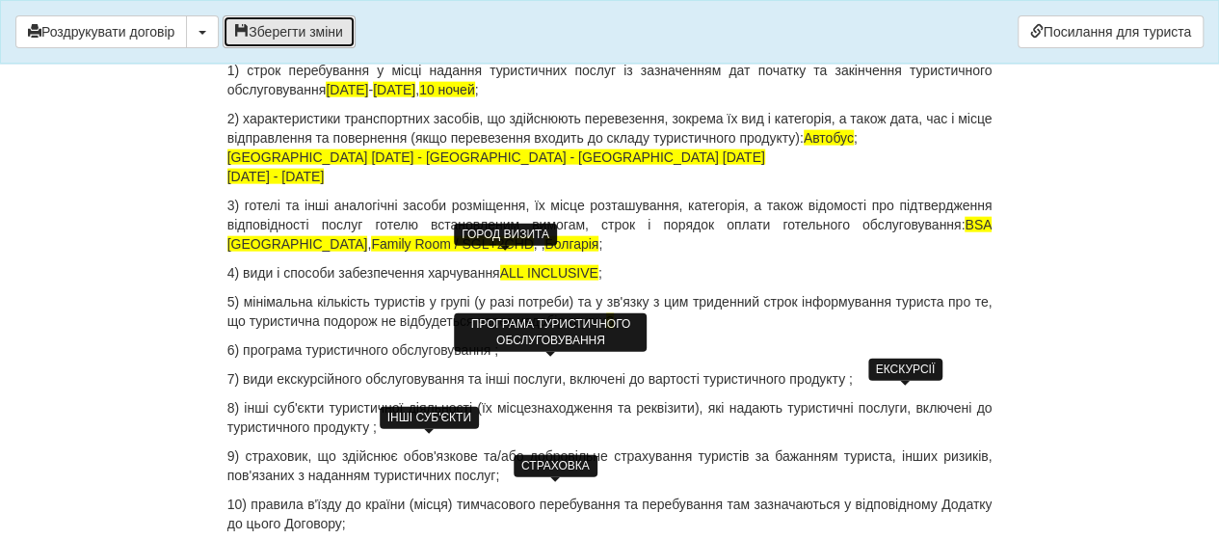
click at [274, 32] on button "Зберегти зміни" at bounding box center [289, 31] width 133 height 33
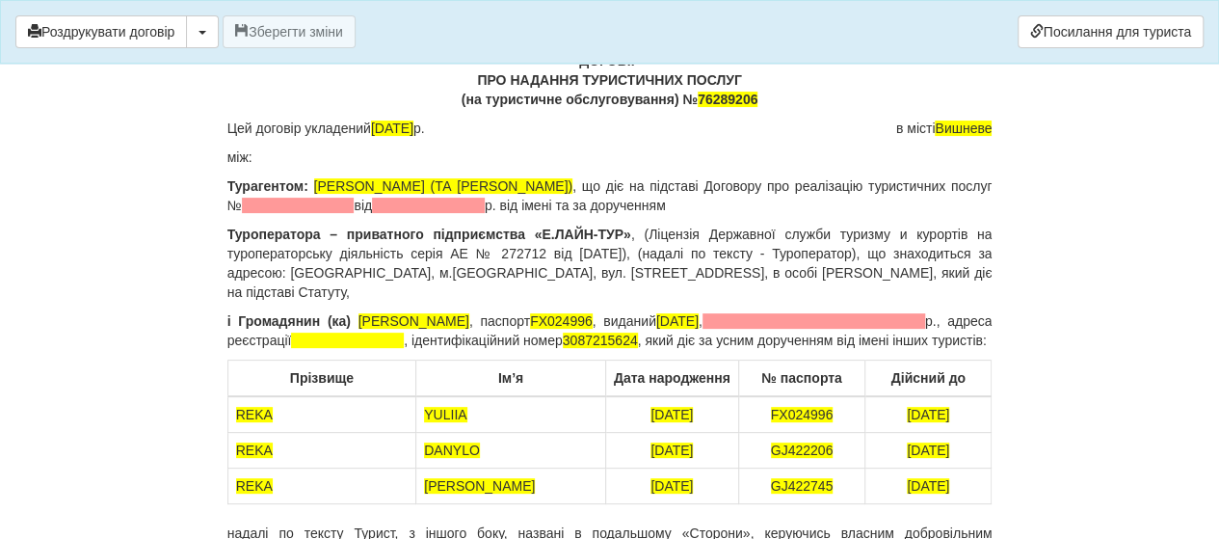
scroll to position [0, 0]
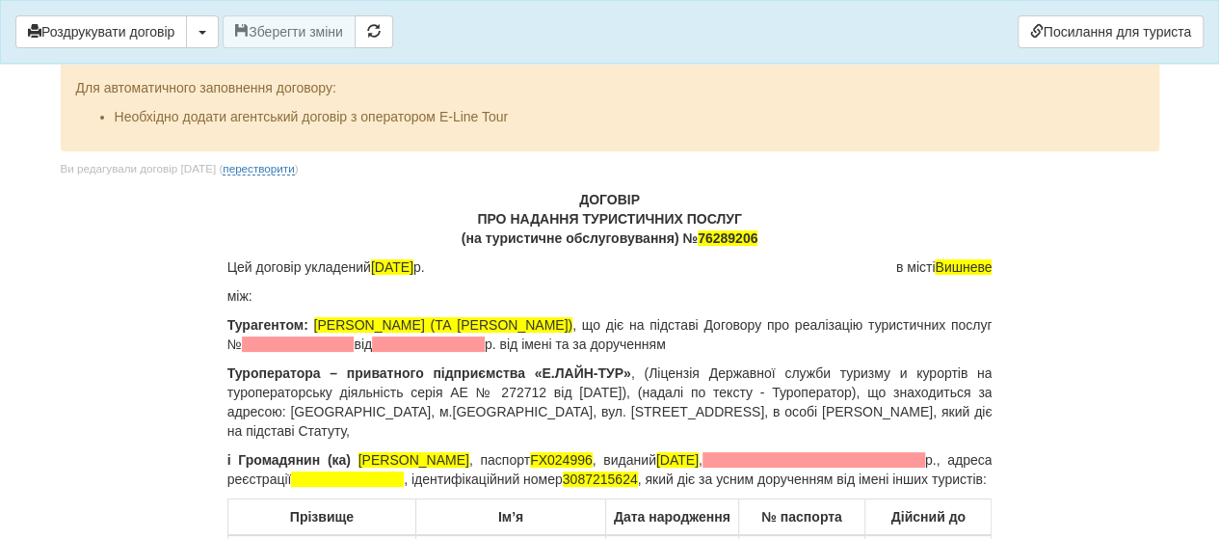
scroll to position [193, 0]
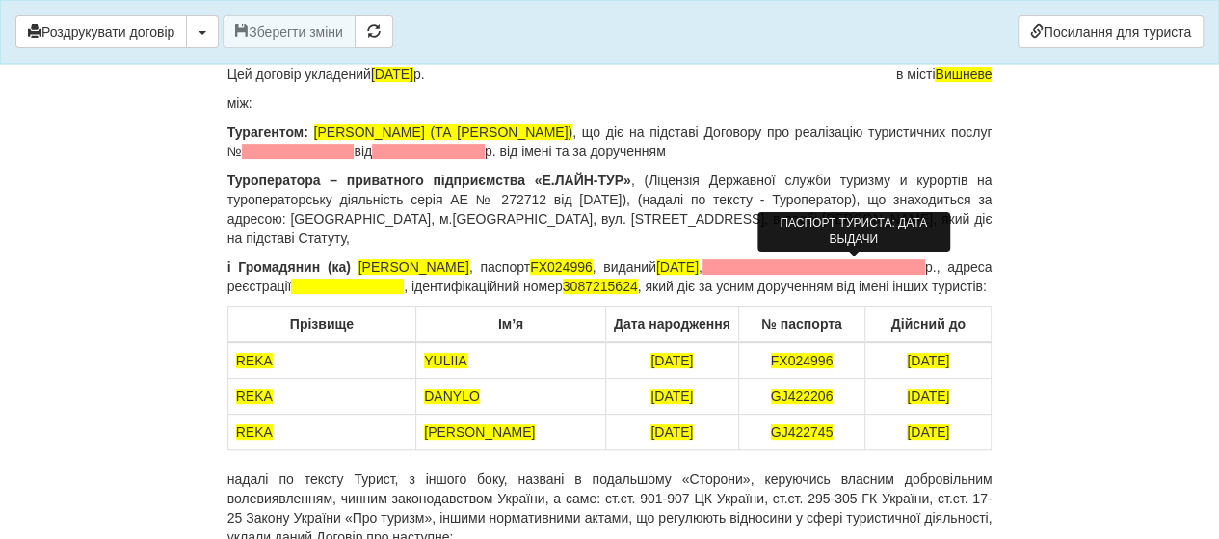
click at [819, 264] on span at bounding box center [814, 266] width 223 height 15
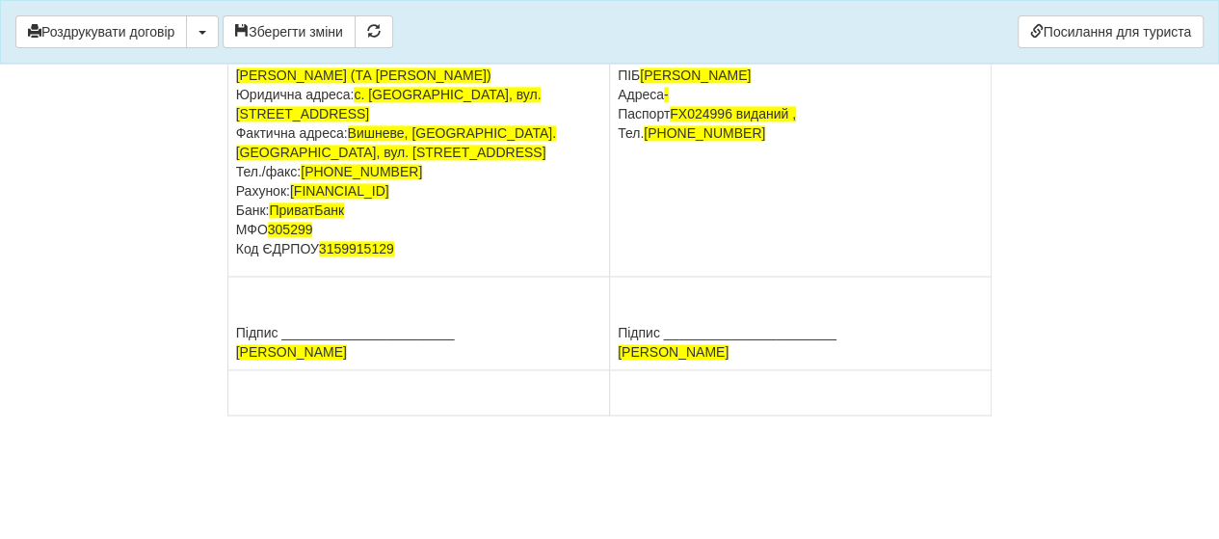
scroll to position [12370, 0]
click at [285, 26] on button "Зберегти зміни" at bounding box center [289, 31] width 133 height 33
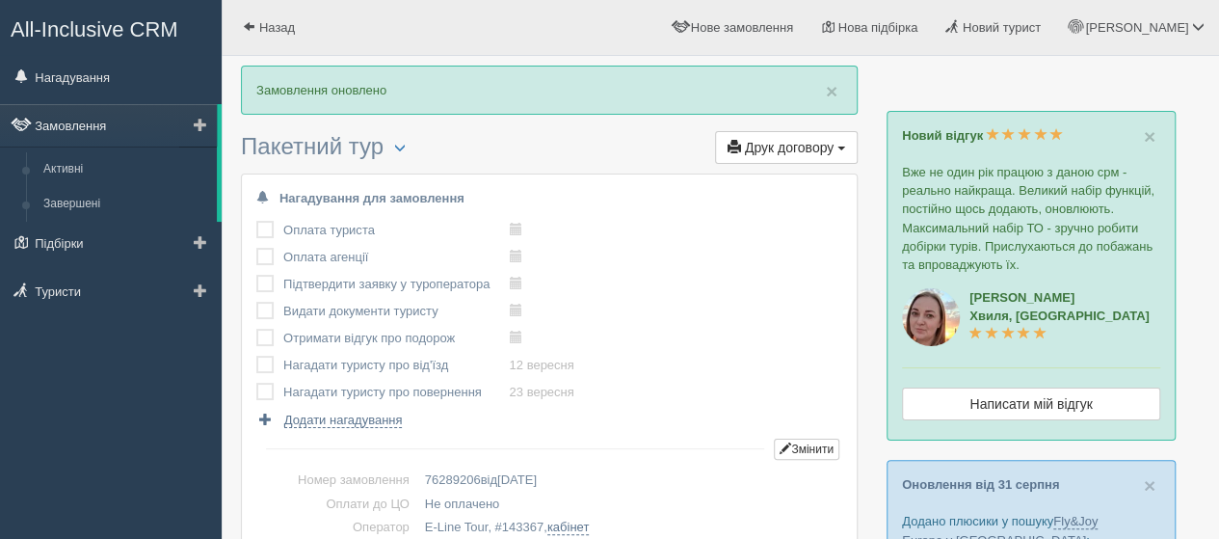
click at [85, 130] on link "Замовлення" at bounding box center [108, 125] width 217 height 42
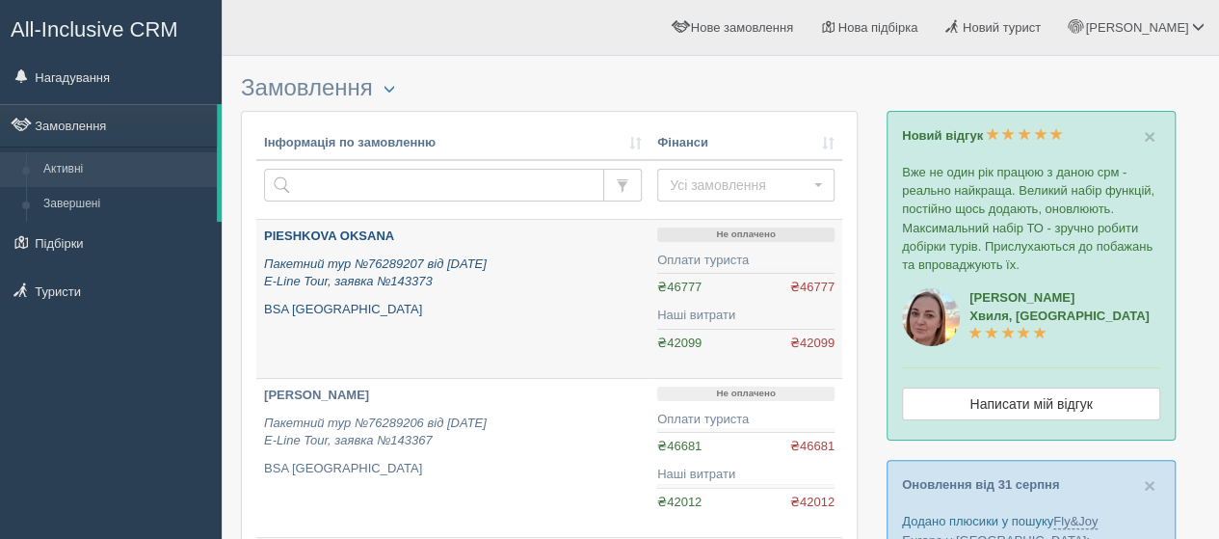
click at [362, 232] on b "PIESHKOVA OKSANA" at bounding box center [329, 235] width 130 height 14
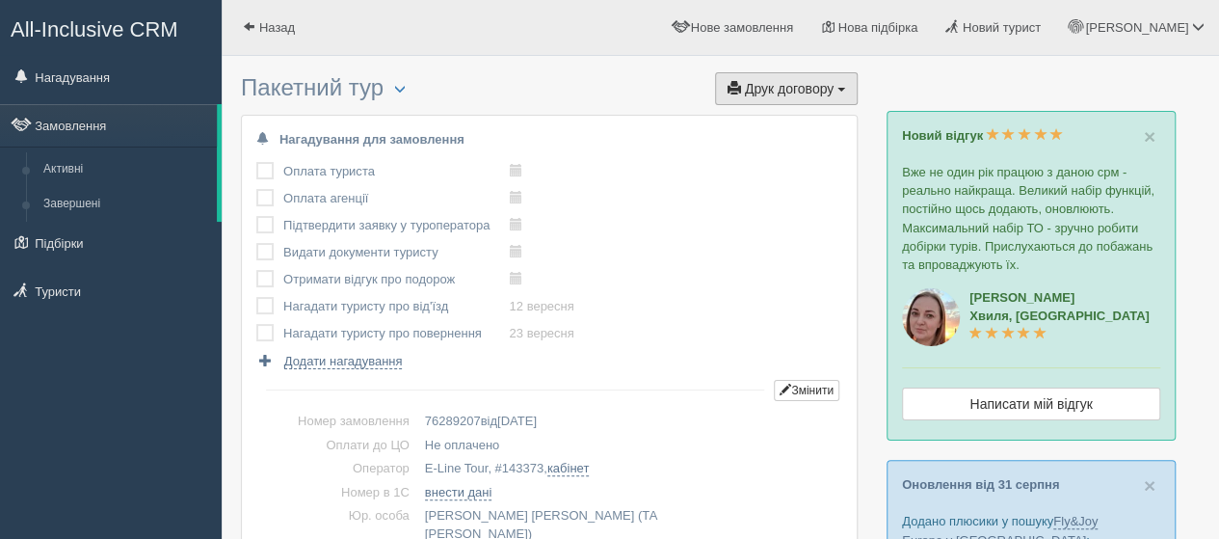
click at [808, 84] on span "Друк договору" at bounding box center [789, 88] width 89 height 15
click at [756, 149] on link "E-Line Tour" at bounding box center [781, 156] width 152 height 32
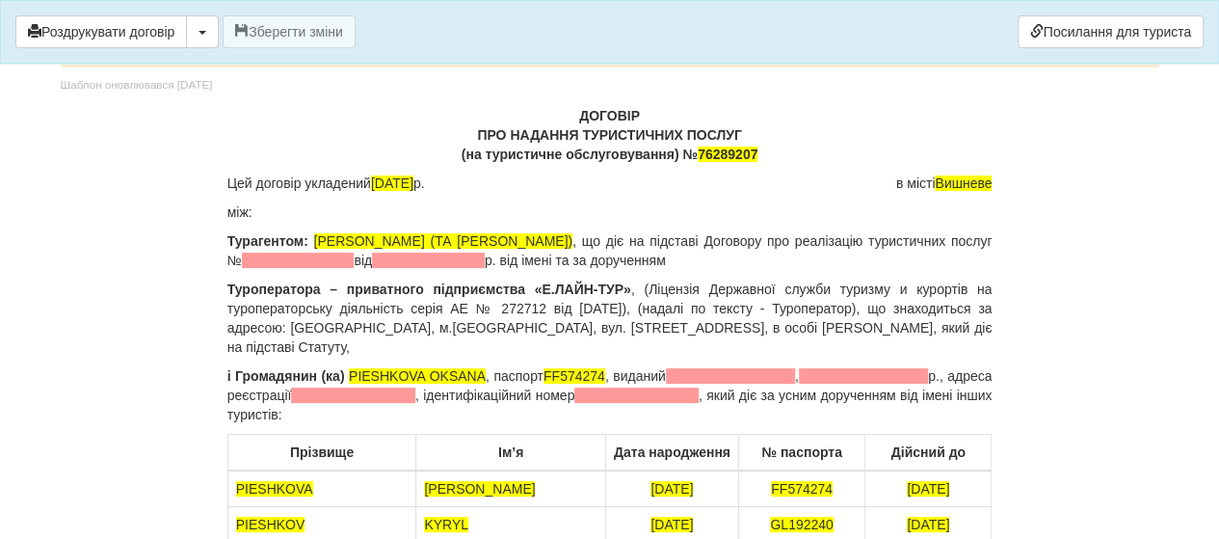
scroll to position [193, 0]
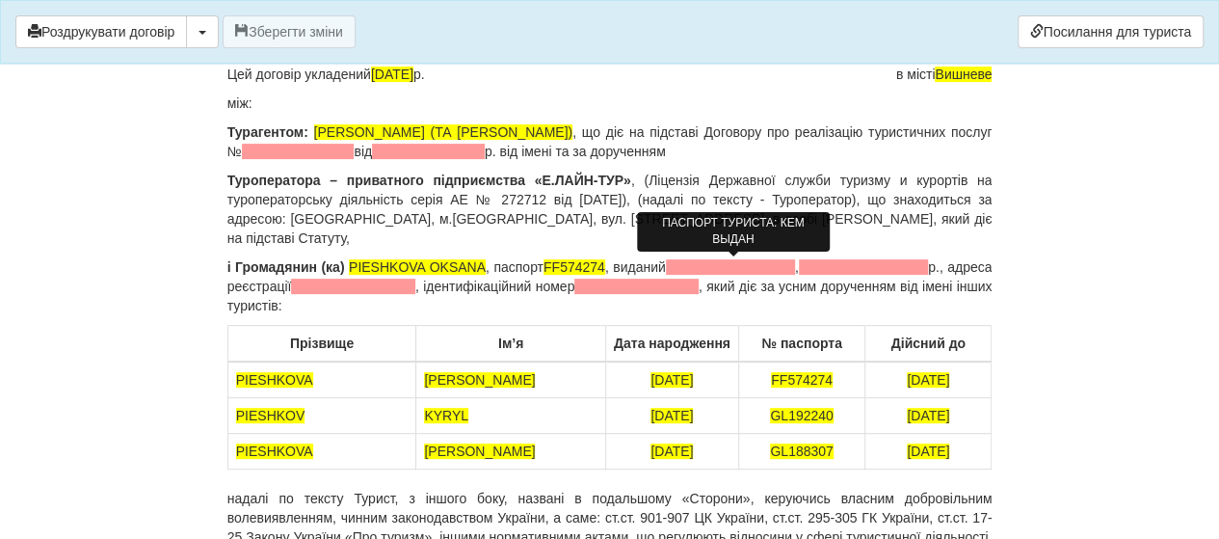
click at [708, 273] on span at bounding box center [730, 266] width 129 height 15
click at [708, 272] on span at bounding box center [730, 266] width 129 height 15
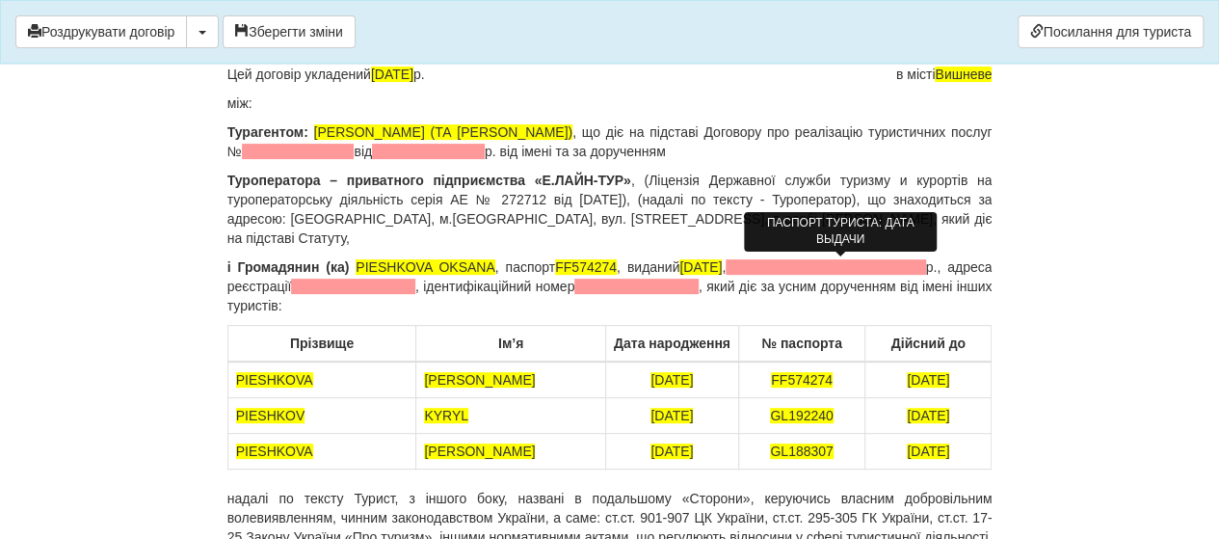
click at [807, 268] on span at bounding box center [826, 266] width 200 height 15
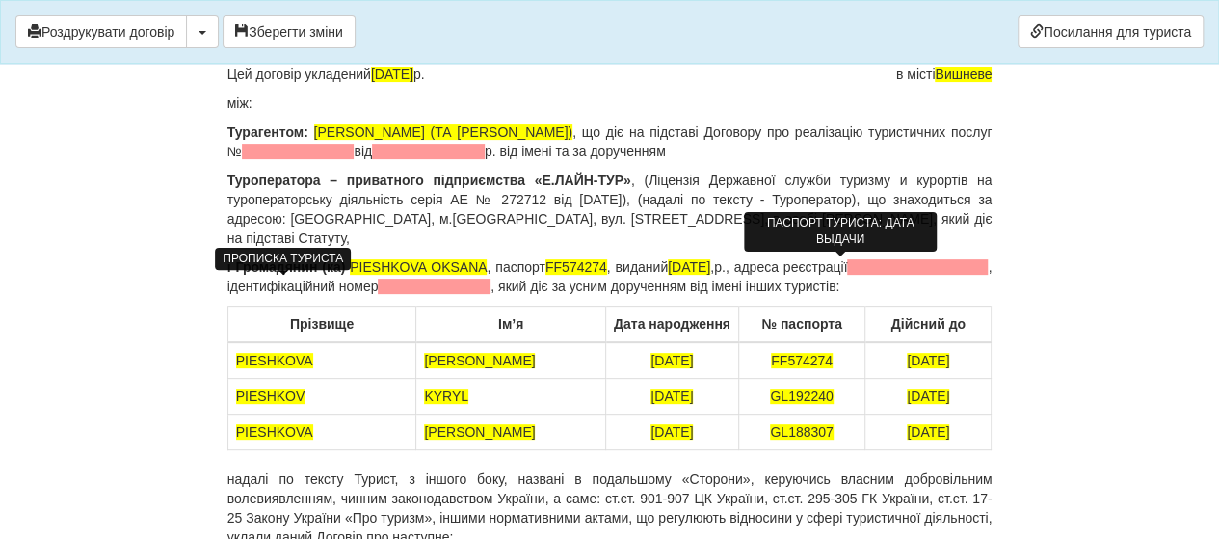
click at [847, 275] on span at bounding box center [917, 266] width 141 height 15
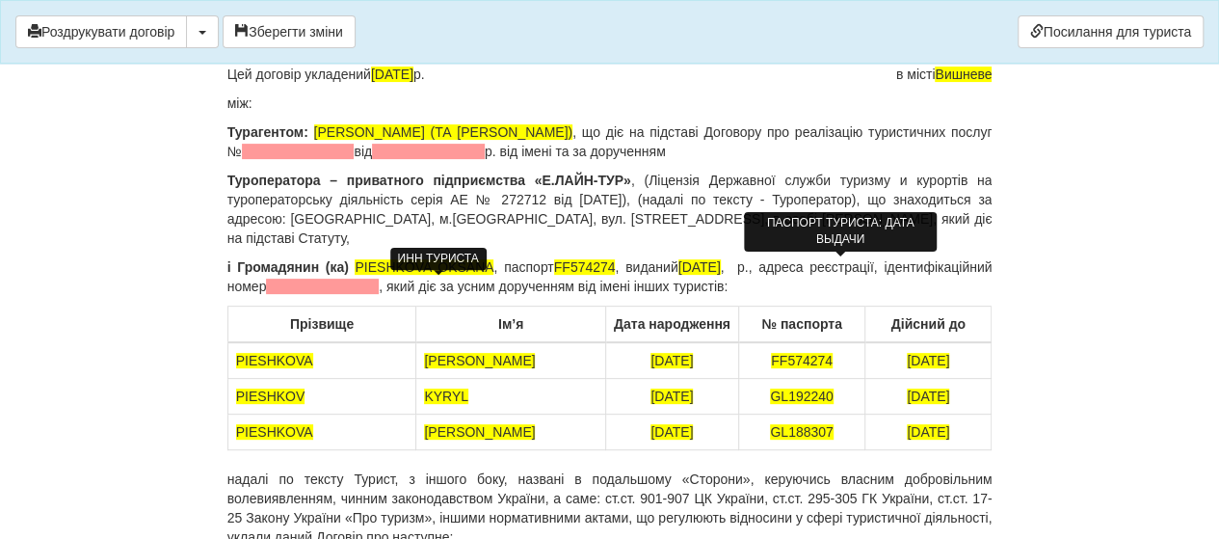
click at [379, 288] on span at bounding box center [322, 286] width 113 height 15
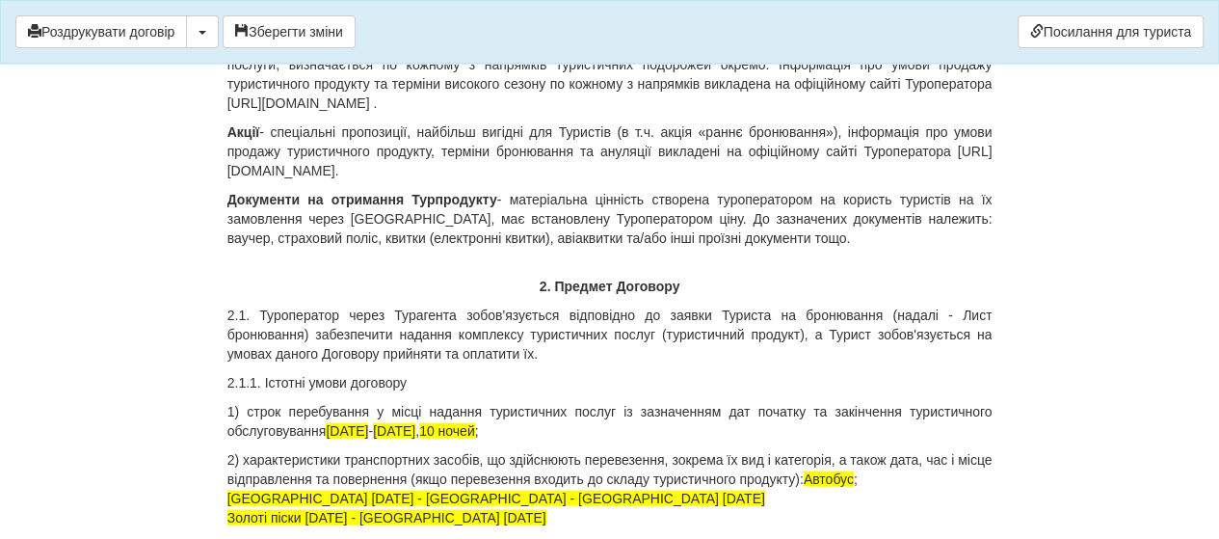
scroll to position [2024, 0]
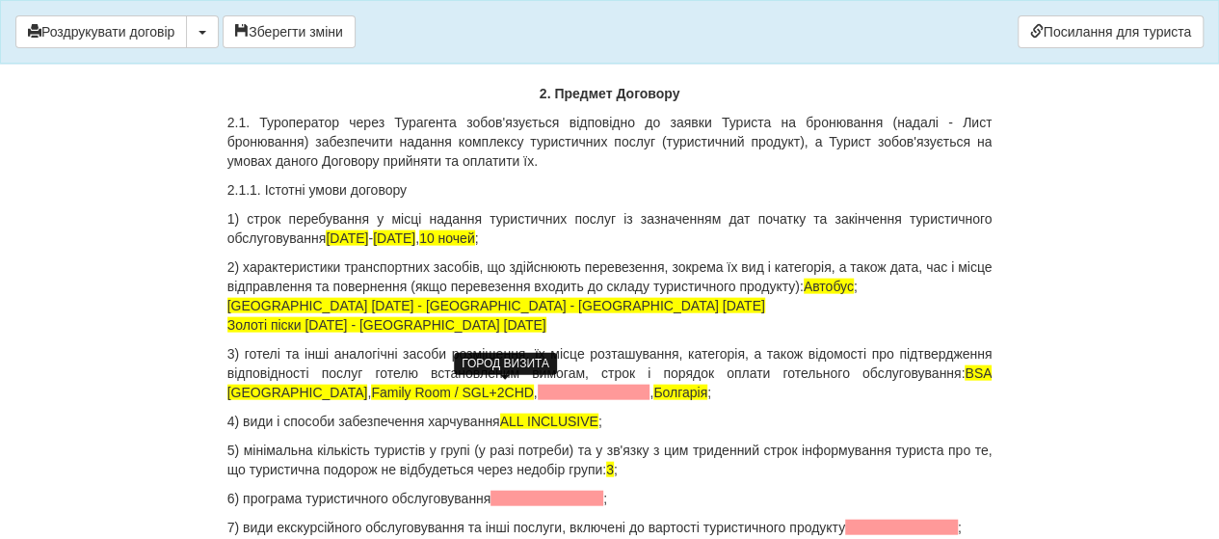
click at [538, 394] on span at bounding box center [594, 392] width 113 height 15
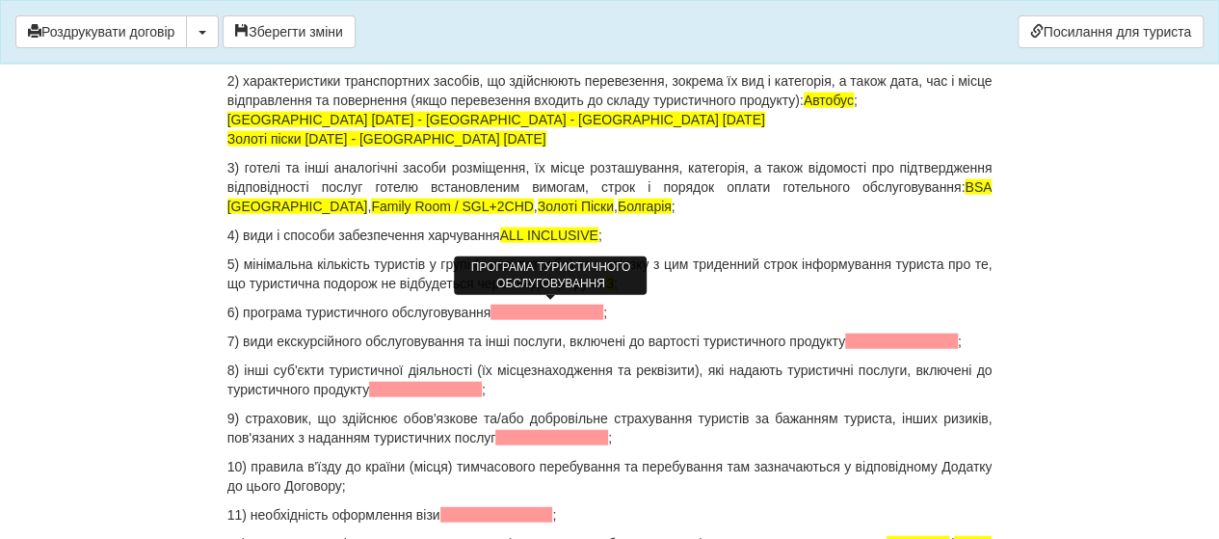
scroll to position [2217, 0]
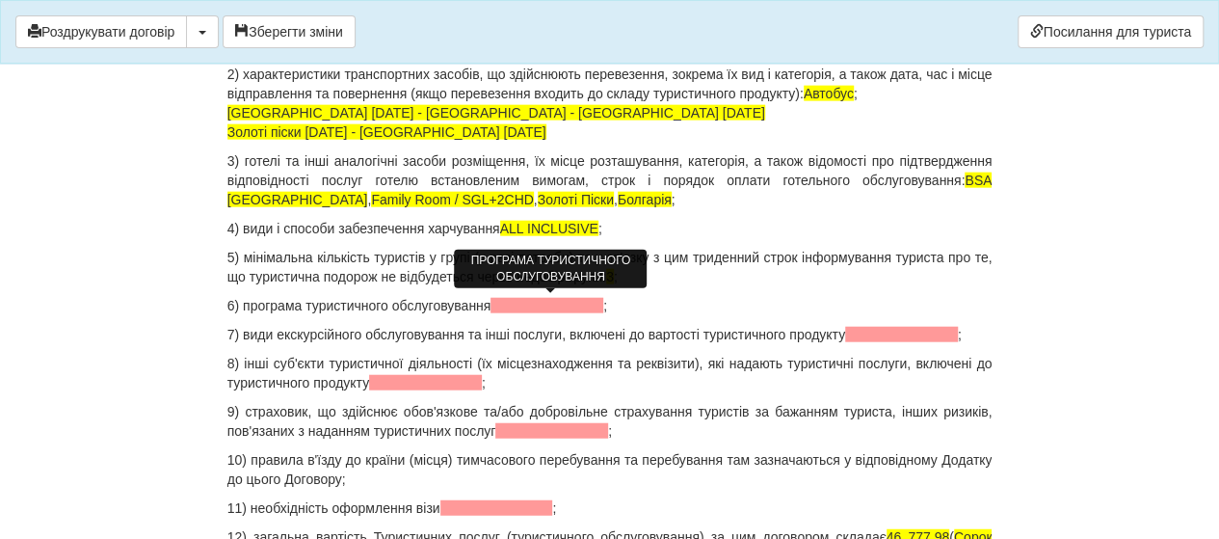
click at [511, 304] on span at bounding box center [547, 305] width 113 height 15
click at [873, 331] on span at bounding box center [901, 334] width 113 height 15
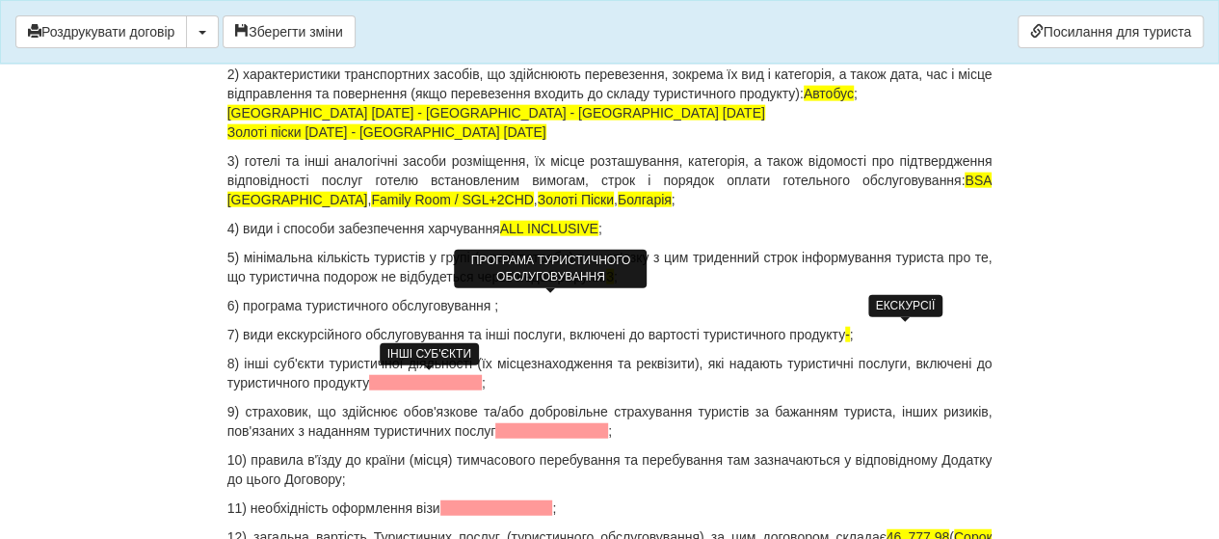
click at [407, 386] on span at bounding box center [425, 382] width 113 height 15
click at [555, 430] on span at bounding box center [551, 430] width 113 height 15
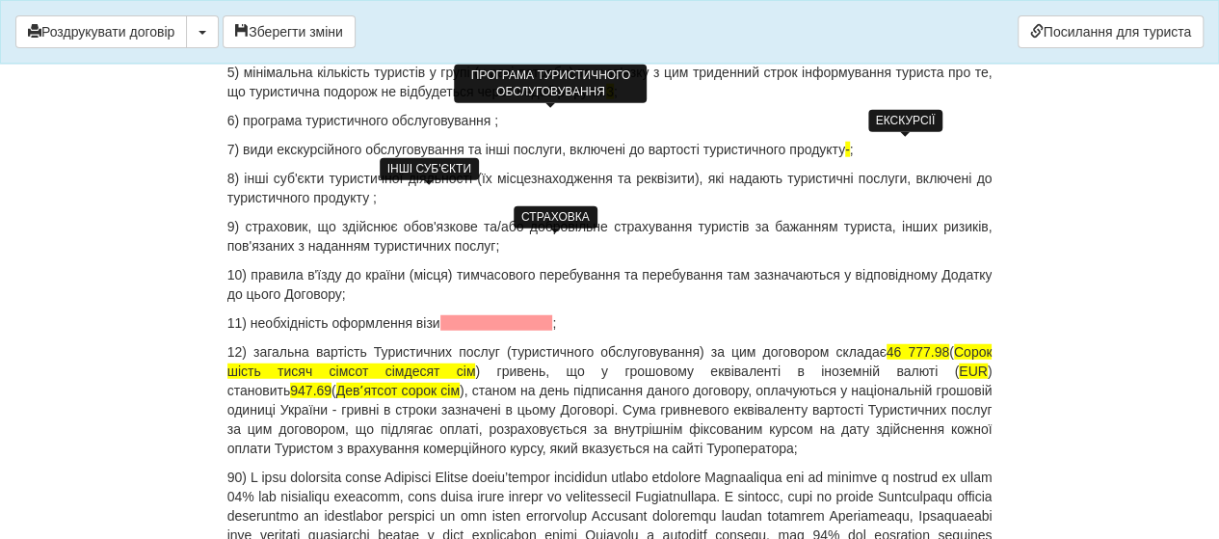
scroll to position [2410, 0]
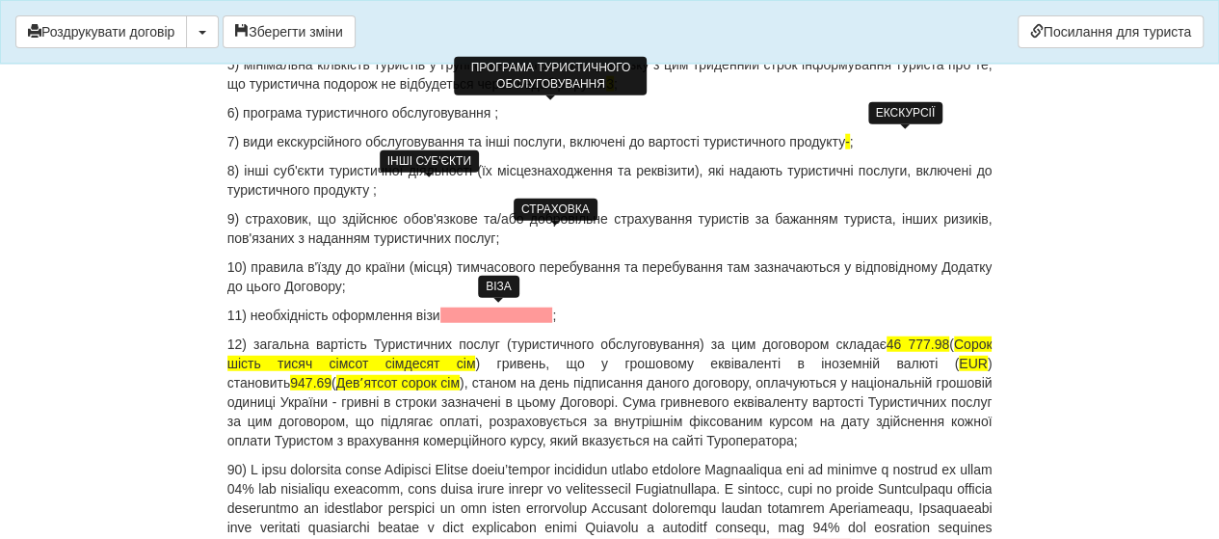
click at [486, 313] on span at bounding box center [496, 314] width 113 height 15
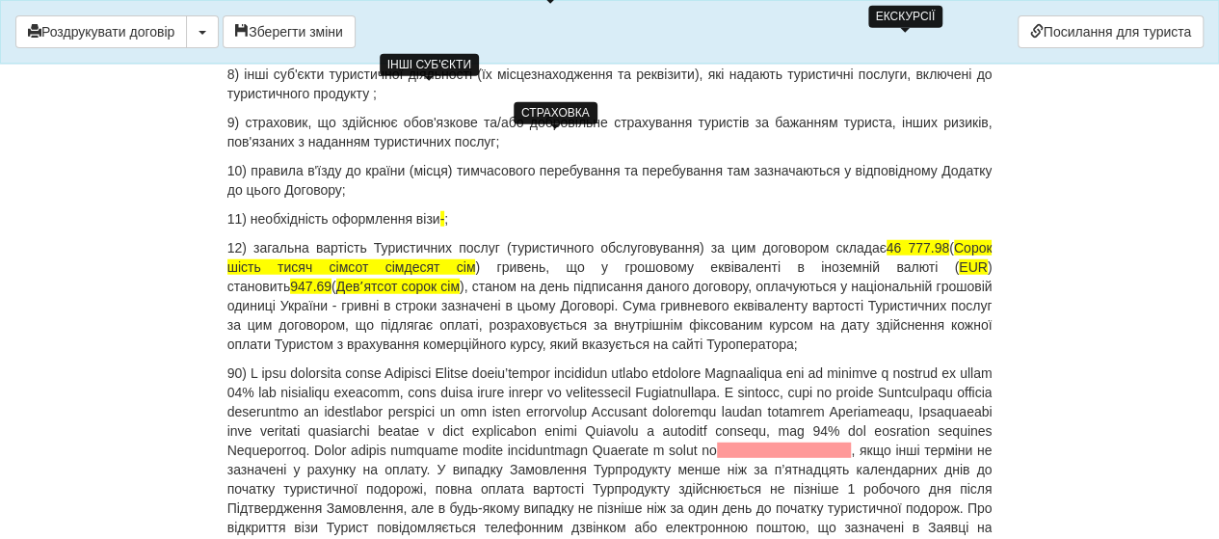
scroll to position [2602, 0]
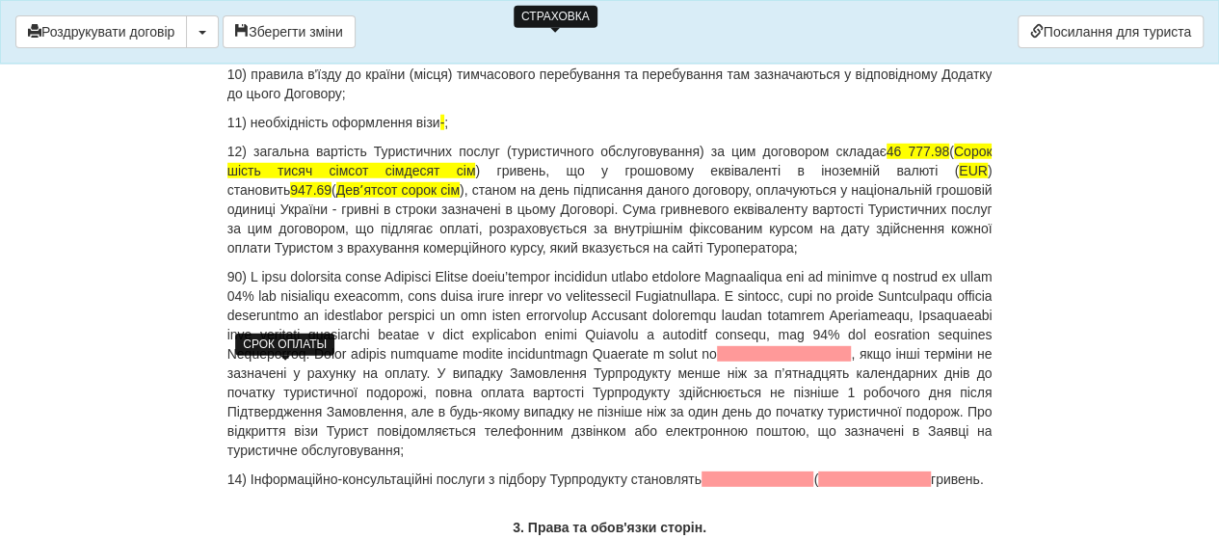
click at [717, 361] on span at bounding box center [784, 353] width 135 height 15
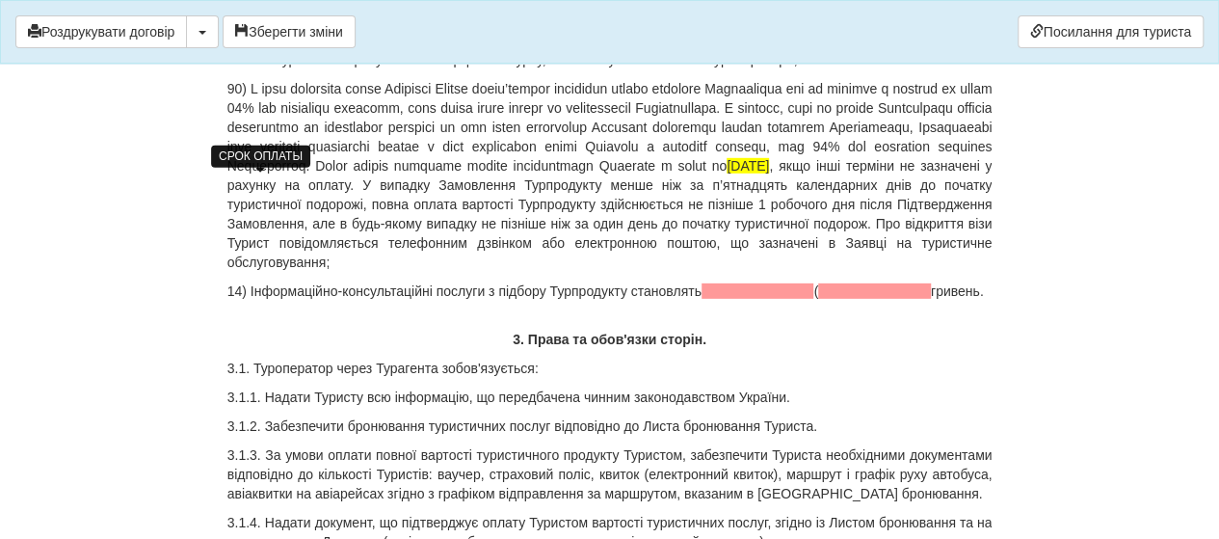
scroll to position [2795, 0]
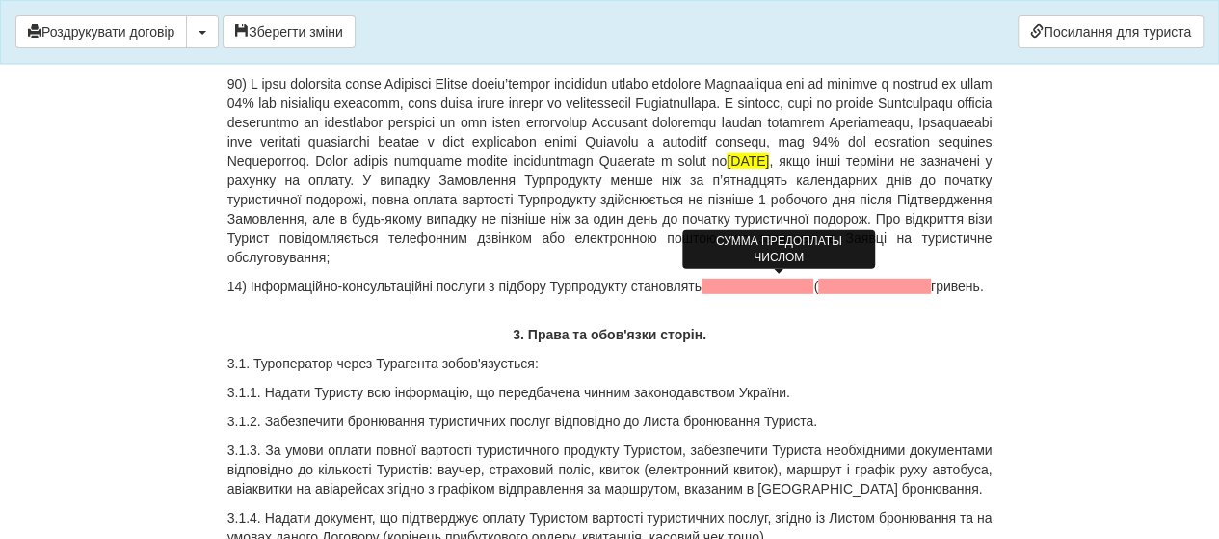
click at [729, 282] on span at bounding box center [758, 286] width 113 height 15
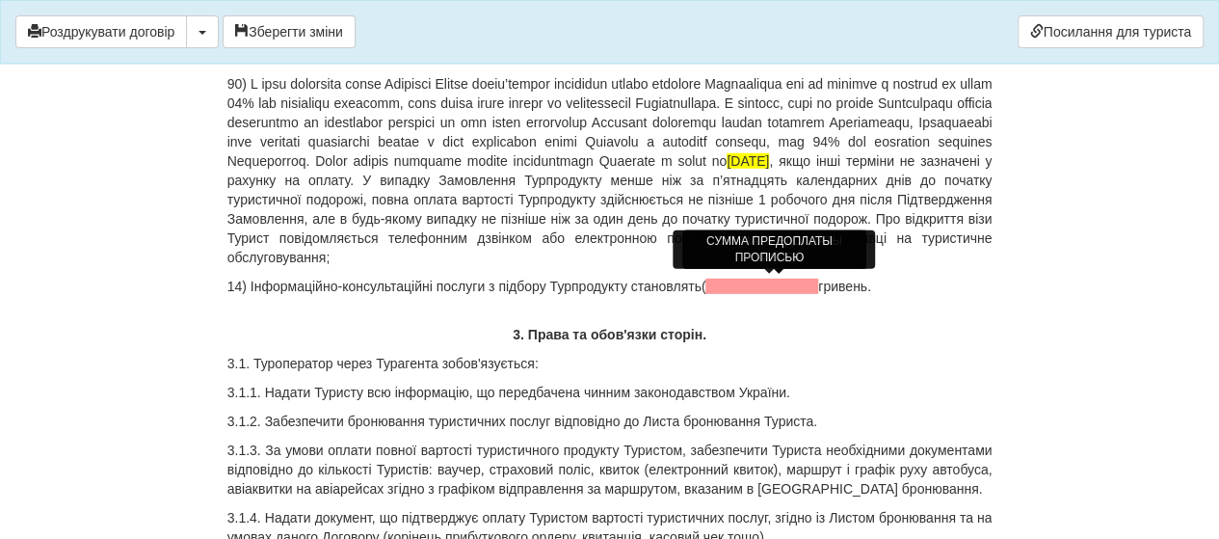
click at [813, 284] on span at bounding box center [762, 286] width 113 height 15
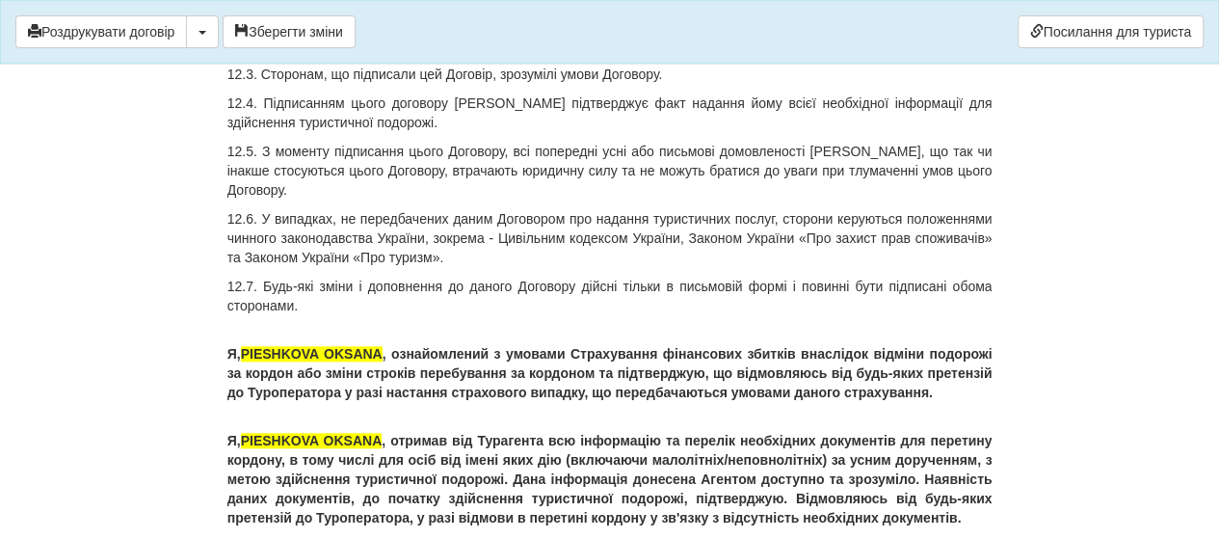
scroll to position [12144, 0]
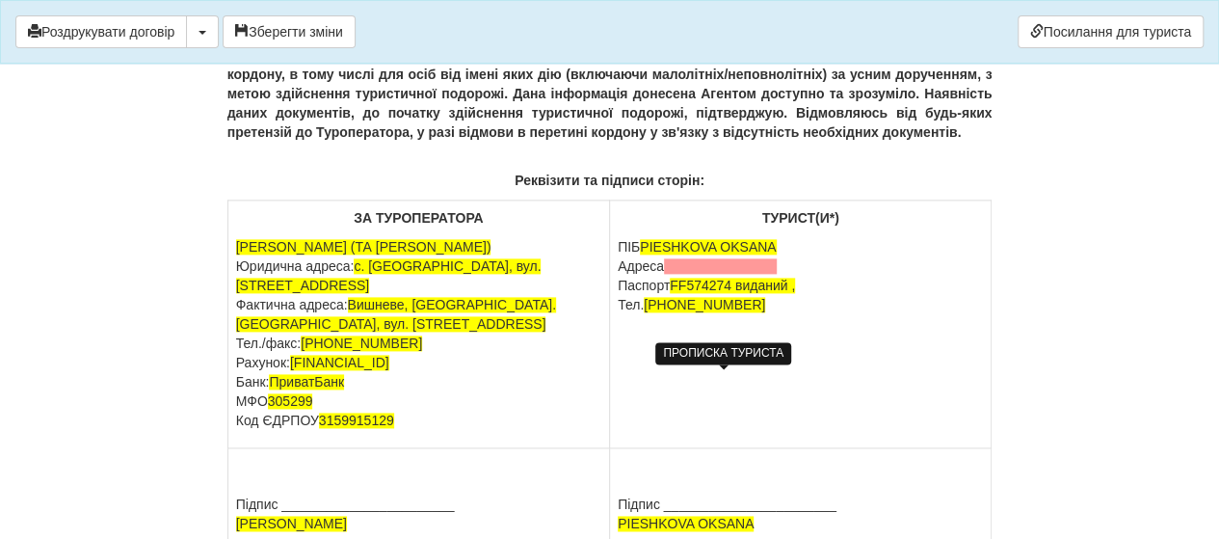
click at [702, 274] on span at bounding box center [720, 265] width 113 height 15
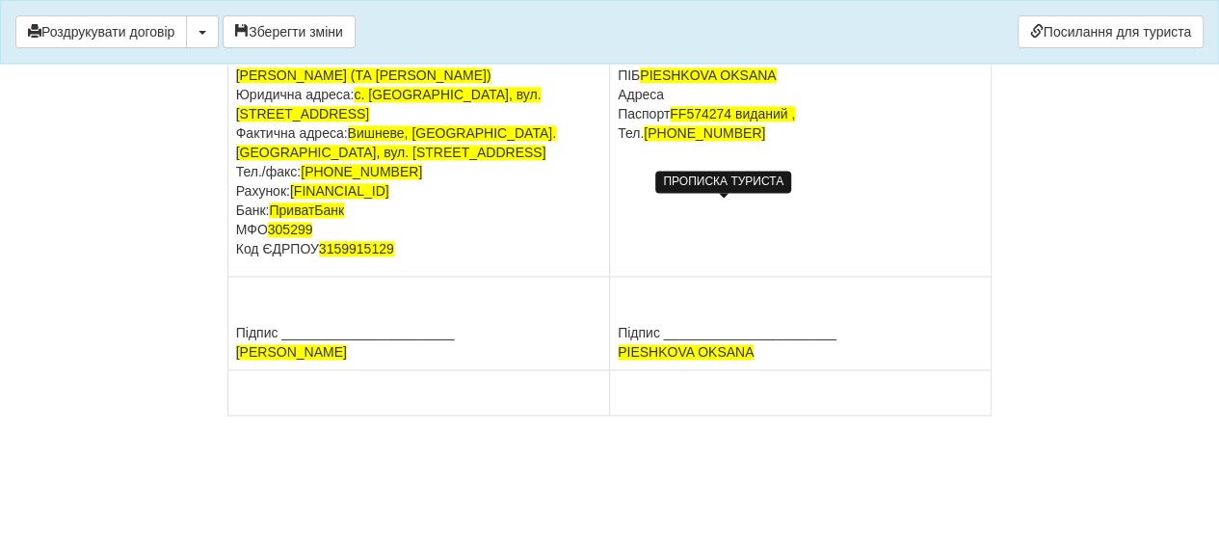
scroll to position [12428, 0]
click at [280, 36] on button "Зберегти зміни" at bounding box center [289, 31] width 133 height 33
